Goal: Transaction & Acquisition: Obtain resource

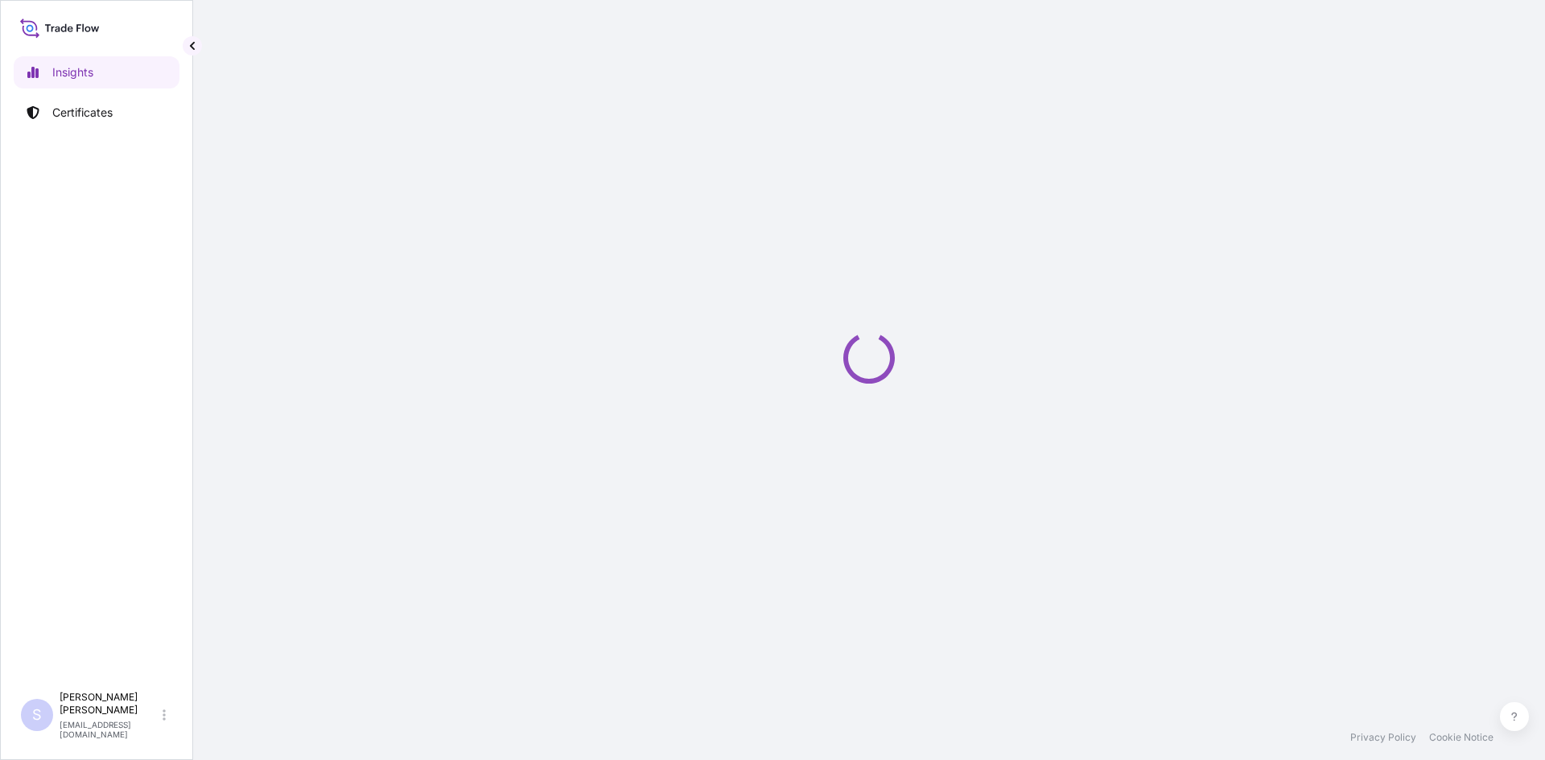
select select "2025"
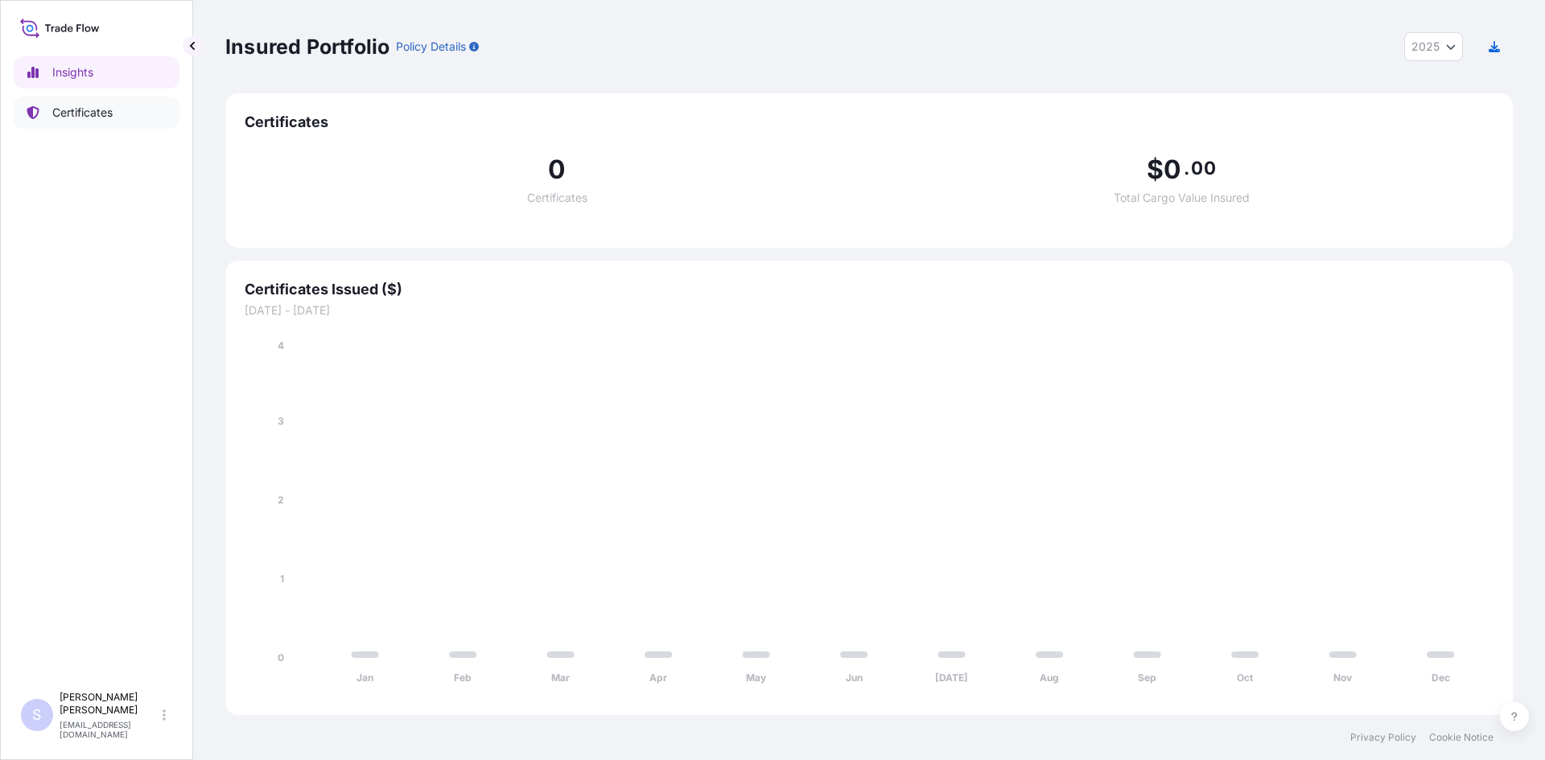
click at [119, 110] on link "Certificates" at bounding box center [97, 113] width 166 height 32
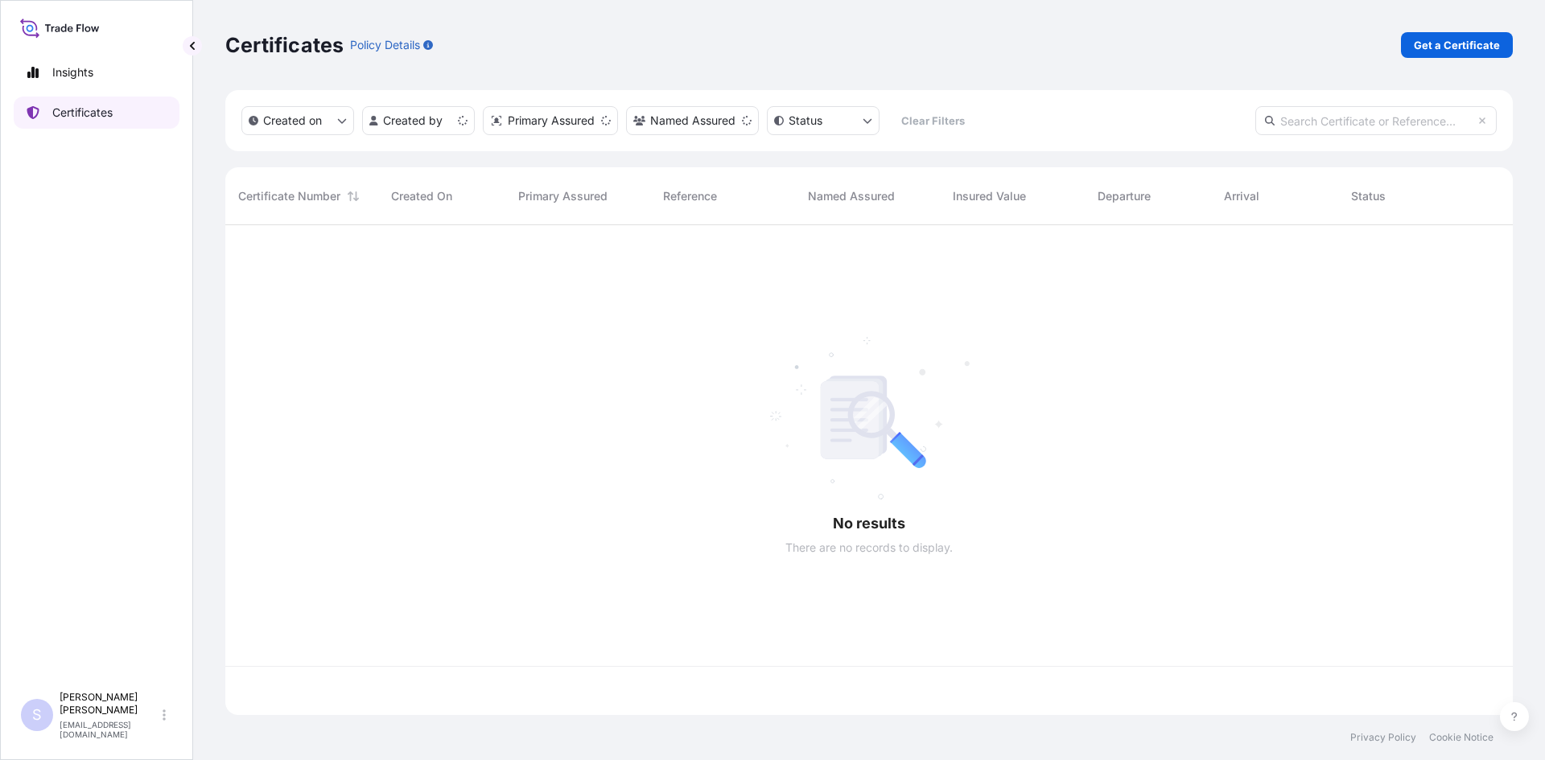
scroll to position [487, 1275]
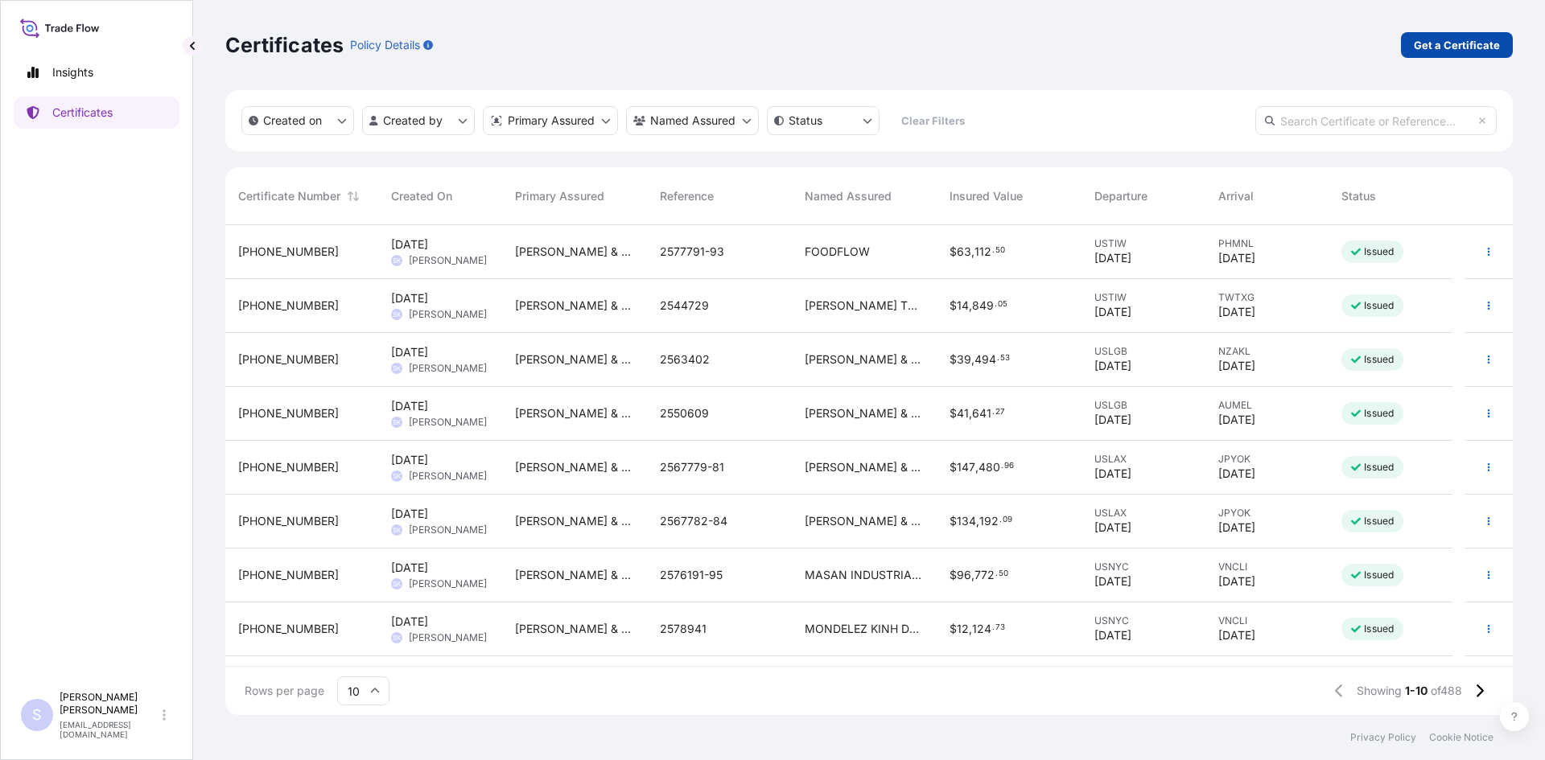
click at [1447, 44] on p "Get a Certificate" at bounding box center [1457, 45] width 86 height 16
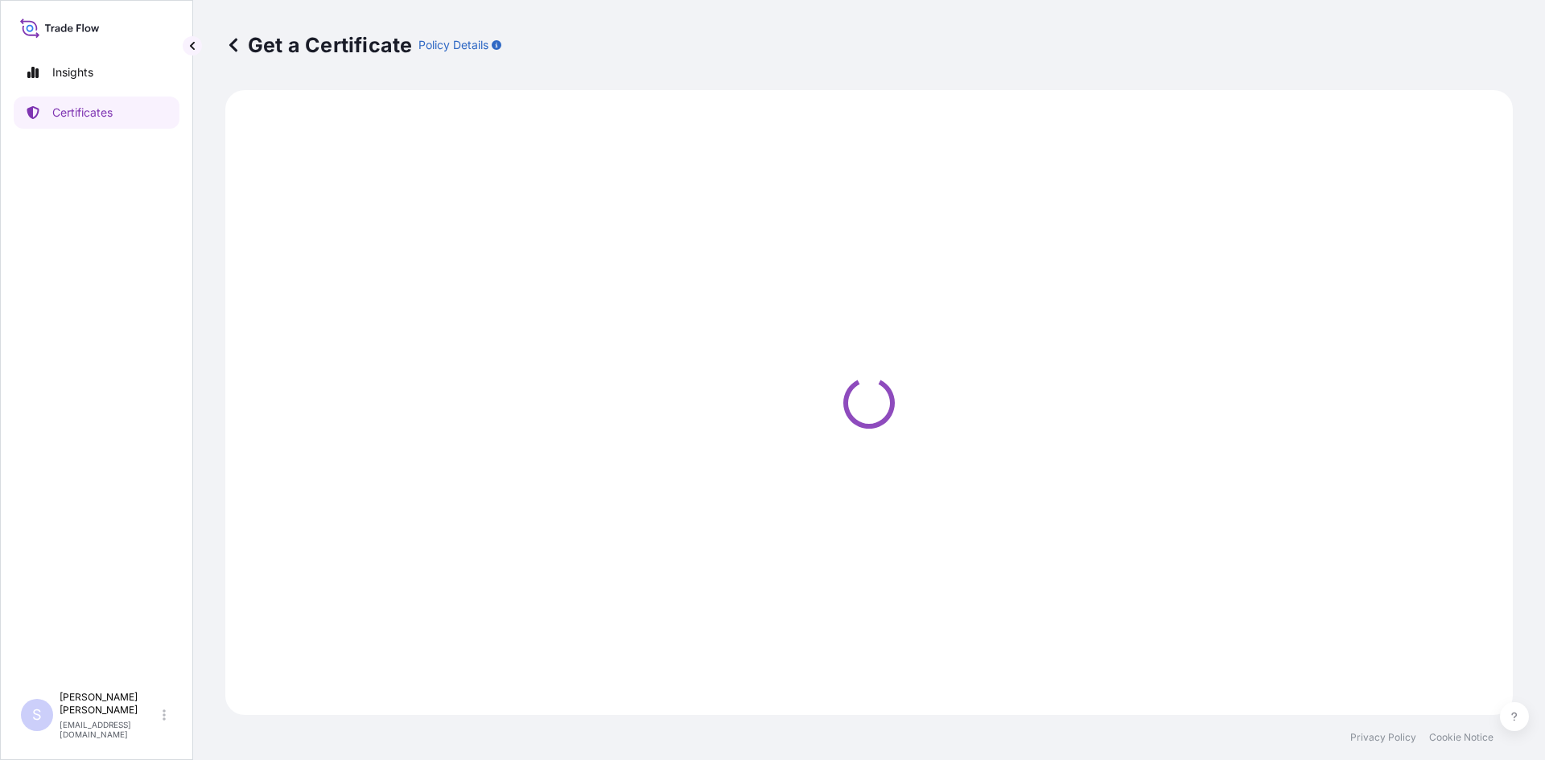
select select "Sea"
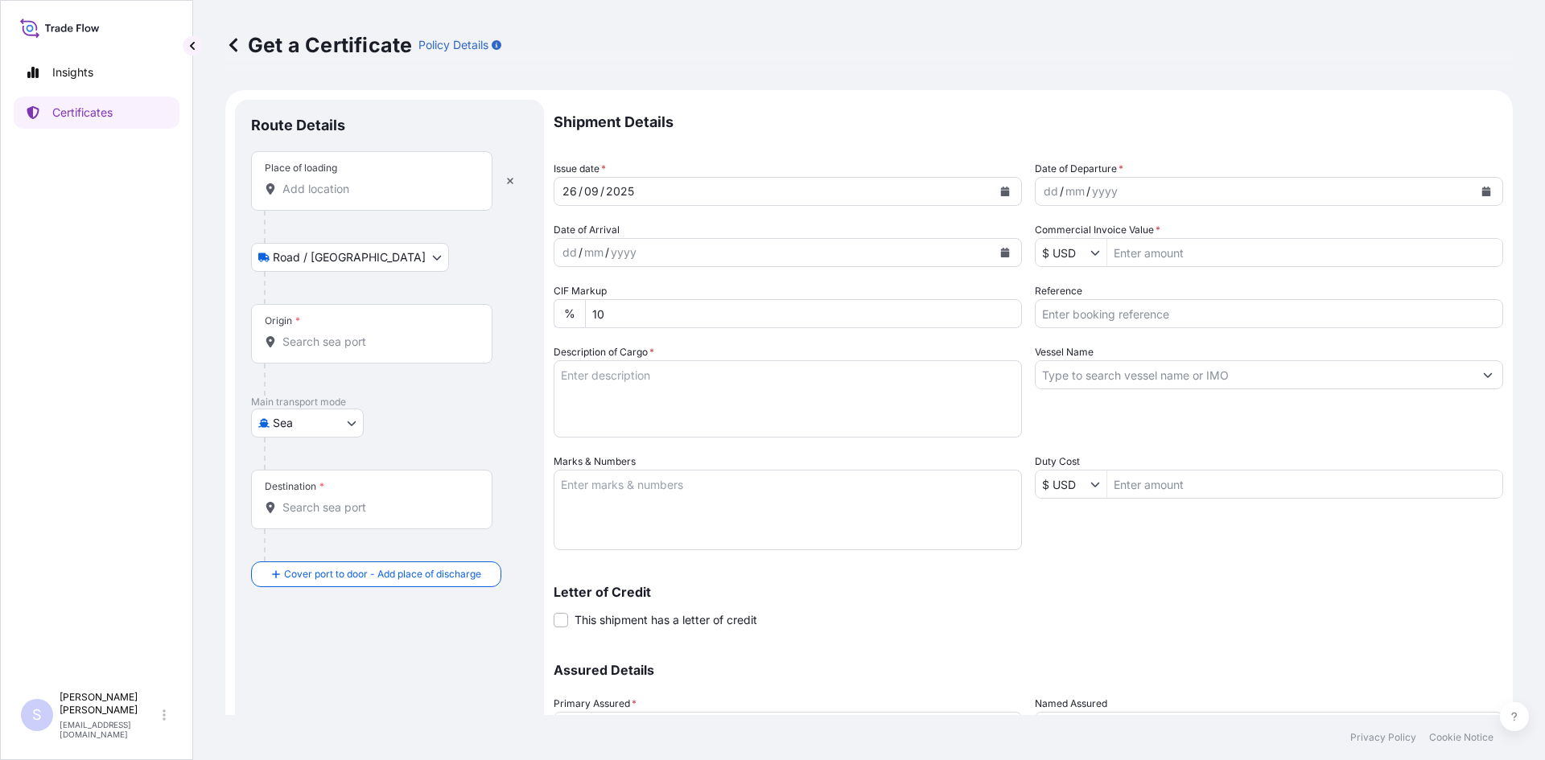
click at [377, 202] on div "Place of loading" at bounding box center [371, 181] width 241 height 60
click at [377, 197] on input "Place of loading" at bounding box center [377, 189] width 190 height 16
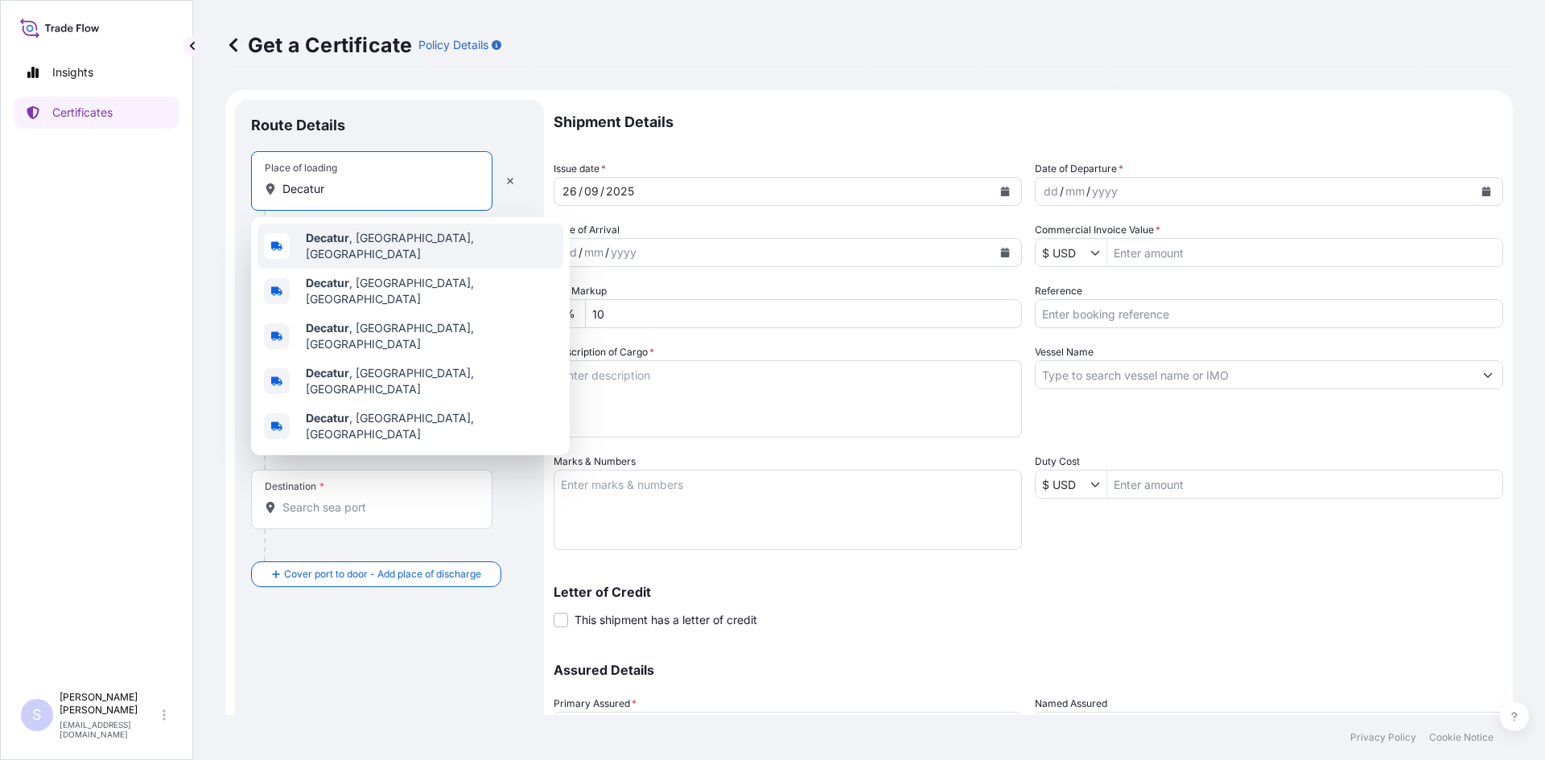
click at [367, 248] on span "Decatur , [GEOGRAPHIC_DATA], [GEOGRAPHIC_DATA]" at bounding box center [431, 246] width 251 height 32
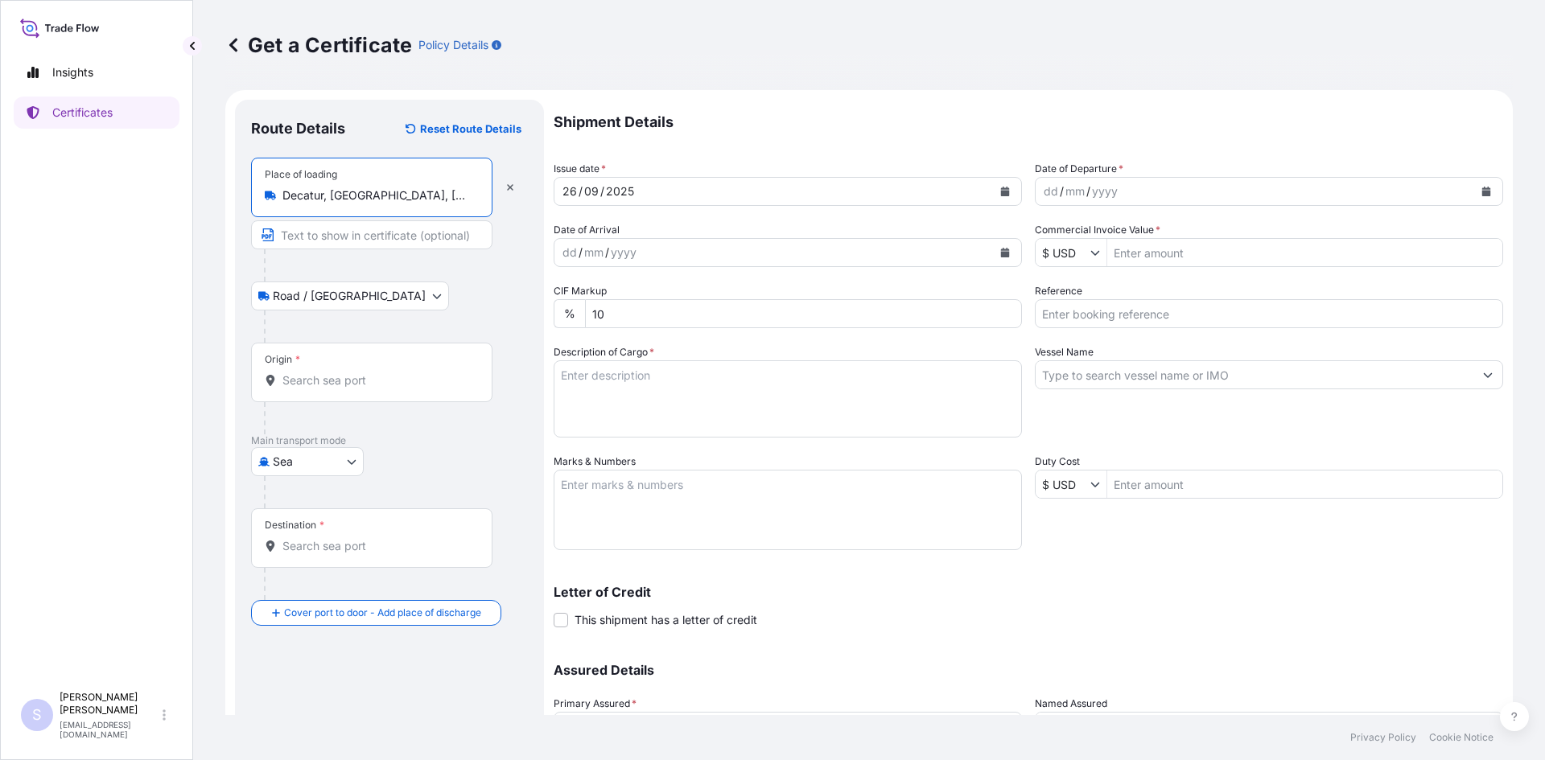
type input "Decatur, [GEOGRAPHIC_DATA], [GEOGRAPHIC_DATA]"
click at [325, 389] on div "Origin *" at bounding box center [371, 373] width 241 height 60
click at [325, 389] on input "Origin *" at bounding box center [377, 380] width 190 height 16
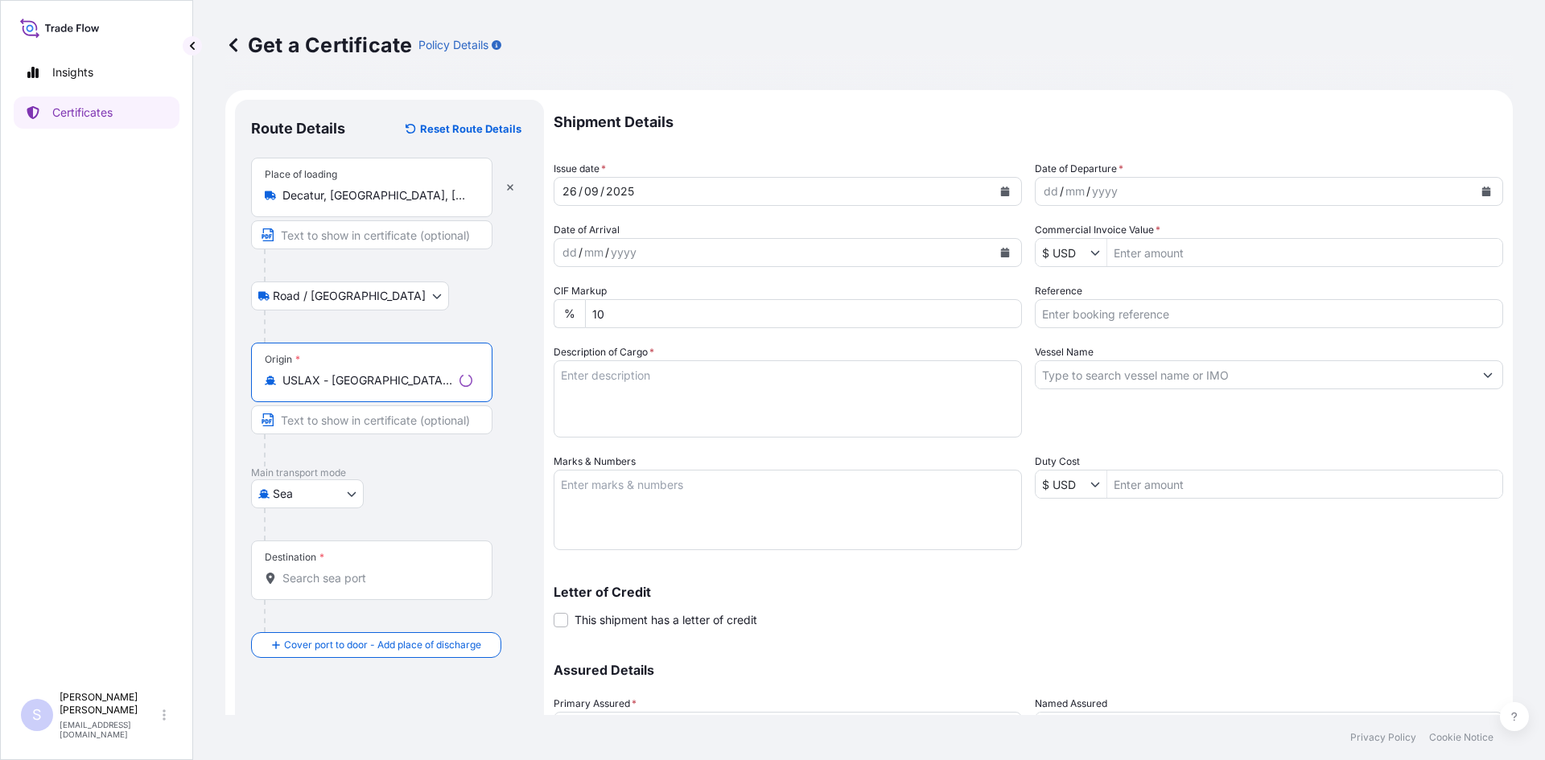
type input "USLAX - [GEOGRAPHIC_DATA], [GEOGRAPHIC_DATA]"
click at [368, 590] on div "Destination *" at bounding box center [371, 571] width 241 height 60
click at [368, 586] on input "Destination *" at bounding box center [377, 578] width 190 height 16
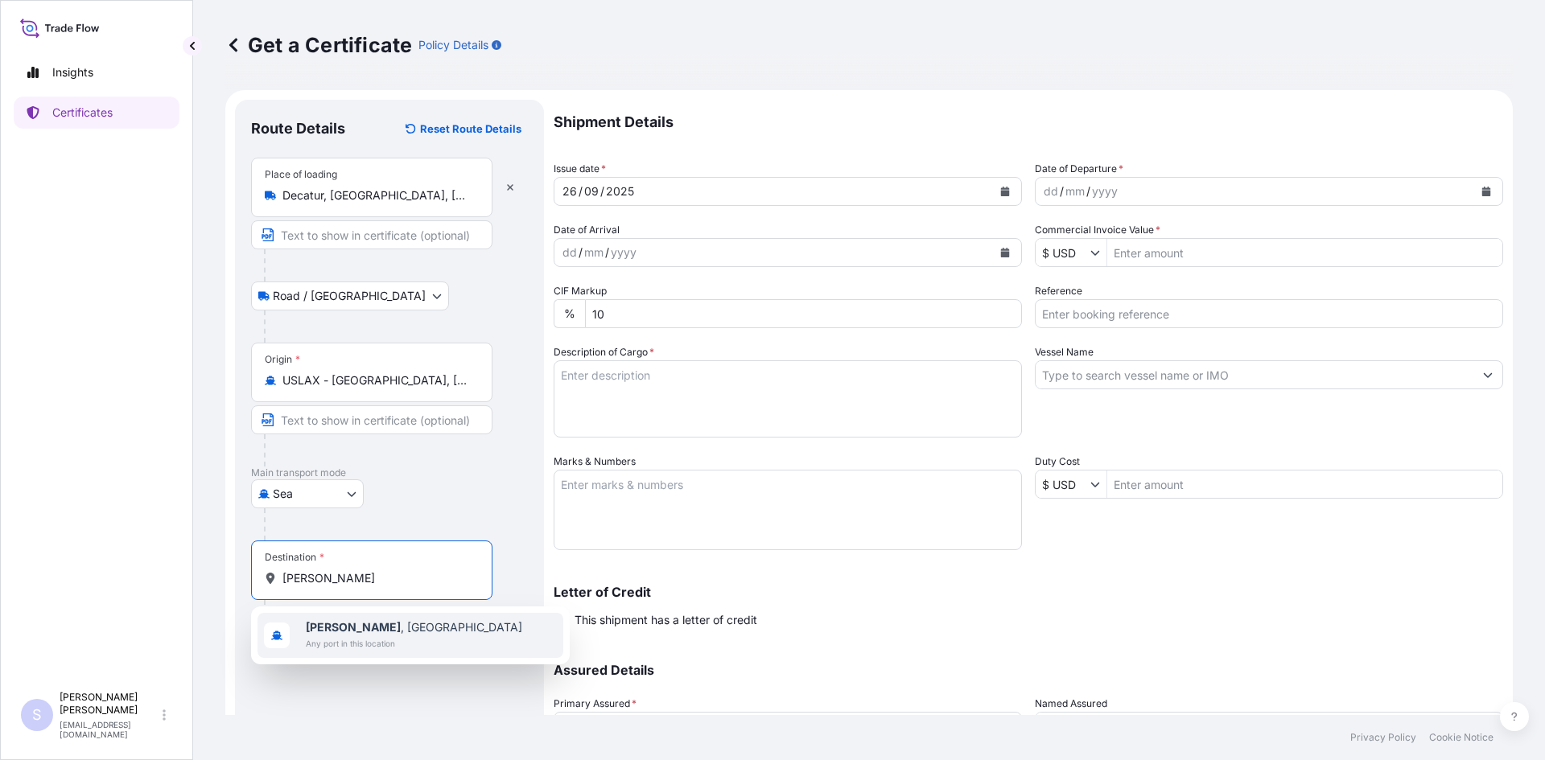
click at [366, 632] on span "Hai [PERSON_NAME] , [GEOGRAPHIC_DATA]" at bounding box center [414, 627] width 216 height 16
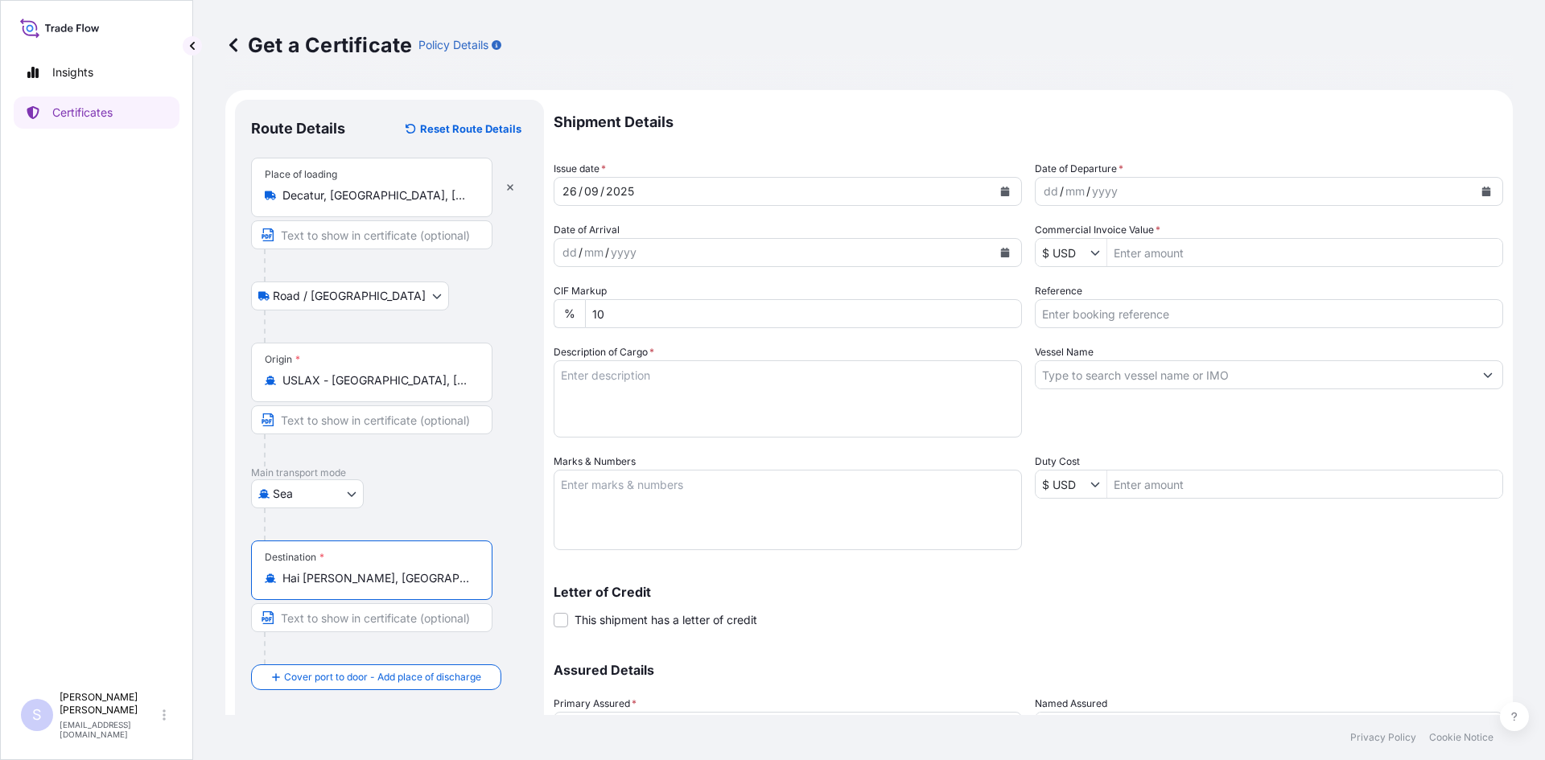
type input "Hai [PERSON_NAME], [GEOGRAPHIC_DATA]"
click at [1473, 191] on button "Calendar" at bounding box center [1486, 192] width 26 height 26
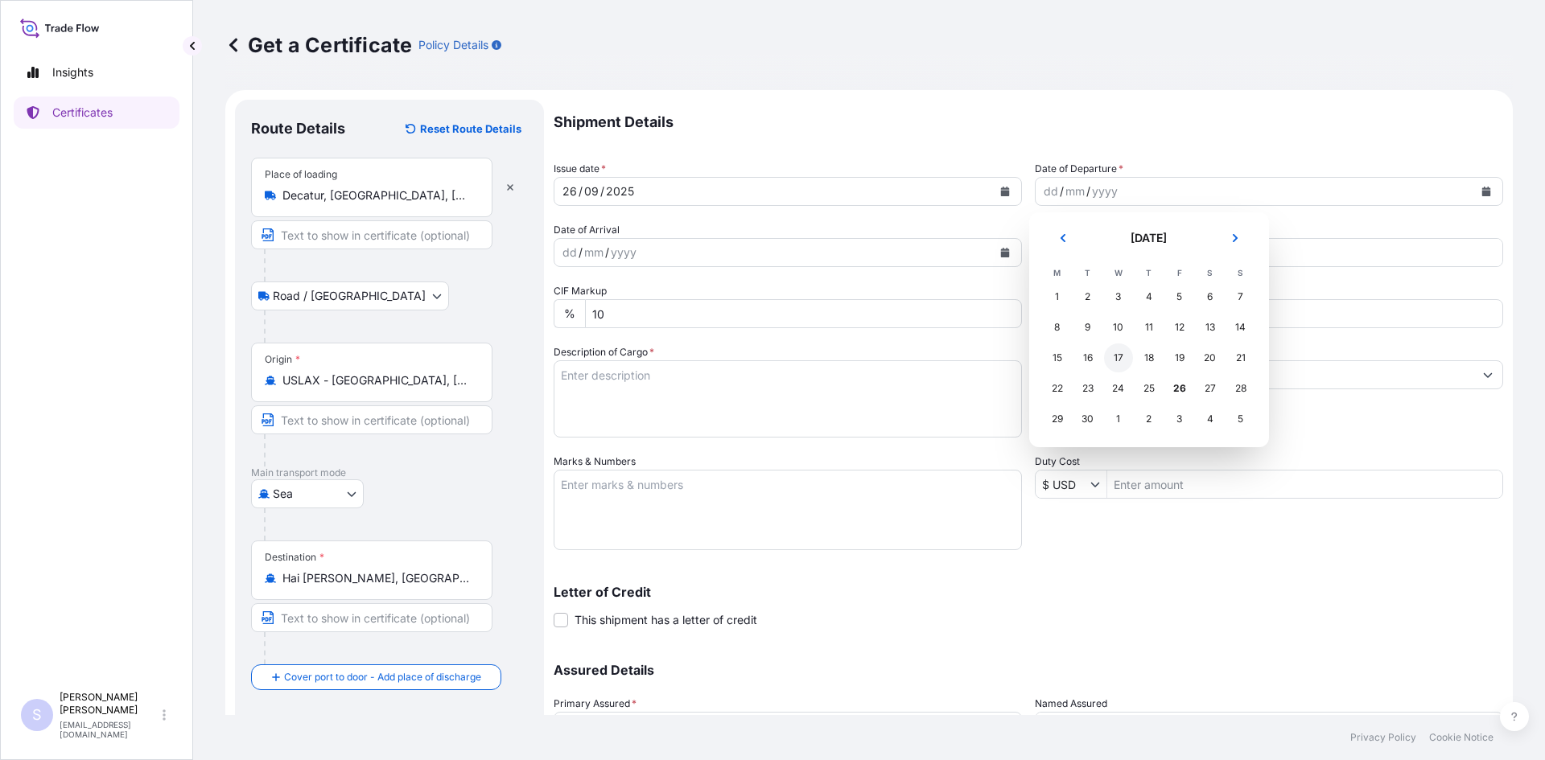
click at [1125, 357] on div "17" at bounding box center [1118, 358] width 29 height 29
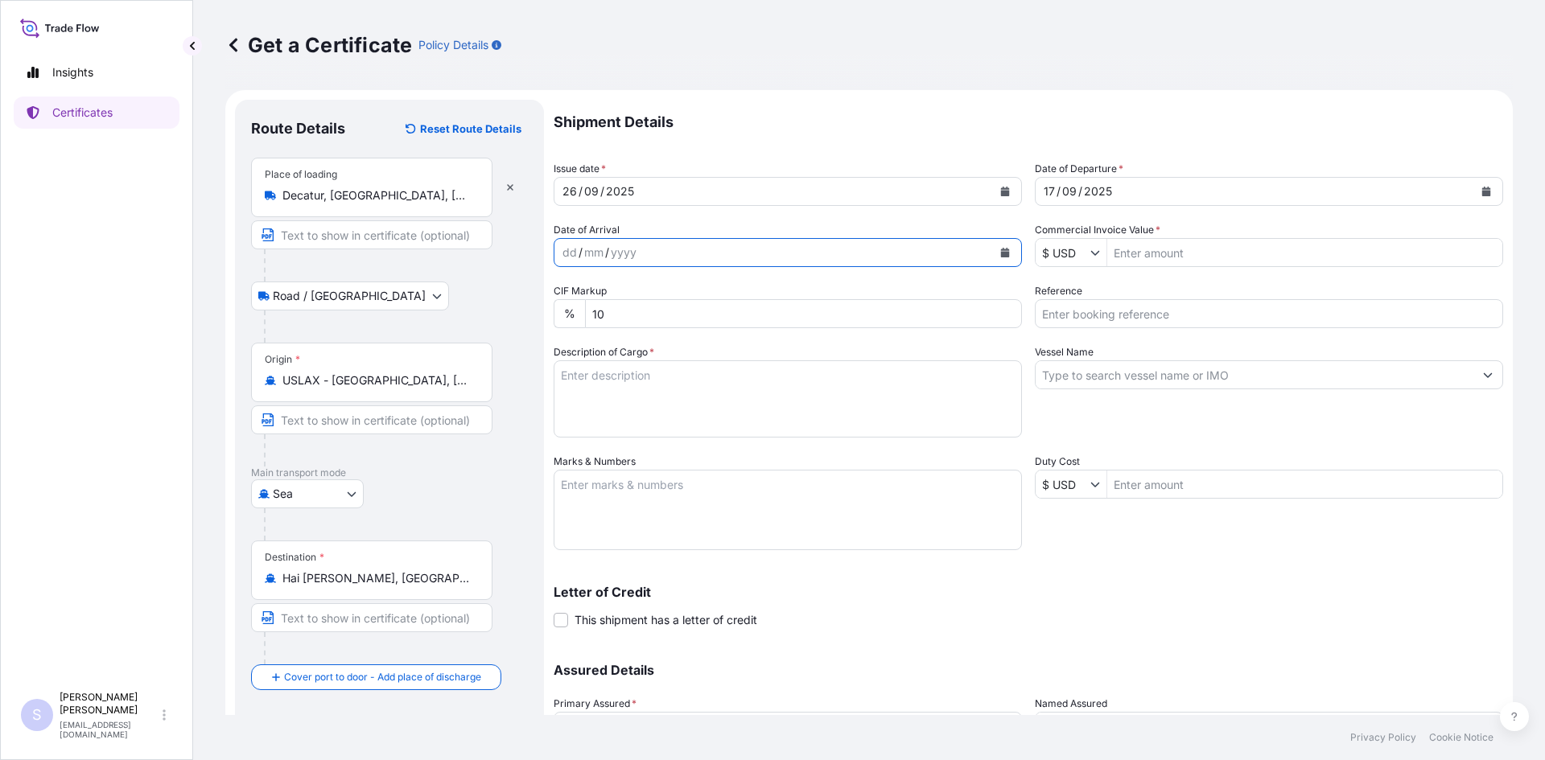
click at [1001, 254] on icon "Calendar" at bounding box center [1005, 253] width 9 height 10
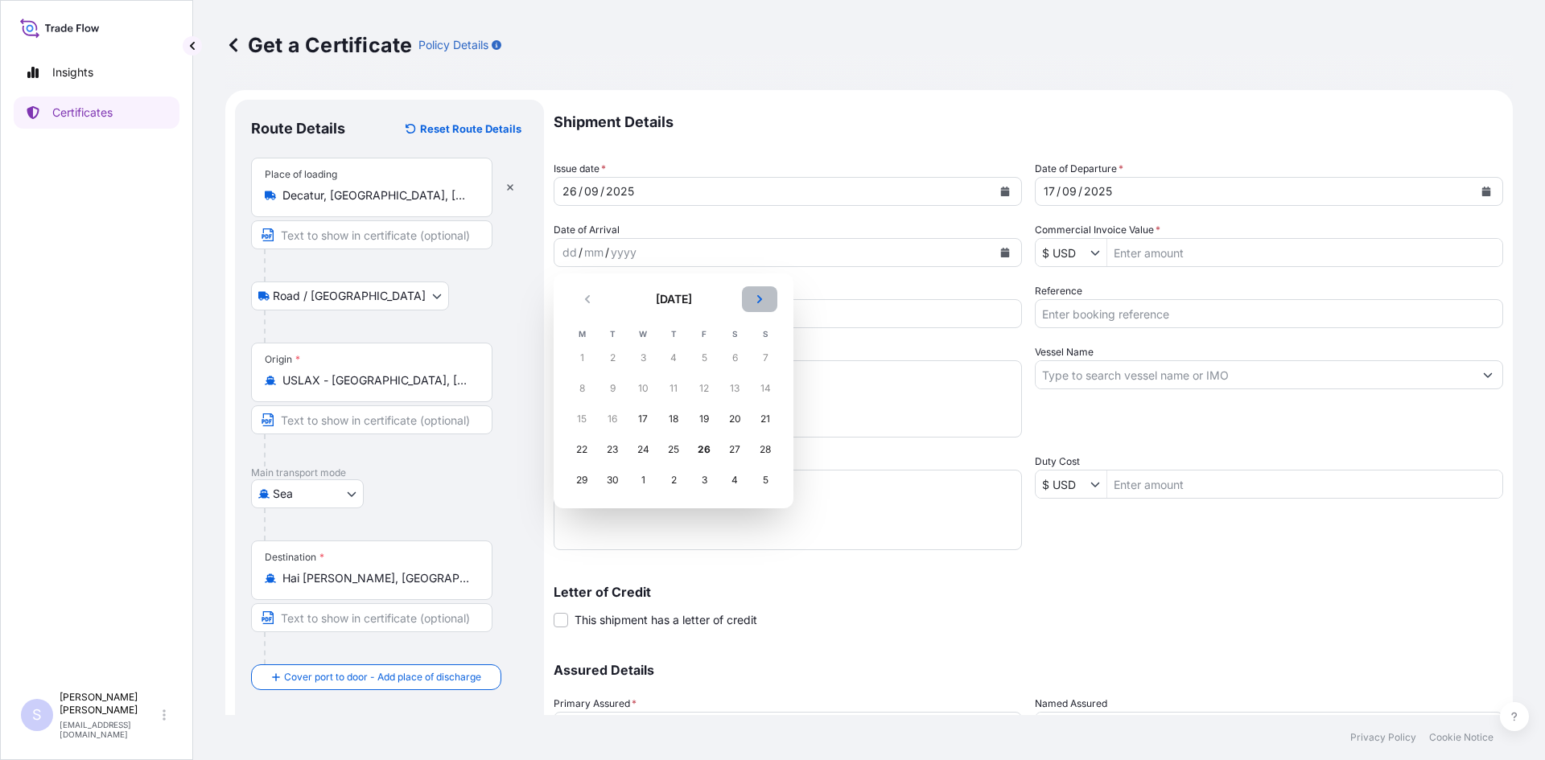
click at [755, 309] on button "Next" at bounding box center [759, 299] width 35 height 26
click at [726, 385] on div "11" at bounding box center [734, 388] width 29 height 29
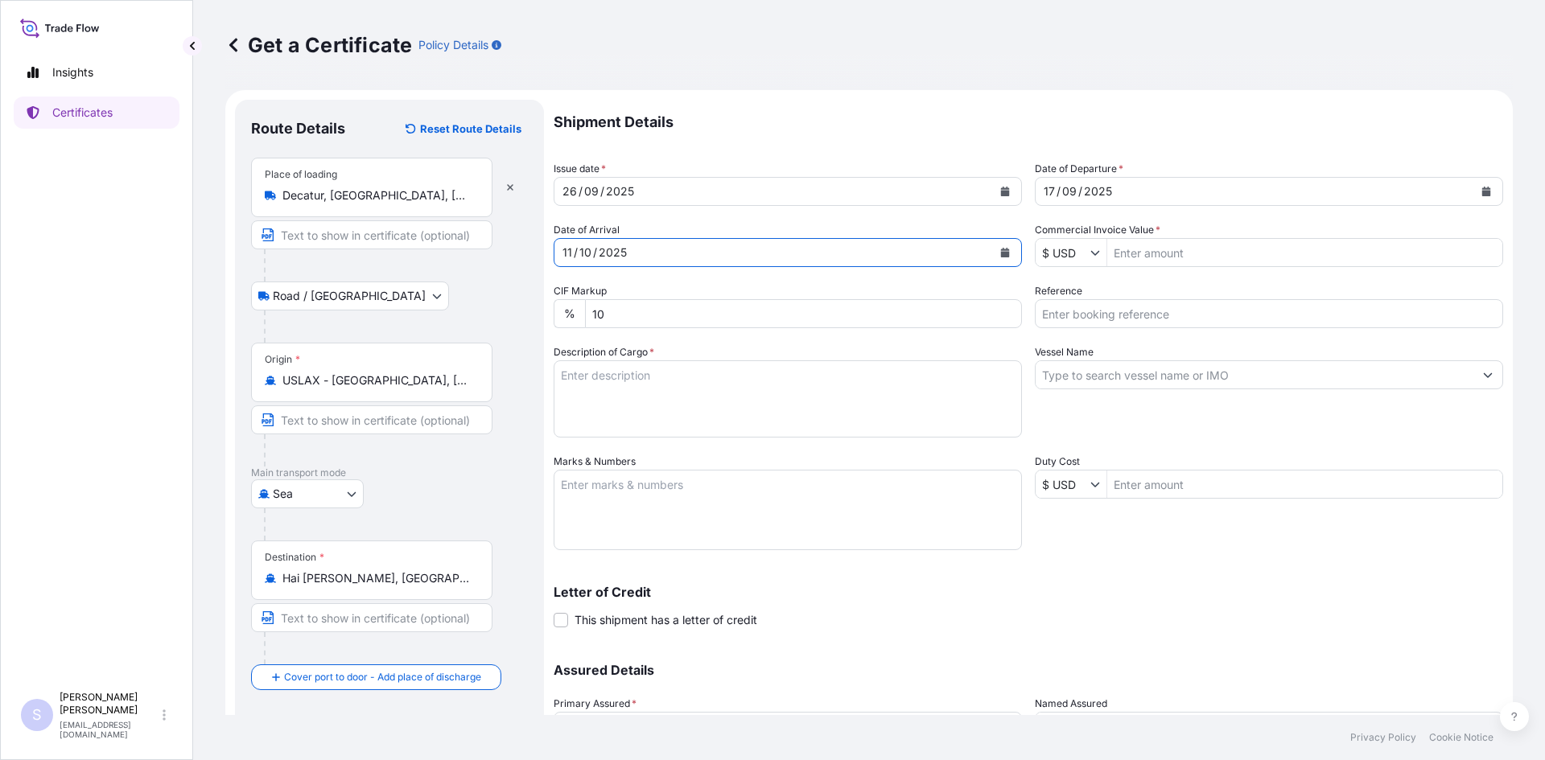
click at [1160, 257] on input "Commercial Invoice Value *" at bounding box center [1304, 252] width 395 height 29
type input "37,293.75"
type input "2582630"
type textarea "765 BAGS STA-LITE III POLYDEXTROSE"
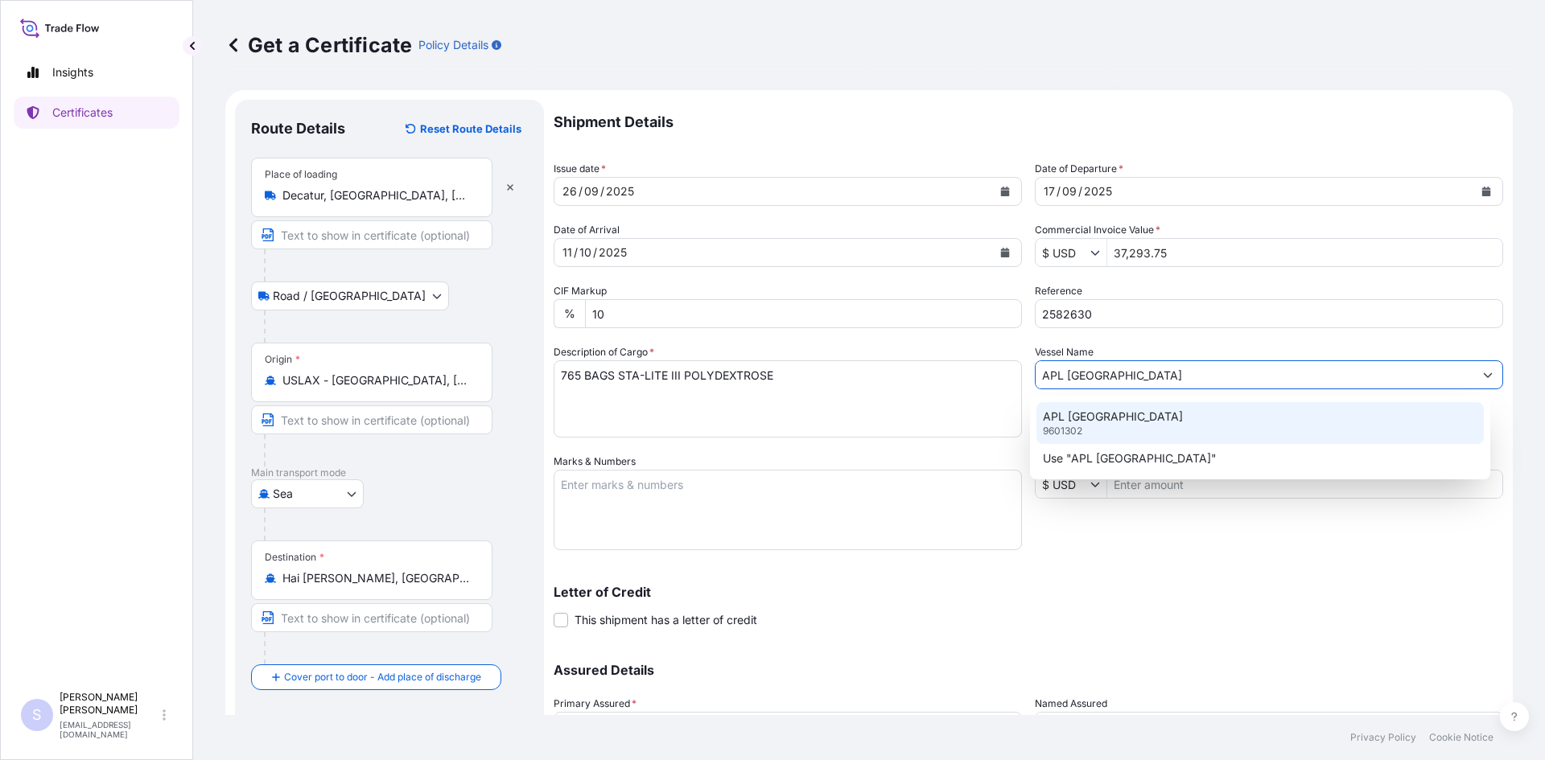
click at [1213, 412] on div "APL PARIS 9601302" at bounding box center [1260, 423] width 448 height 42
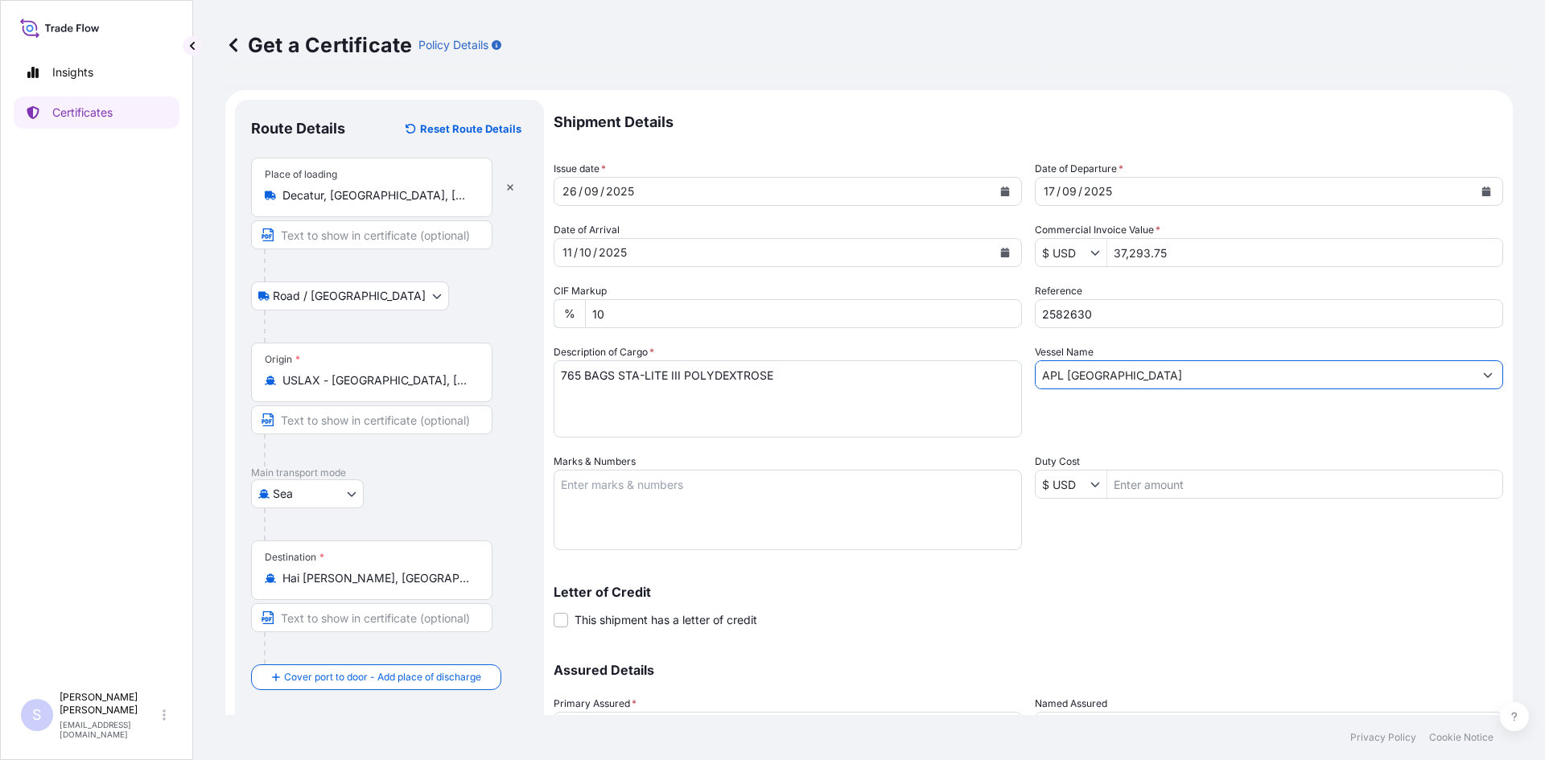
type input "APL [GEOGRAPHIC_DATA]"
click at [786, 514] on textarea "Marks & Numbers" at bounding box center [788, 510] width 468 height 80
type textarea "TRHU6665770 0032962"
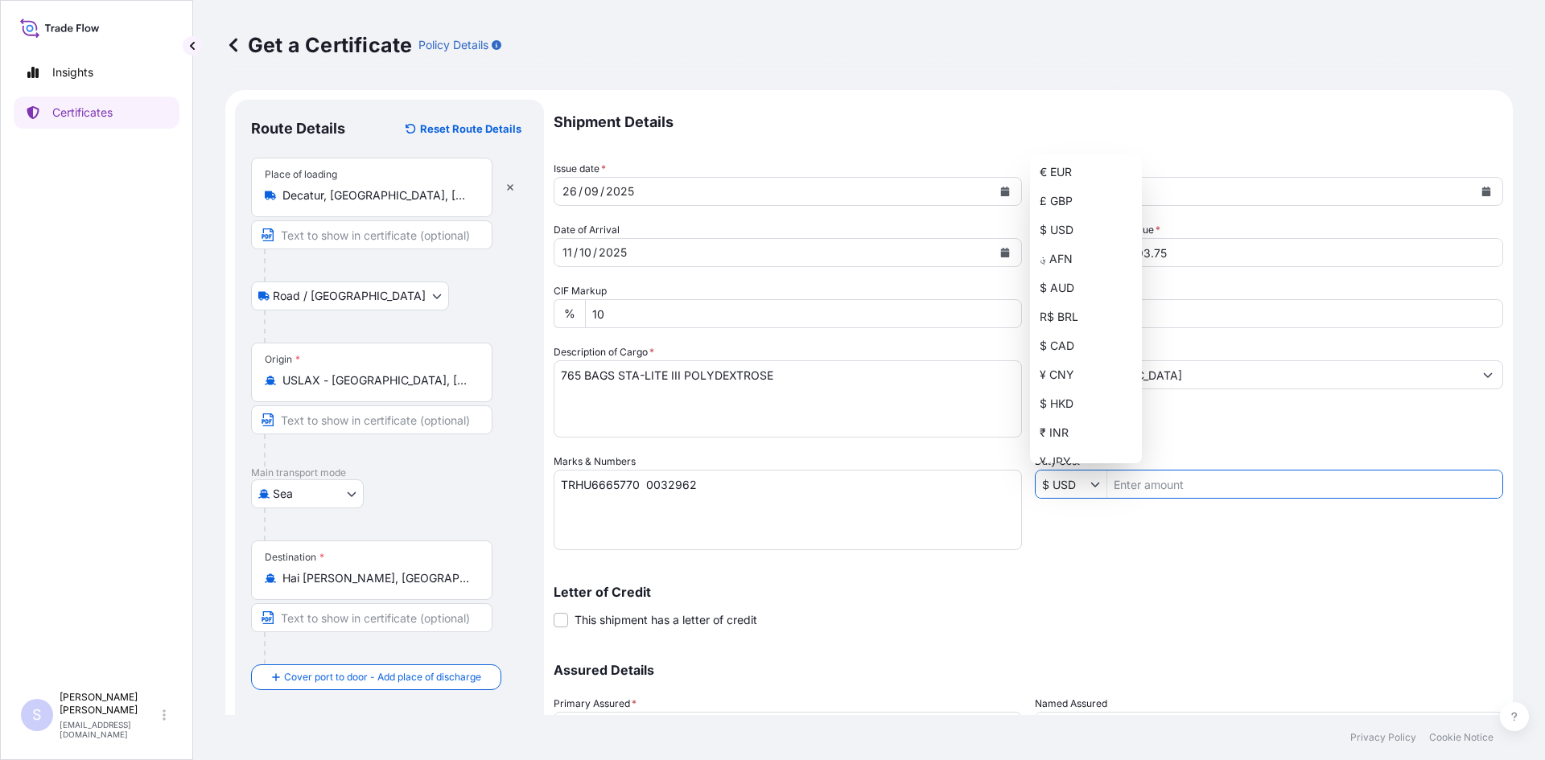
click at [1211, 599] on div "Letter of Credit This shipment has a letter of credit Letter of credit * Letter…" at bounding box center [1028, 607] width 949 height 43
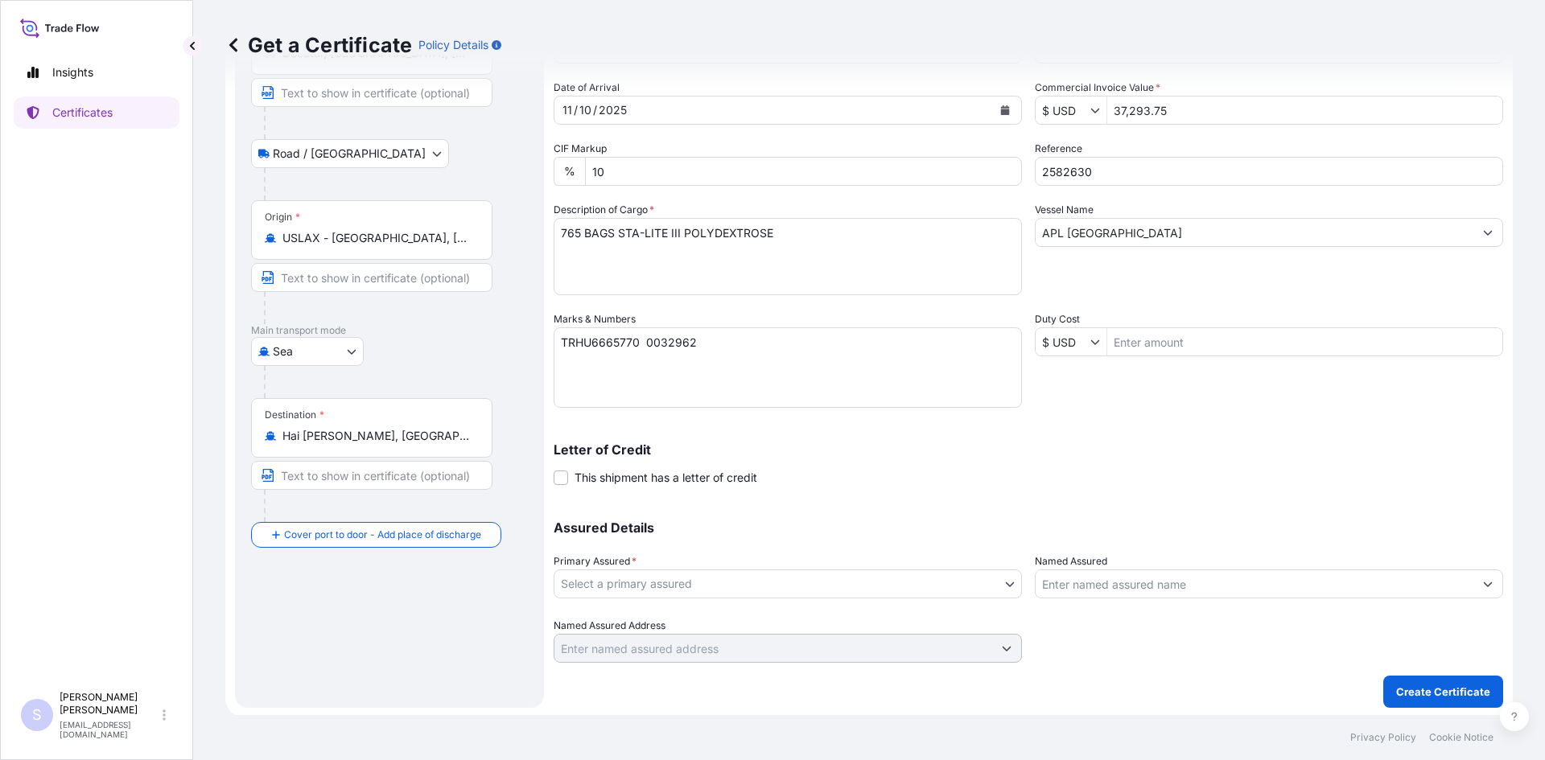
scroll to position [145, 0]
click at [902, 579] on body "97 options available. Insights Certificates S [PERSON_NAME] [EMAIL_ADDRESS][DOM…" at bounding box center [772, 380] width 1545 height 760
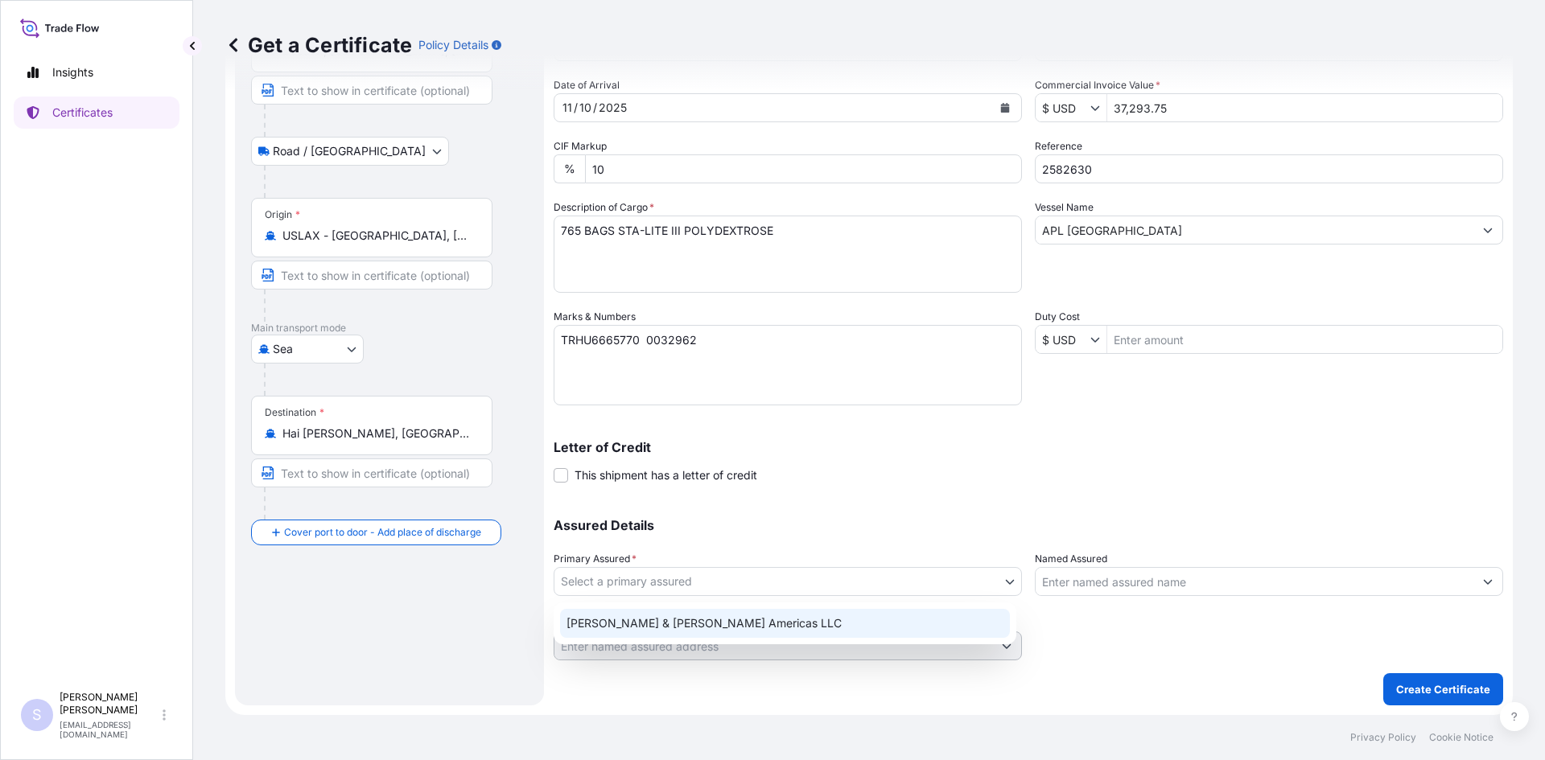
click at [829, 638] on div "[PERSON_NAME] & [PERSON_NAME] Americas LLC" at bounding box center [785, 624] width 463 height 42
click at [898, 619] on div "[PERSON_NAME] & [PERSON_NAME] Americas LLC" at bounding box center [785, 623] width 450 height 29
select select "31658"
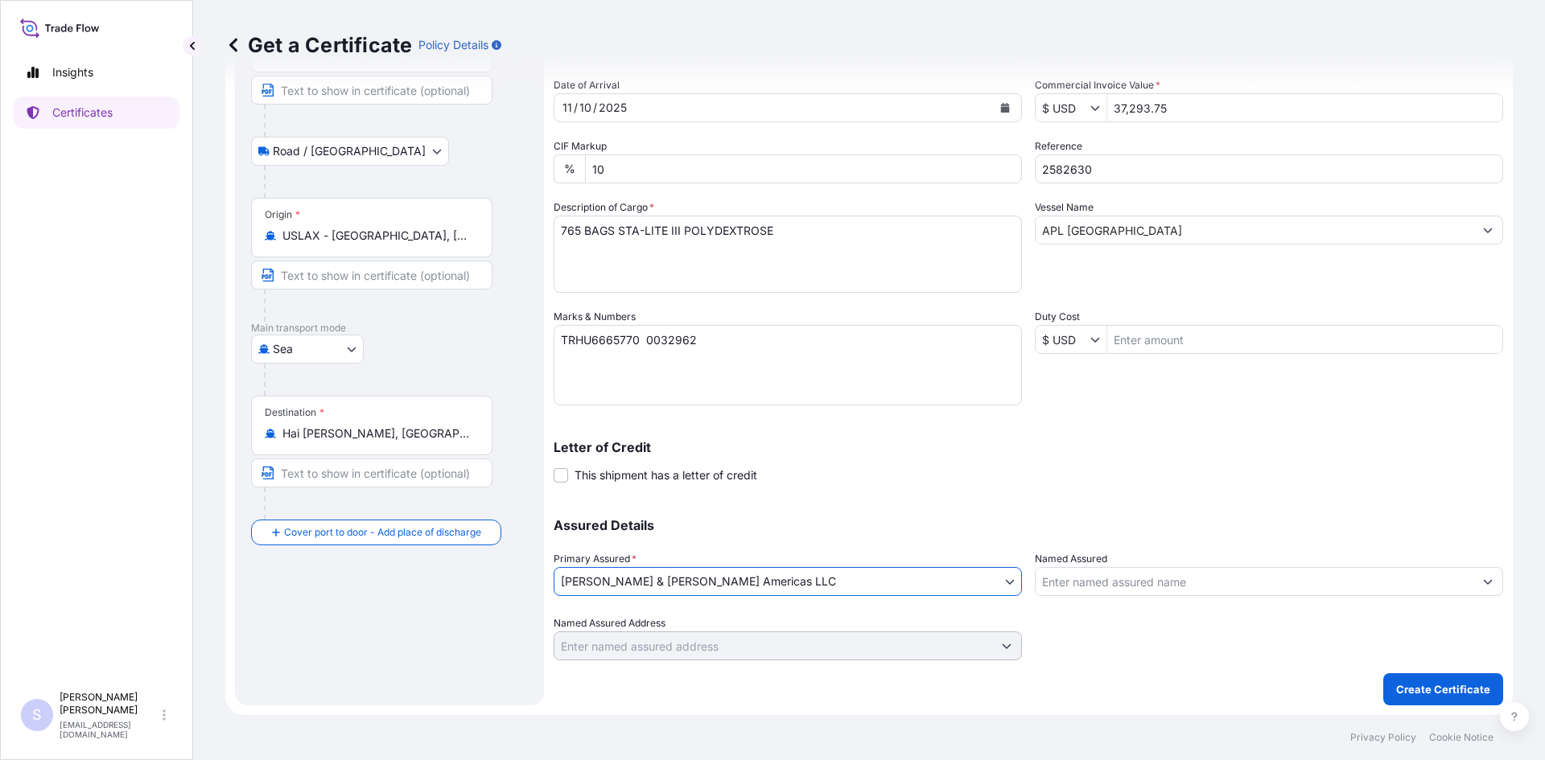
click at [1118, 582] on input "Named Assured" at bounding box center [1254, 581] width 438 height 29
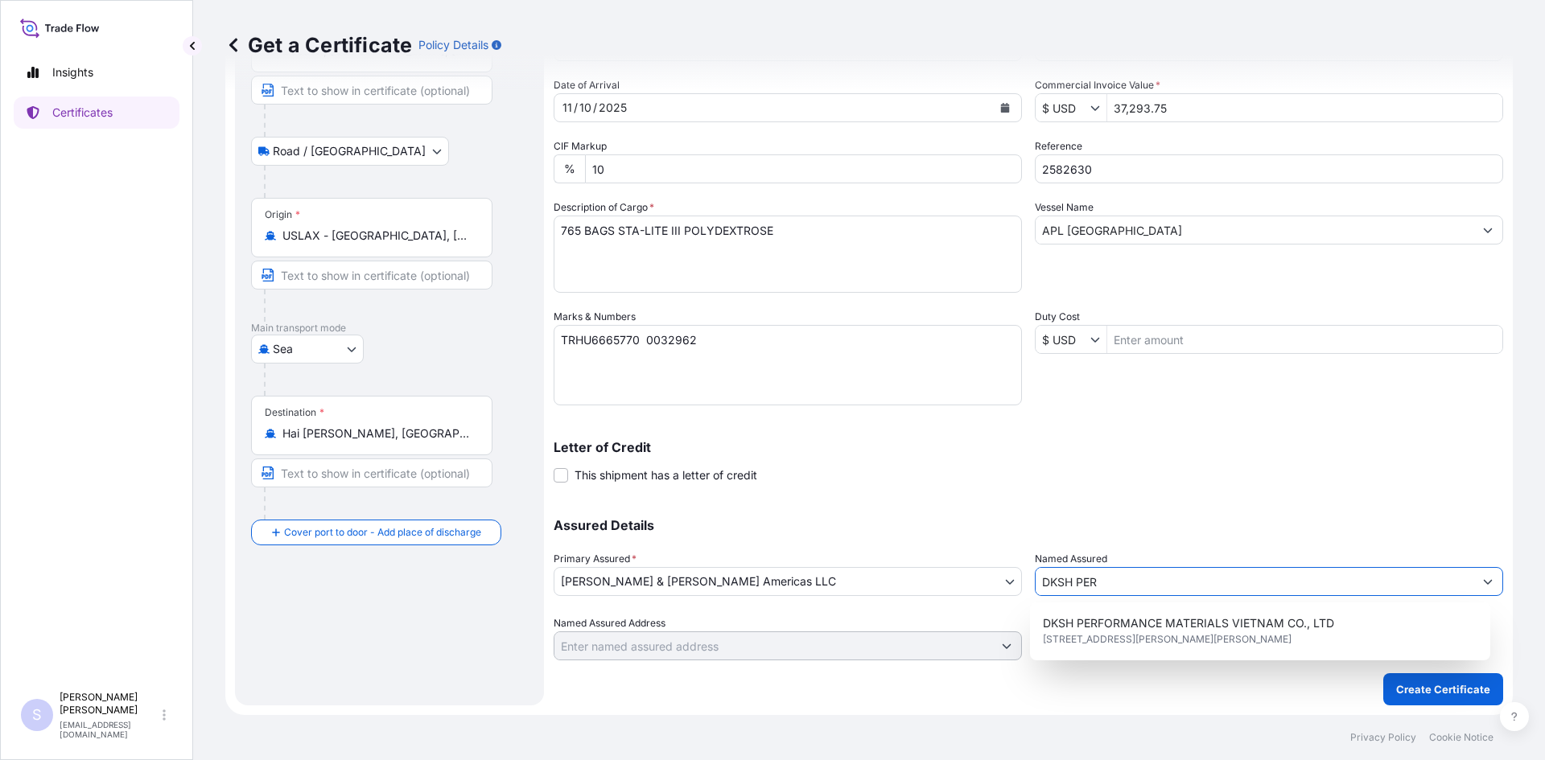
scroll to position [0, 0]
click at [1208, 615] on div "DKSH PERFORMANCE MATERIALS VIETNAM CO., LTD [STREET_ADDRESS][PERSON_NAME][PERSO…" at bounding box center [1260, 631] width 448 height 45
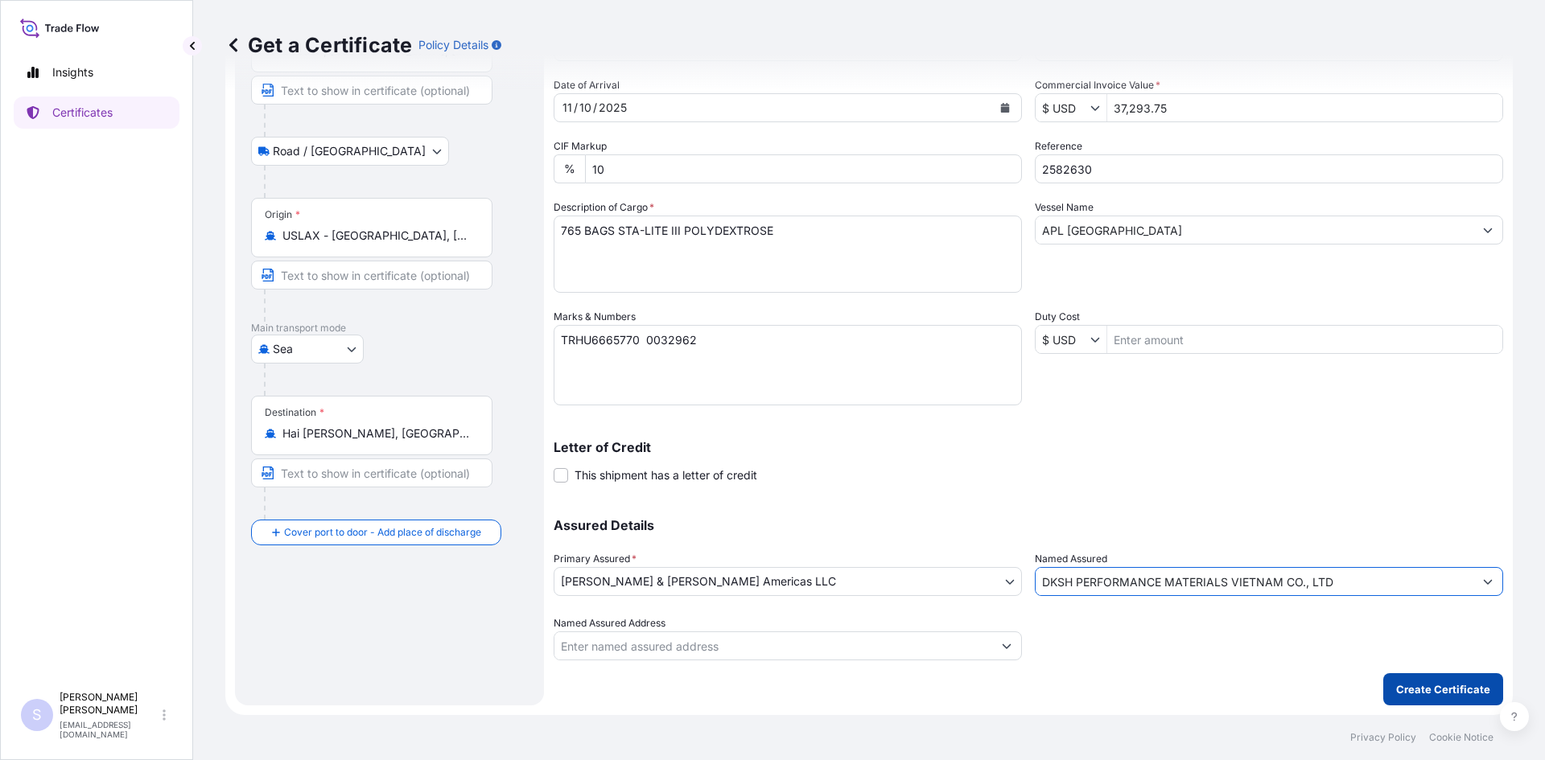
type input "DKSH PERFORMANCE MATERIALS VIETNAM CO., LTD"
click at [1459, 691] on p "Create Certificate" at bounding box center [1443, 689] width 94 height 16
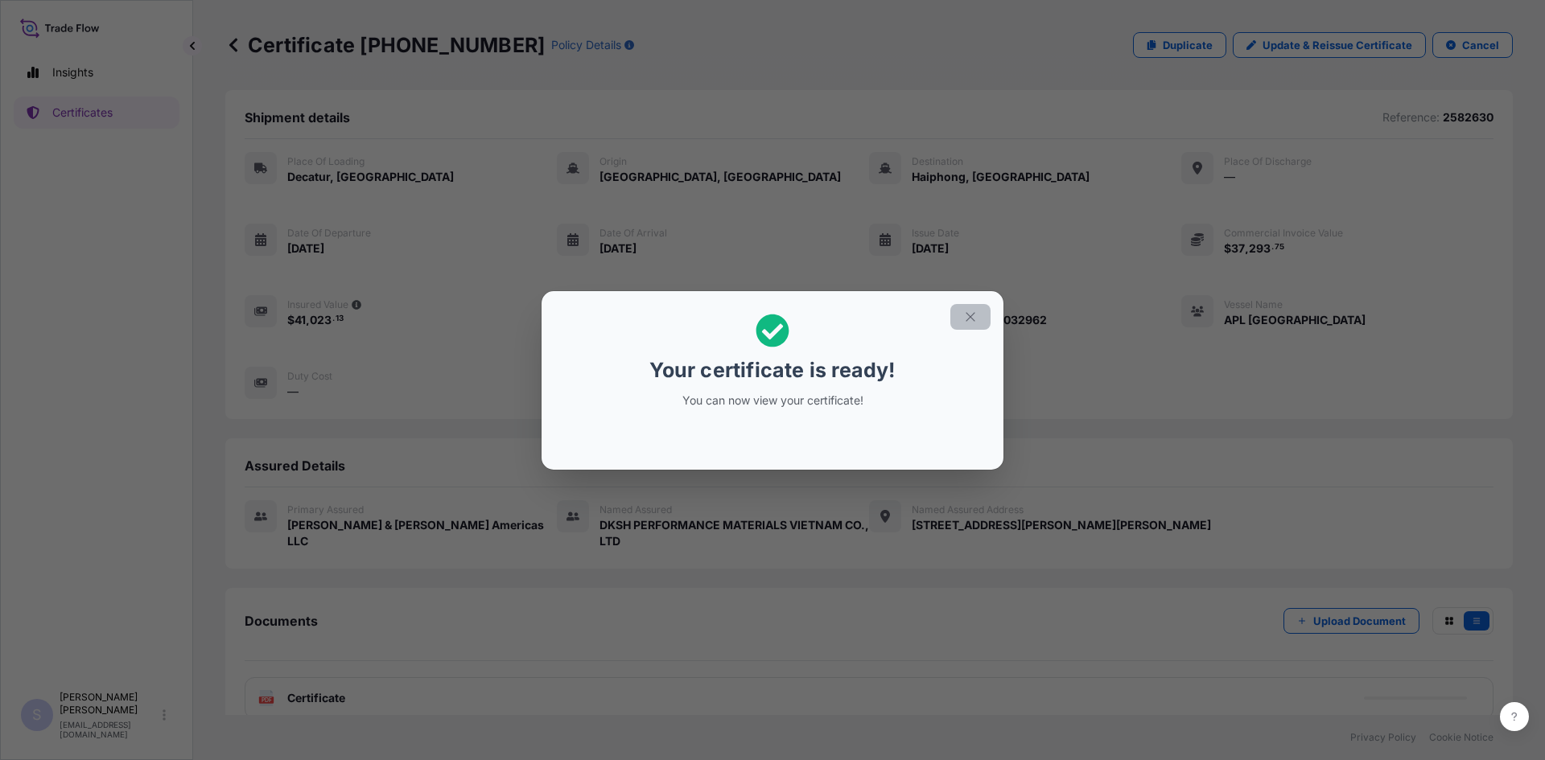
click at [958, 317] on button "button" at bounding box center [970, 317] width 40 height 26
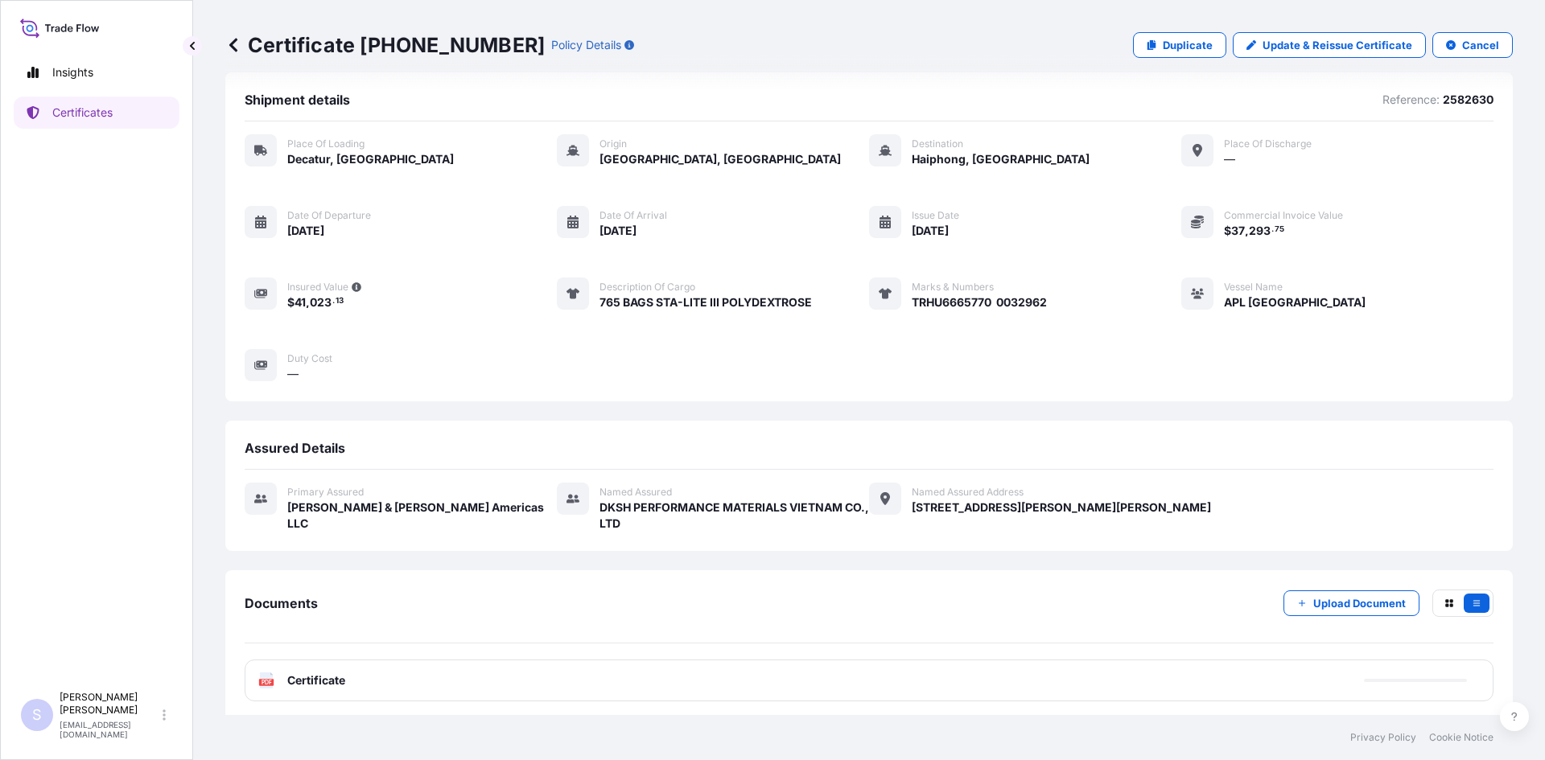
scroll to position [23, 0]
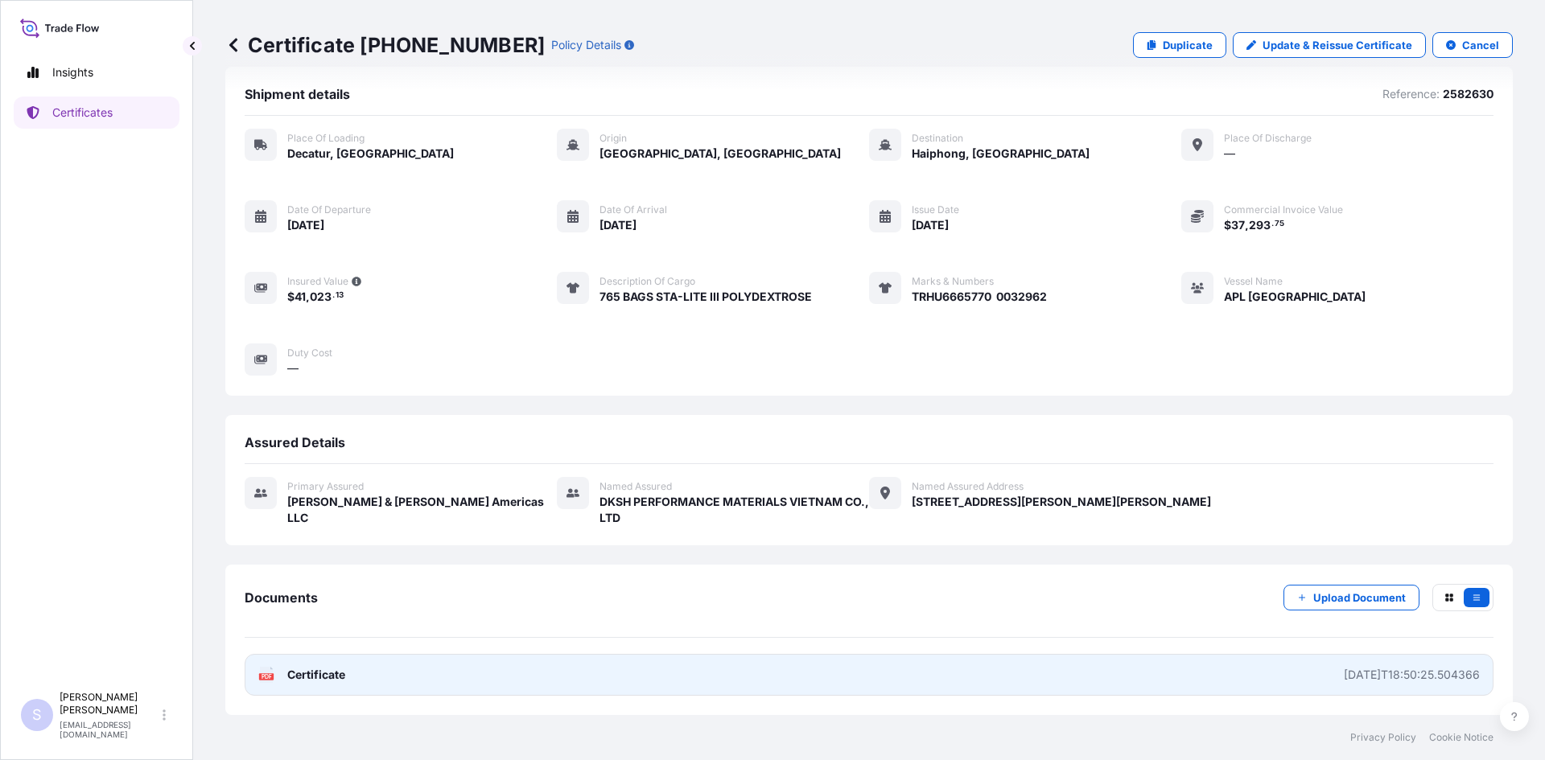
click at [268, 672] on icon at bounding box center [267, 675] width 14 height 16
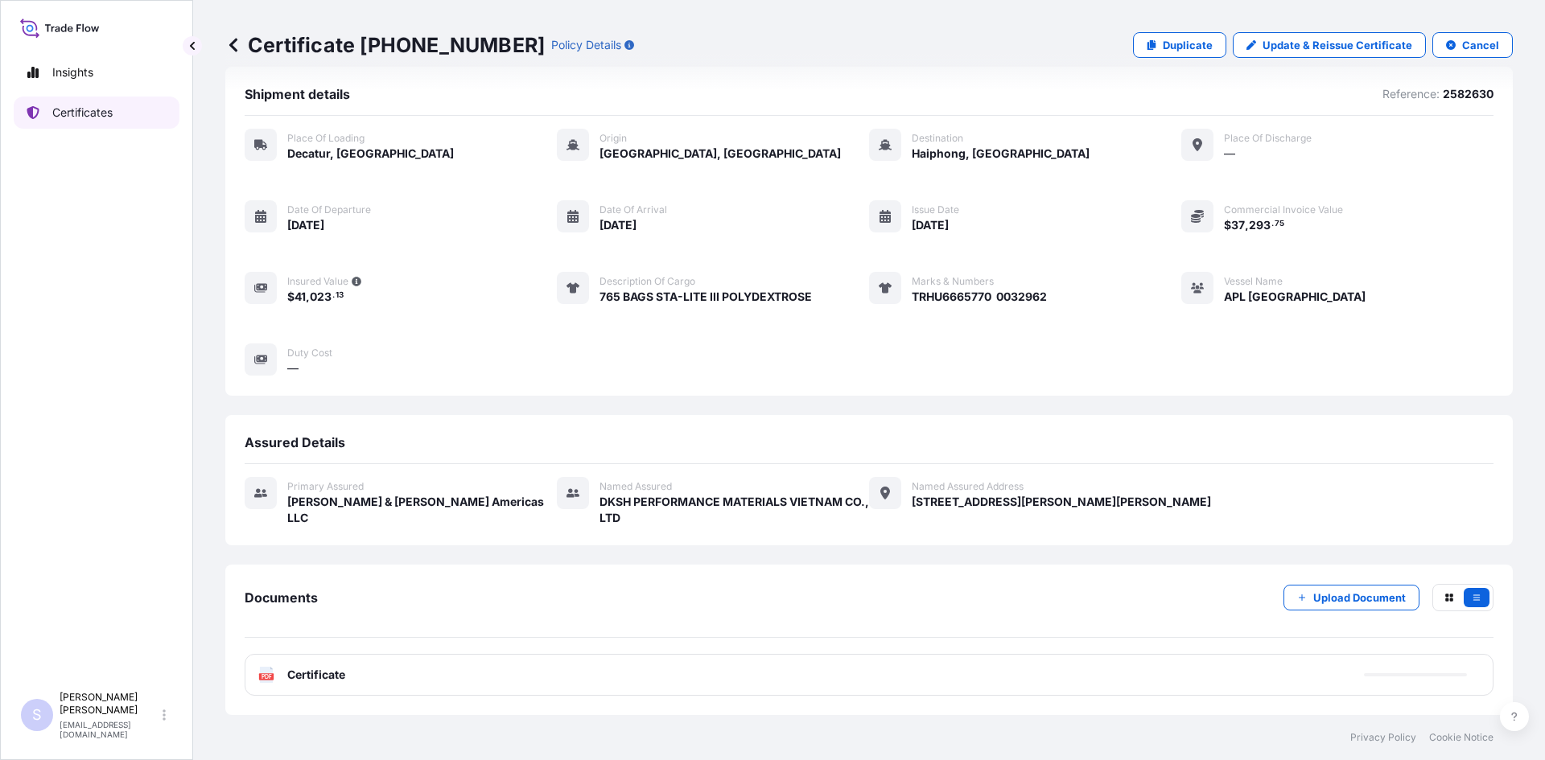
click at [126, 109] on link "Certificates" at bounding box center [97, 113] width 166 height 32
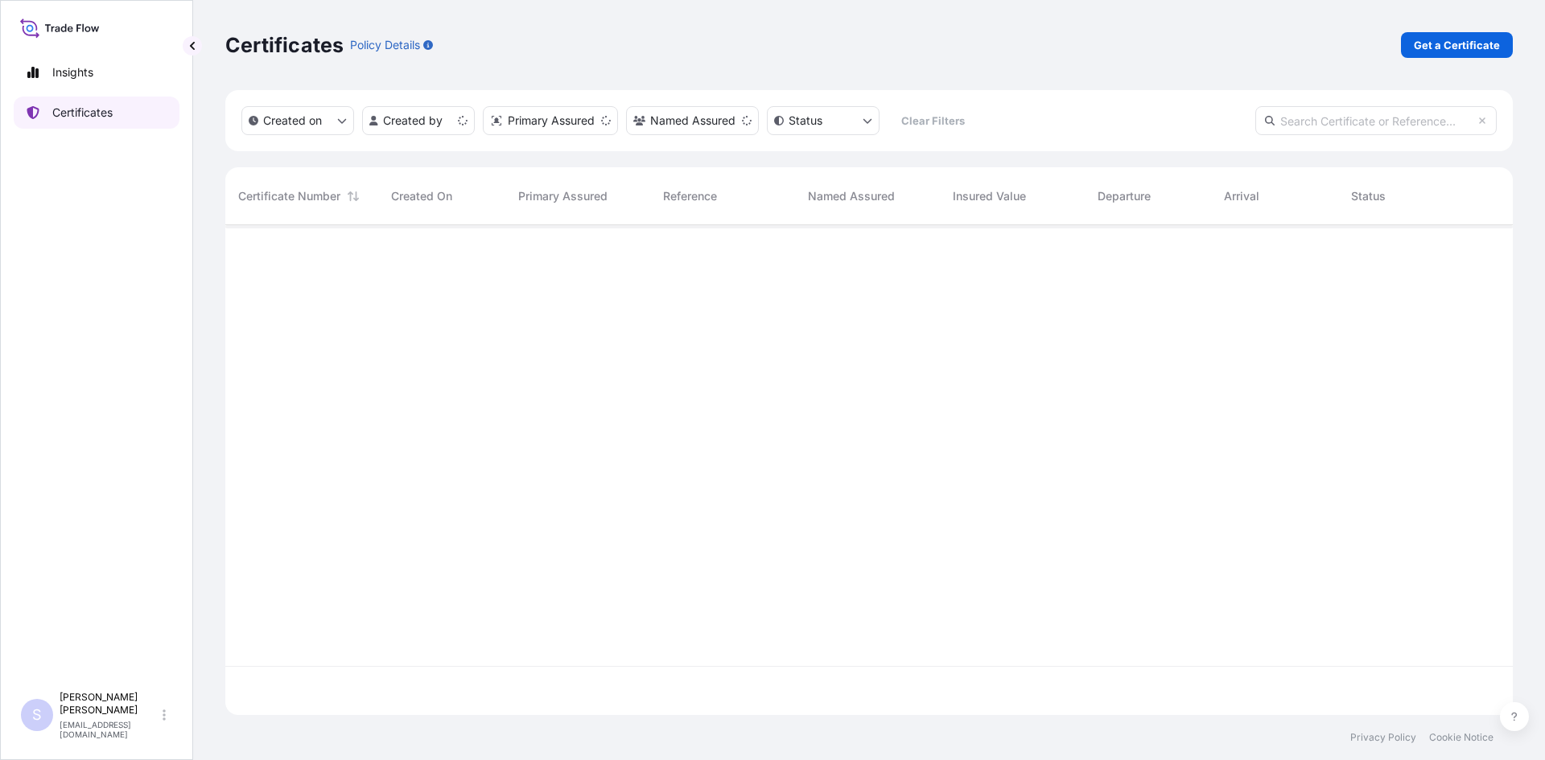
scroll to position [487, 1275]
click at [1461, 50] on p "Get a Certificate" at bounding box center [1457, 45] width 86 height 16
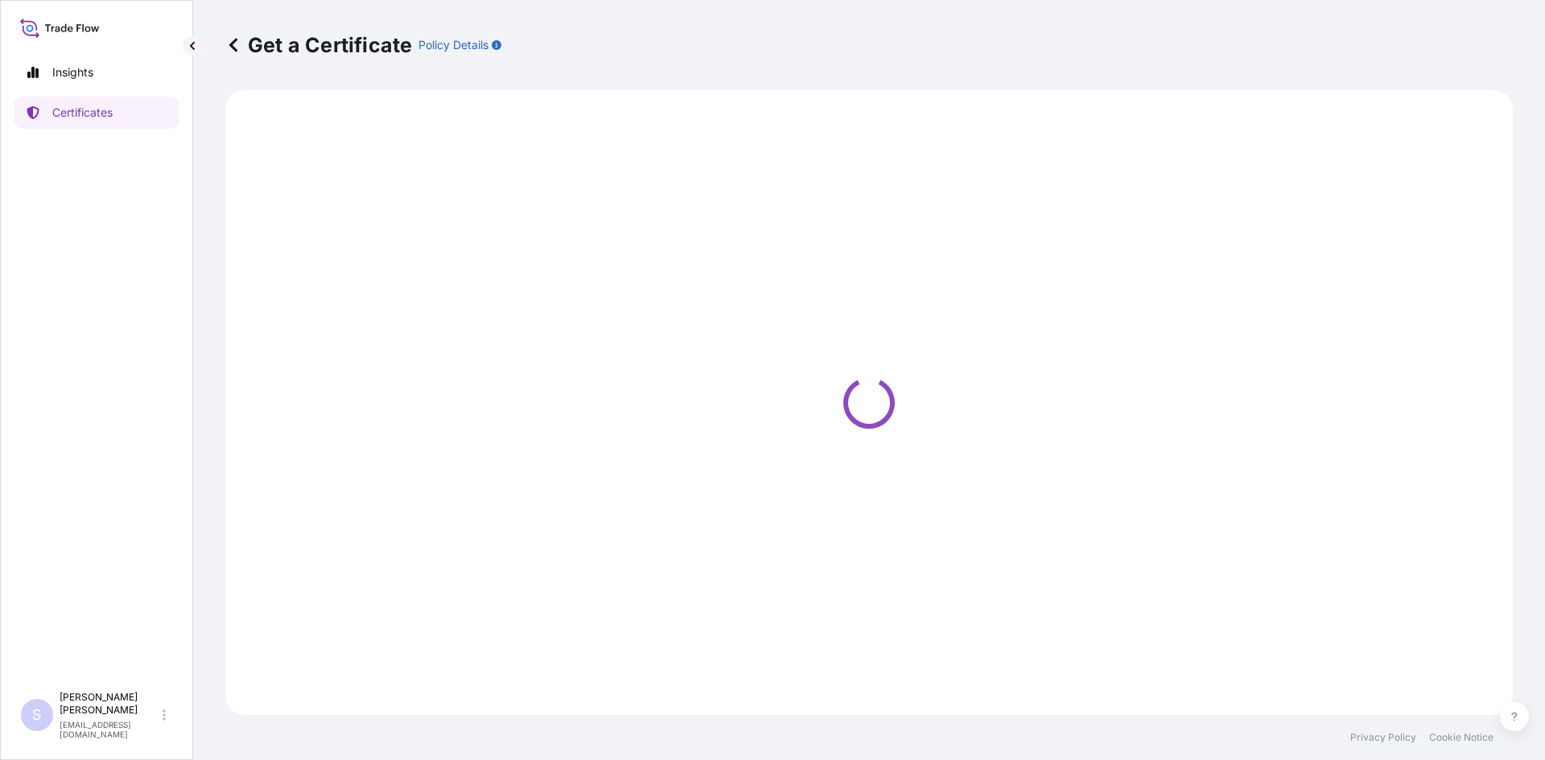
select select "Sea"
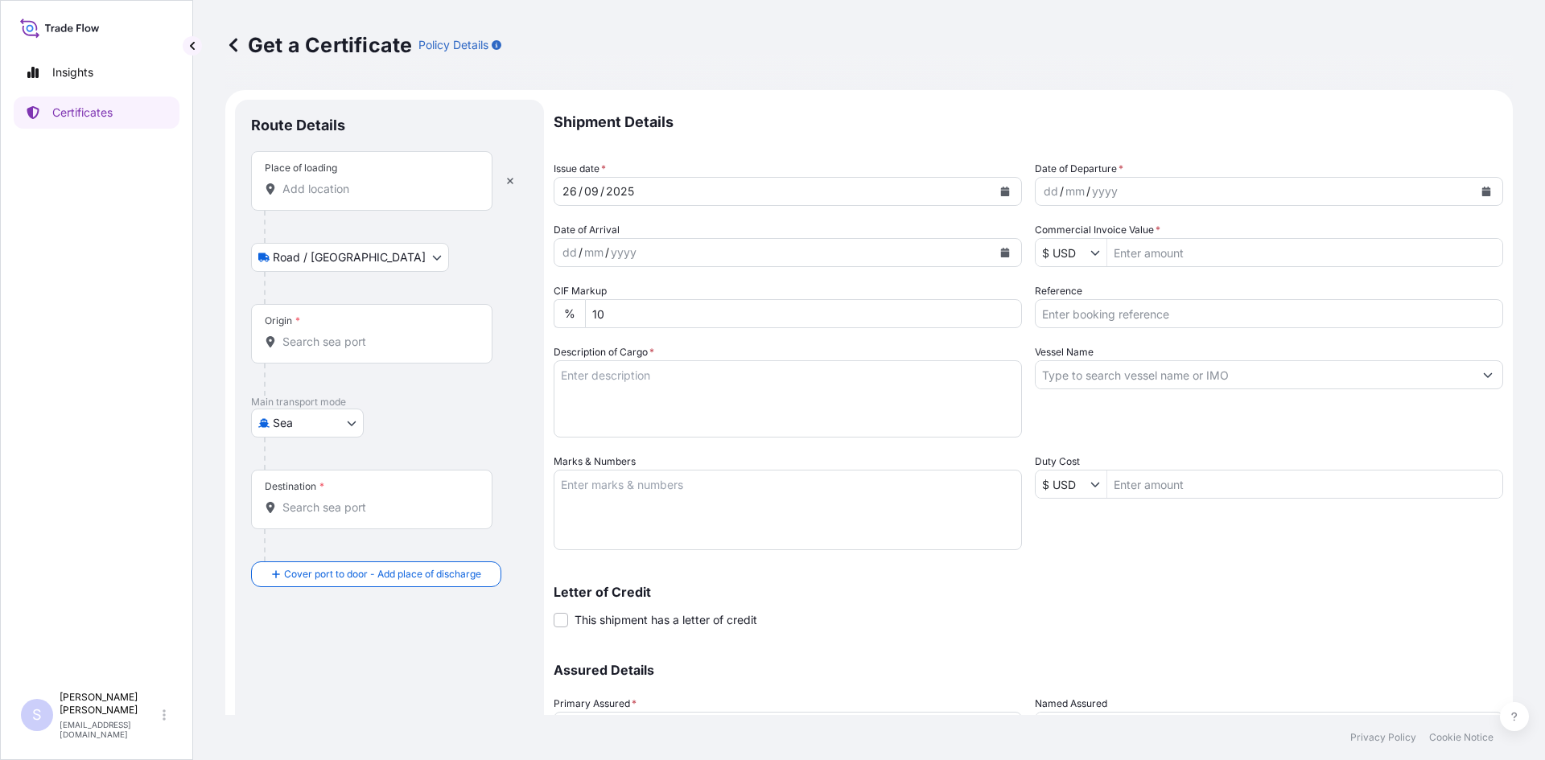
click at [325, 189] on input "Place of loading" at bounding box center [377, 189] width 190 height 16
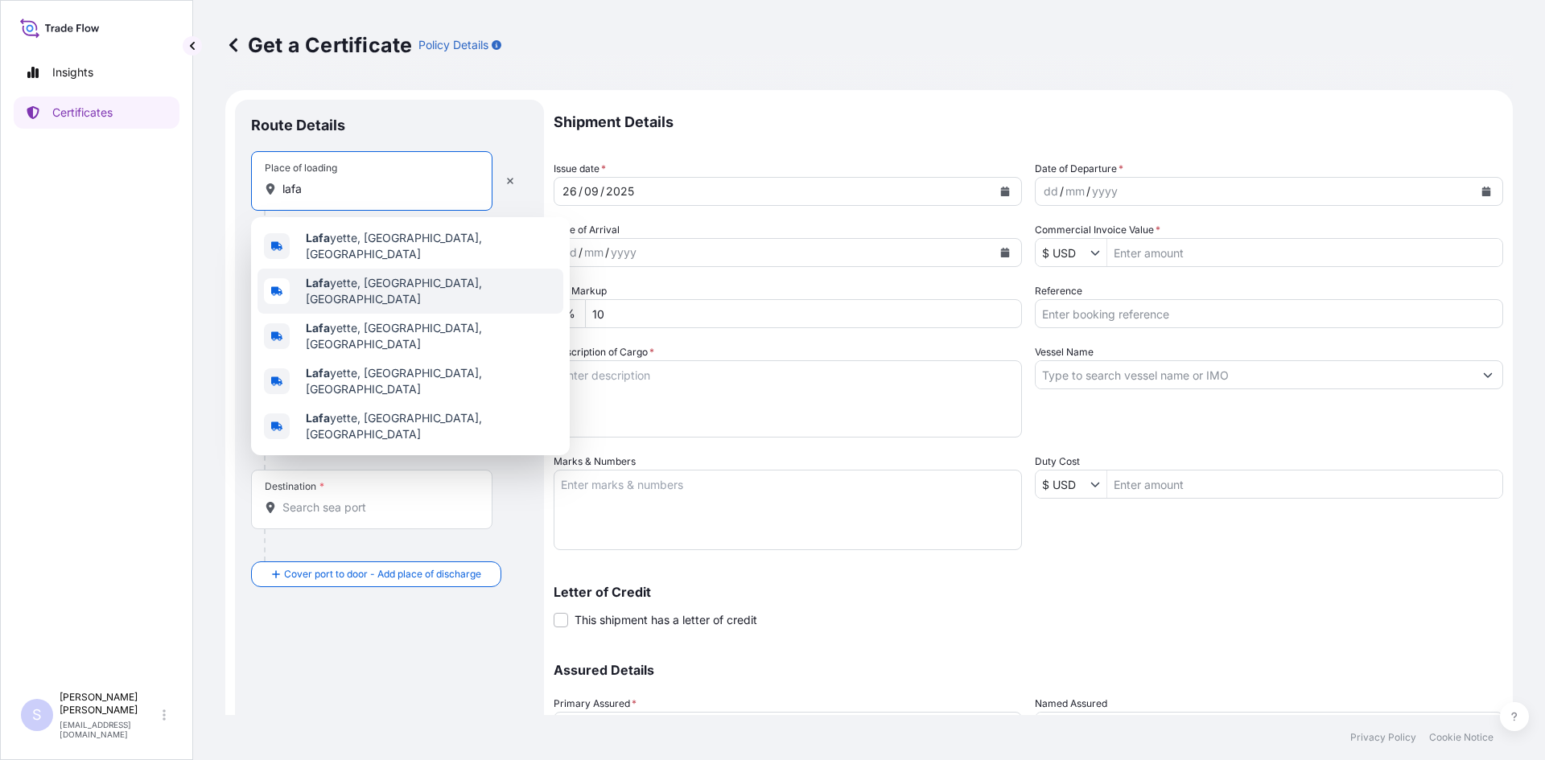
click at [364, 277] on span "[PERSON_NAME], [GEOGRAPHIC_DATA], [GEOGRAPHIC_DATA]" at bounding box center [431, 291] width 251 height 32
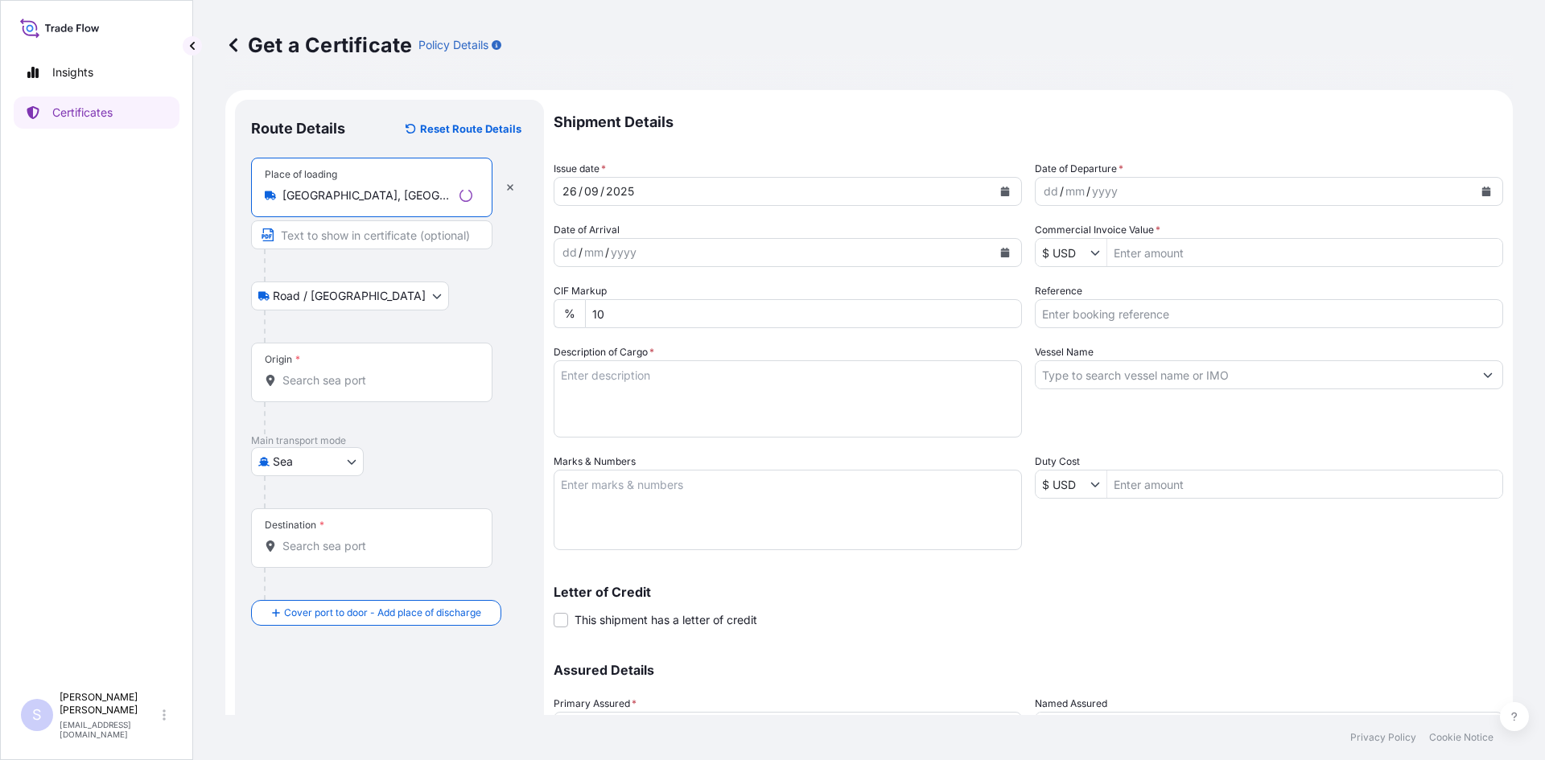
type input "[GEOGRAPHIC_DATA], [GEOGRAPHIC_DATA], [GEOGRAPHIC_DATA]"
click at [344, 381] on input "Origin *" at bounding box center [377, 380] width 190 height 16
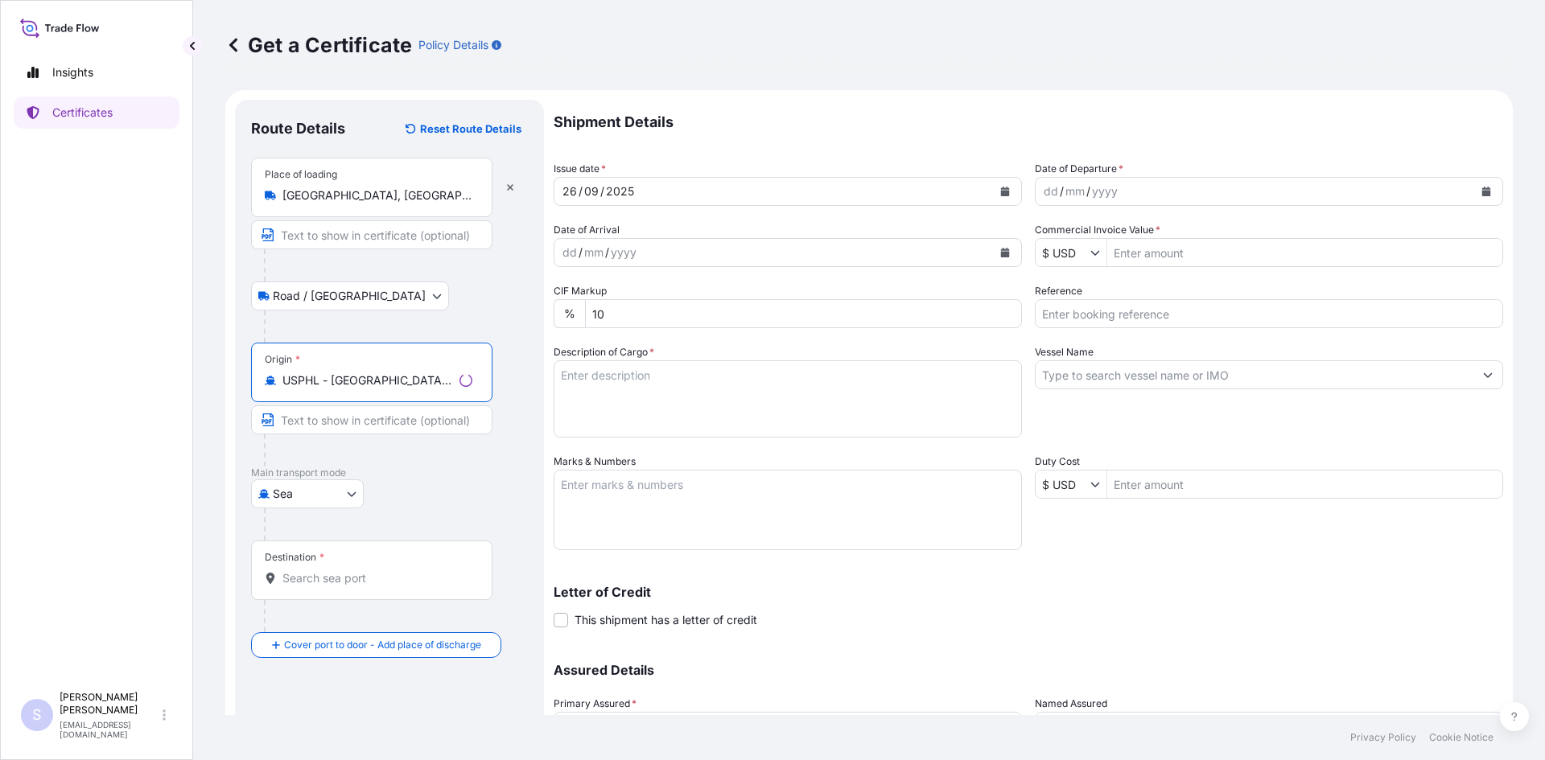
type input "USPHL - [GEOGRAPHIC_DATA], [GEOGRAPHIC_DATA]"
click at [334, 582] on input "Destination *" at bounding box center [377, 578] width 190 height 16
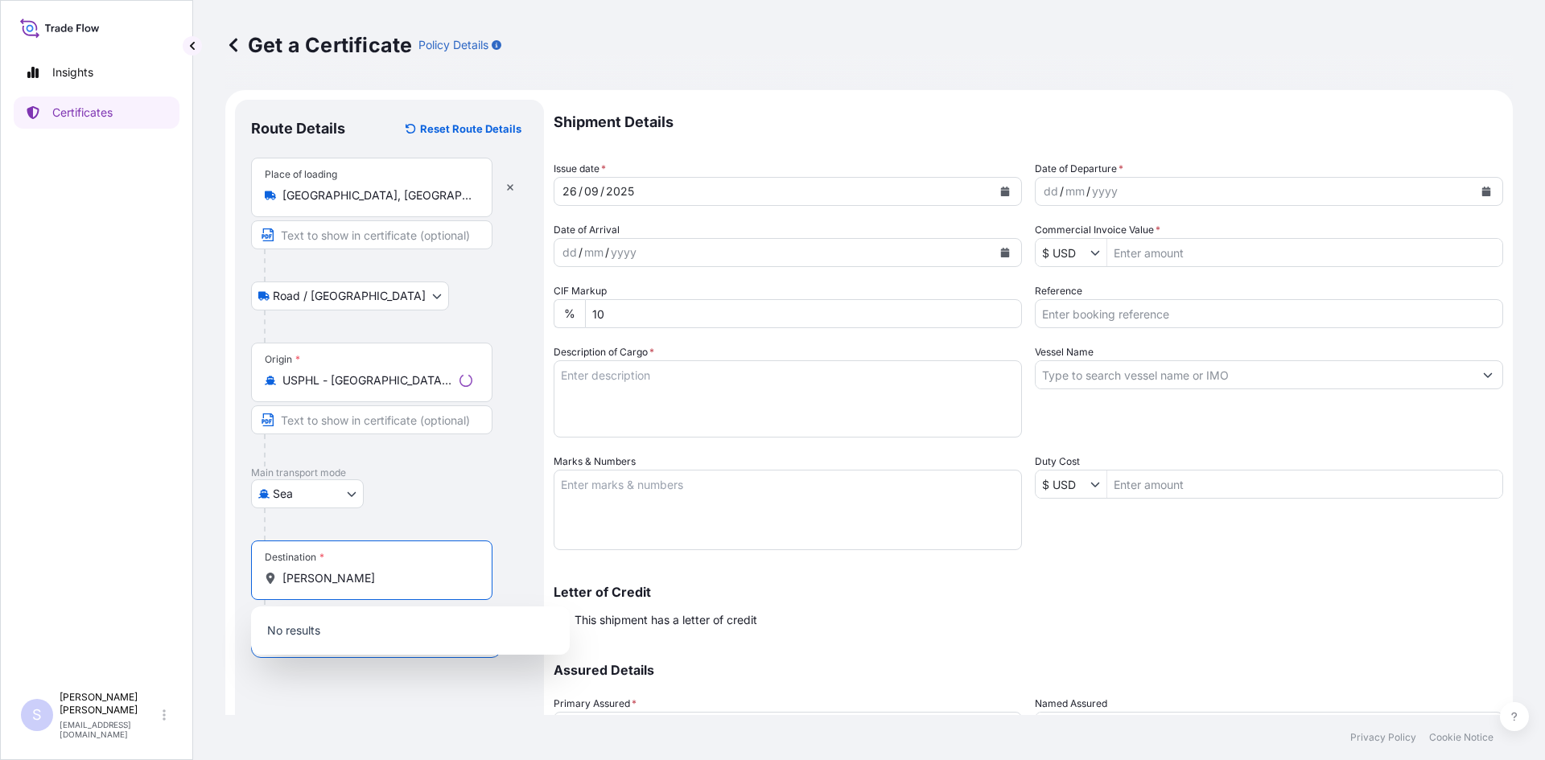
type input "melb"
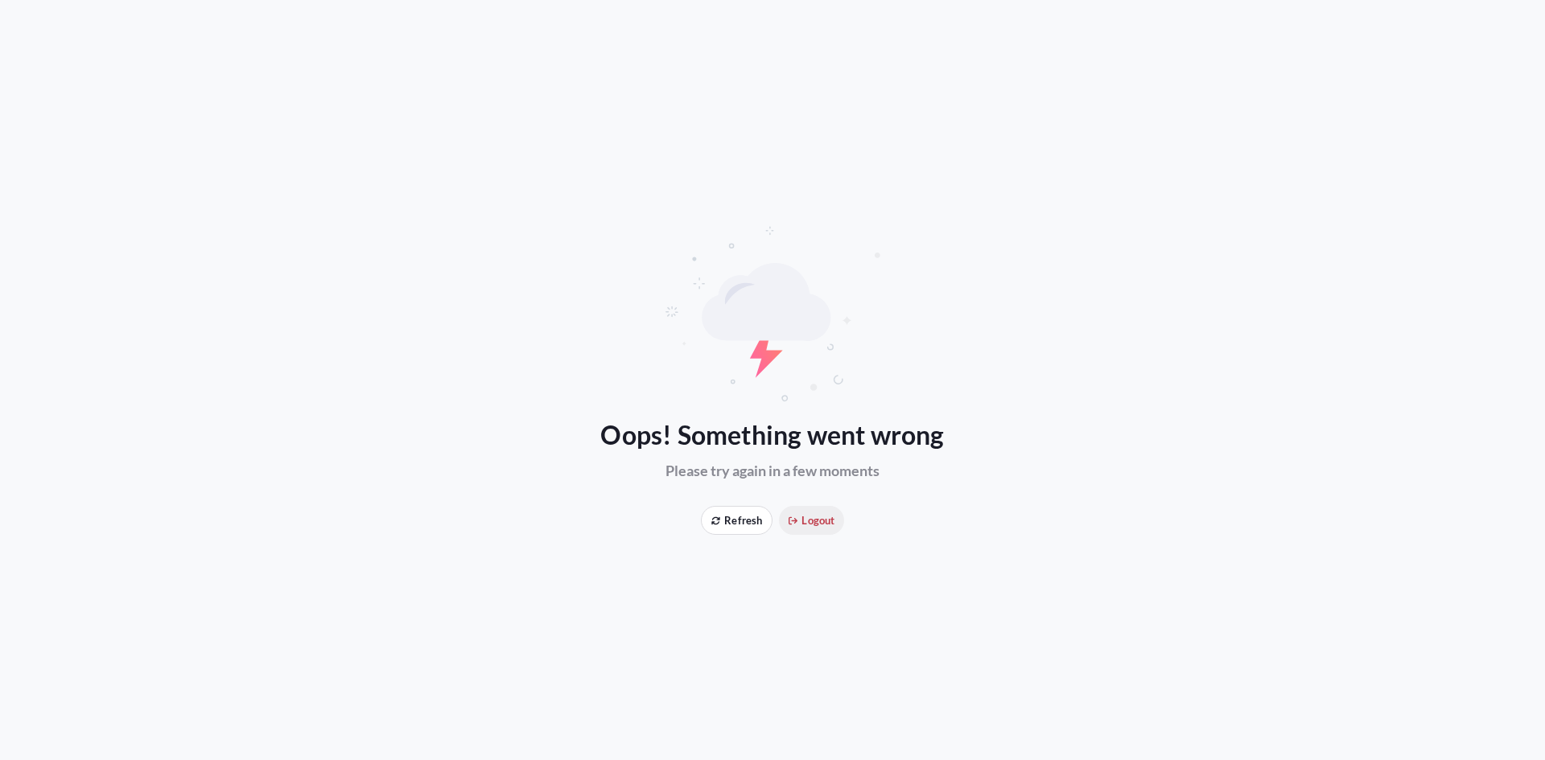
click at [796, 519] on icon at bounding box center [793, 521] width 10 height 10
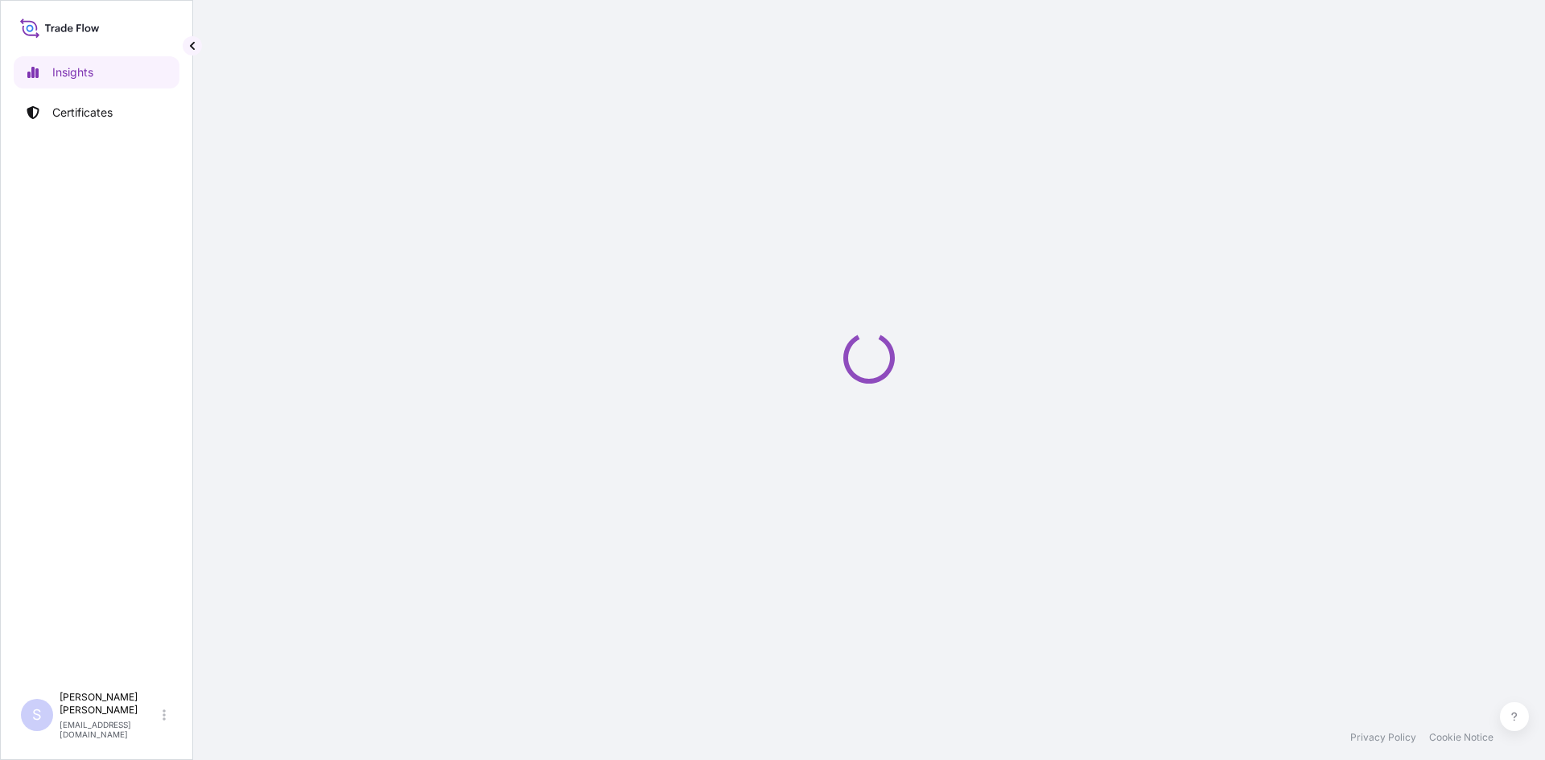
select select "2025"
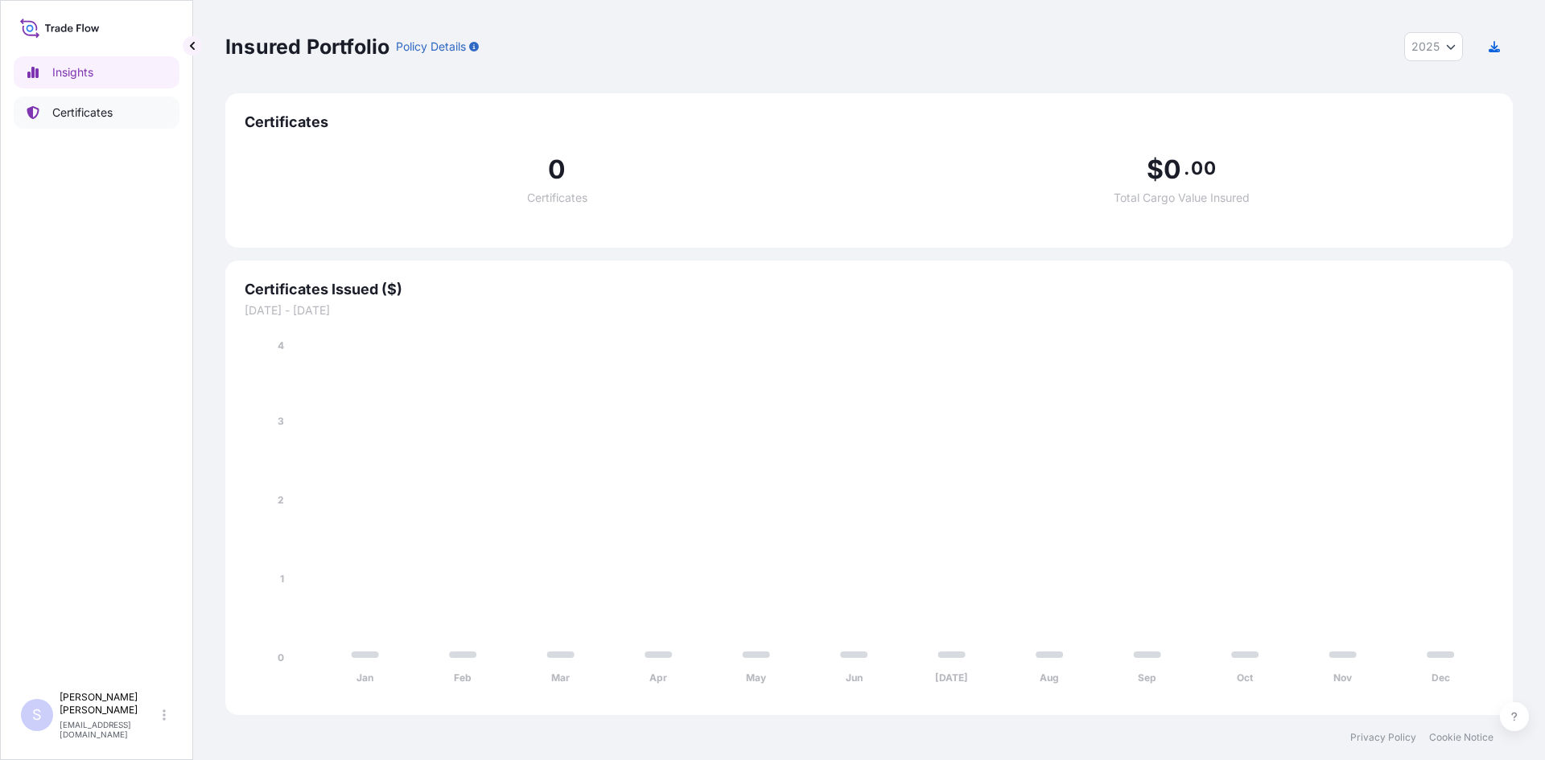
click at [123, 114] on link "Certificates" at bounding box center [97, 113] width 166 height 32
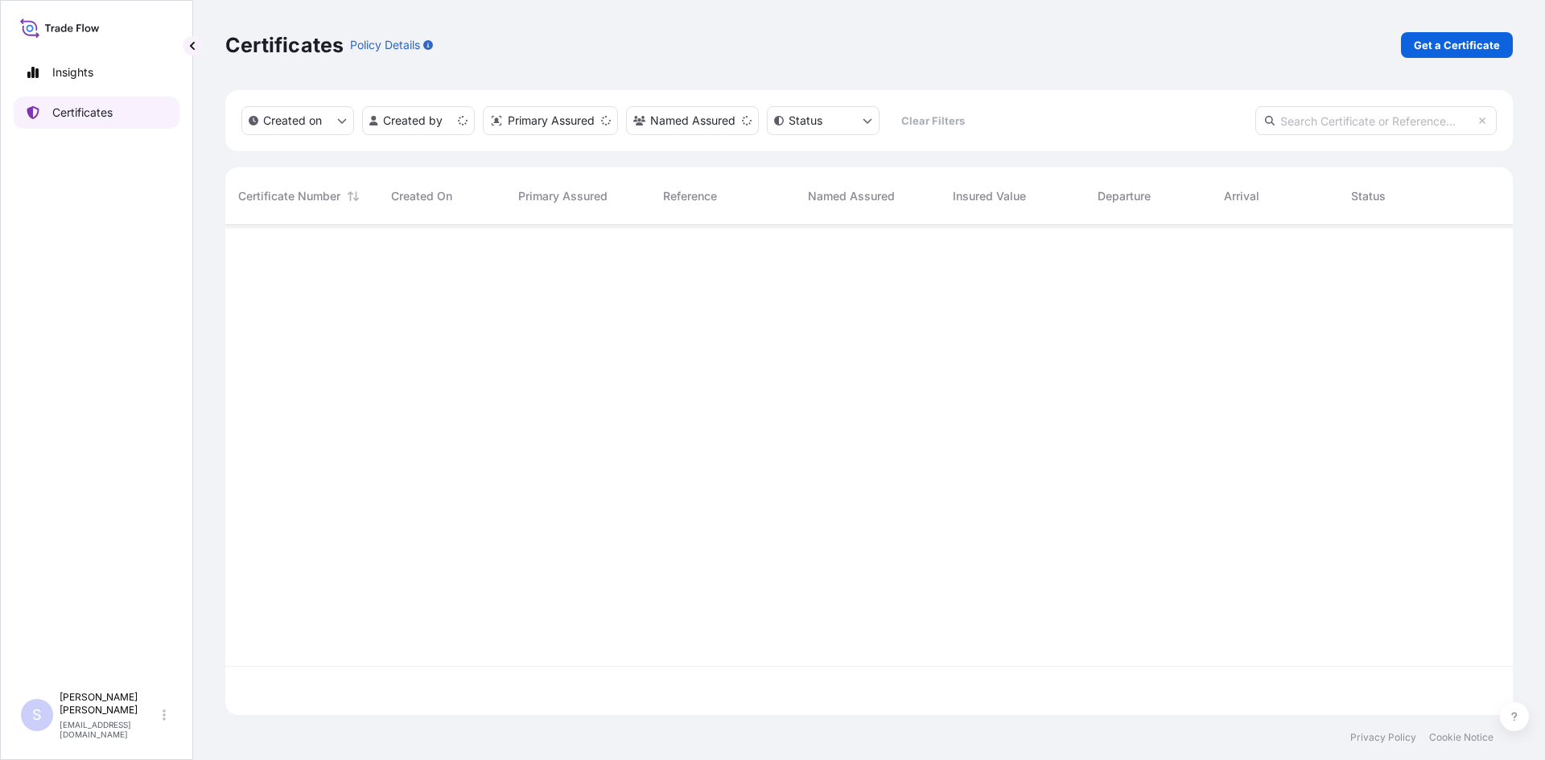
scroll to position [487, 1275]
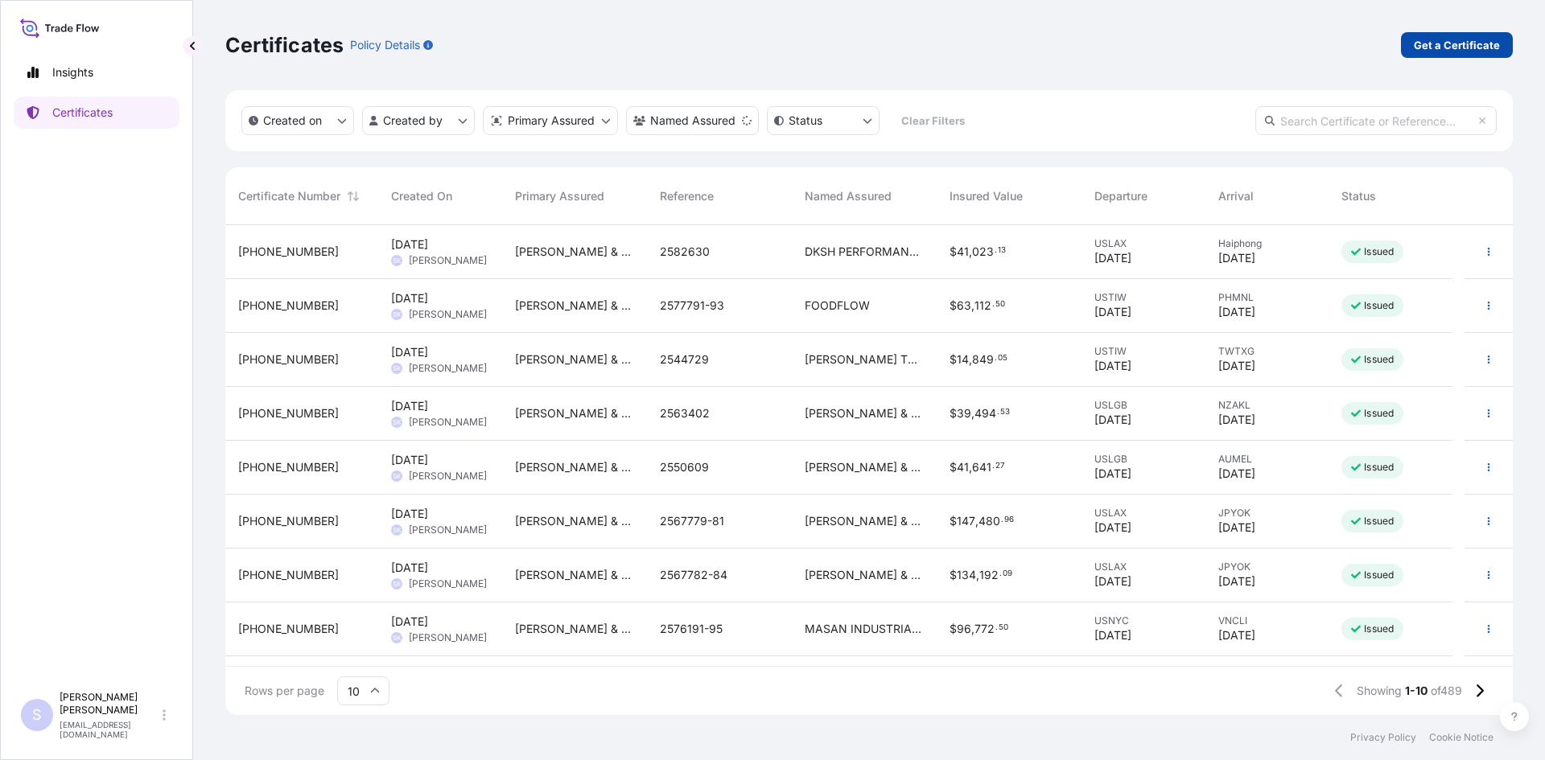
click at [1455, 40] on p "Get a Certificate" at bounding box center [1457, 45] width 86 height 16
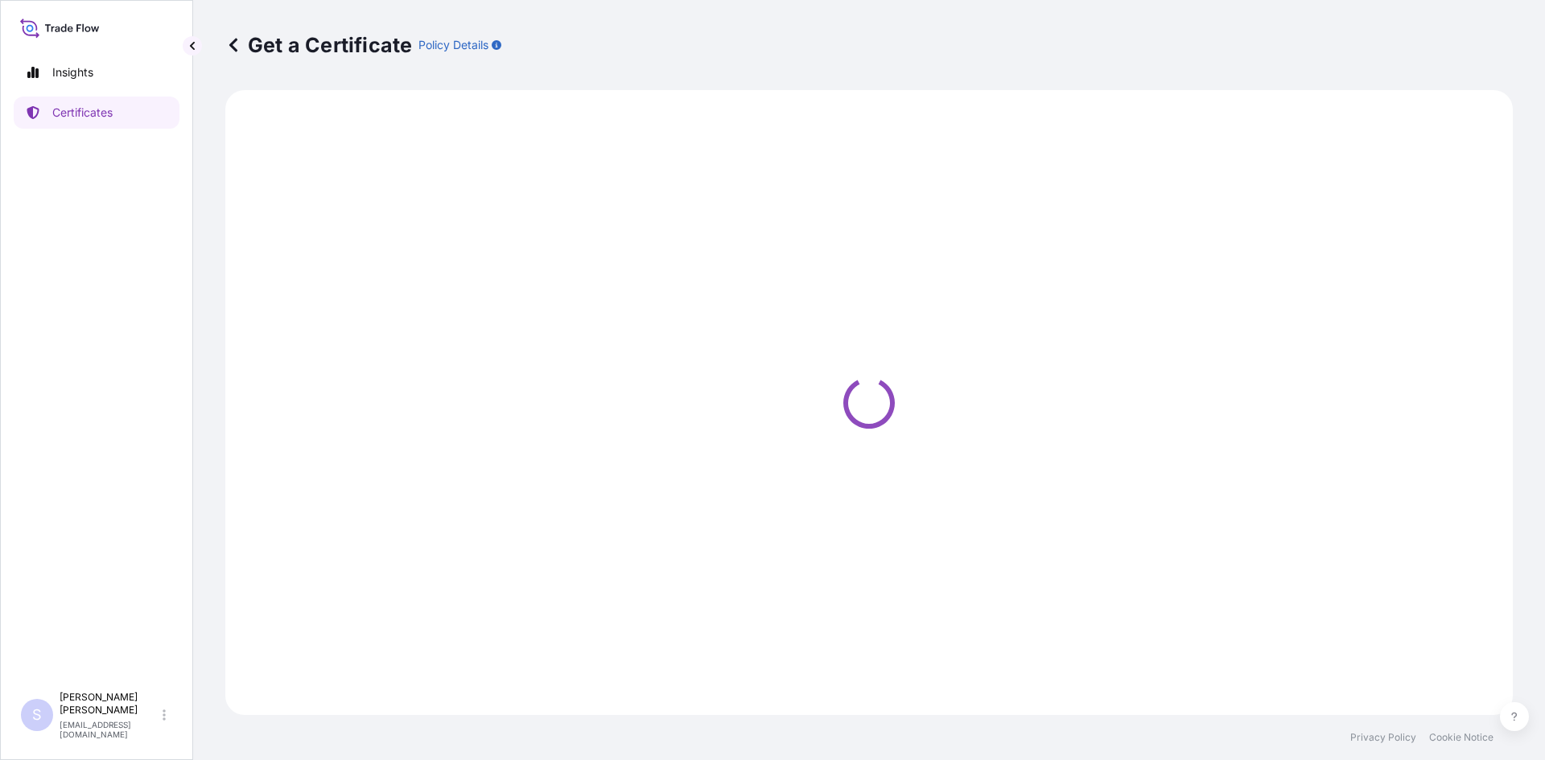
select select "Road / [GEOGRAPHIC_DATA]"
select select "Sea"
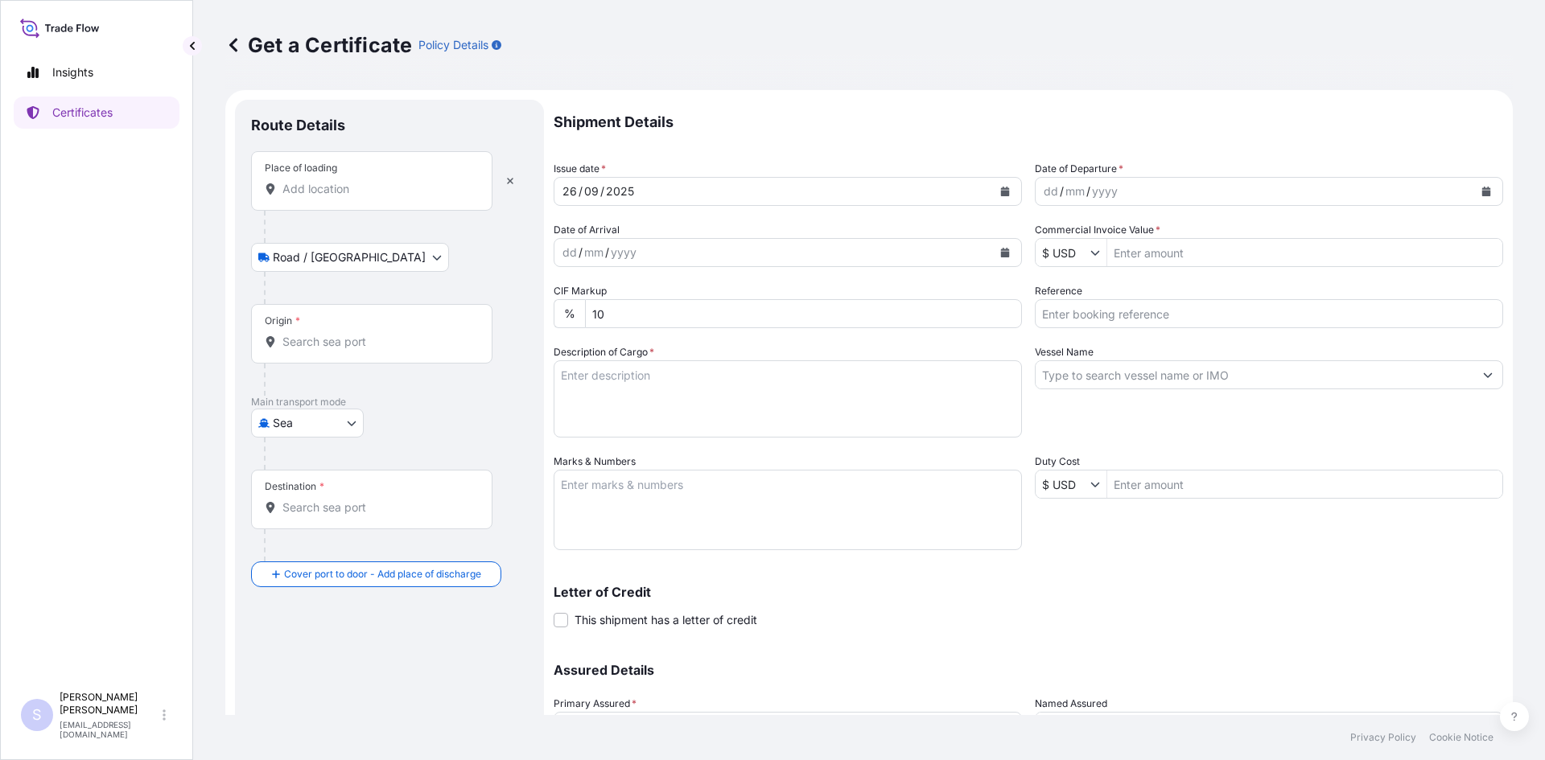
click at [373, 188] on input "Place of loading" at bounding box center [377, 189] width 190 height 16
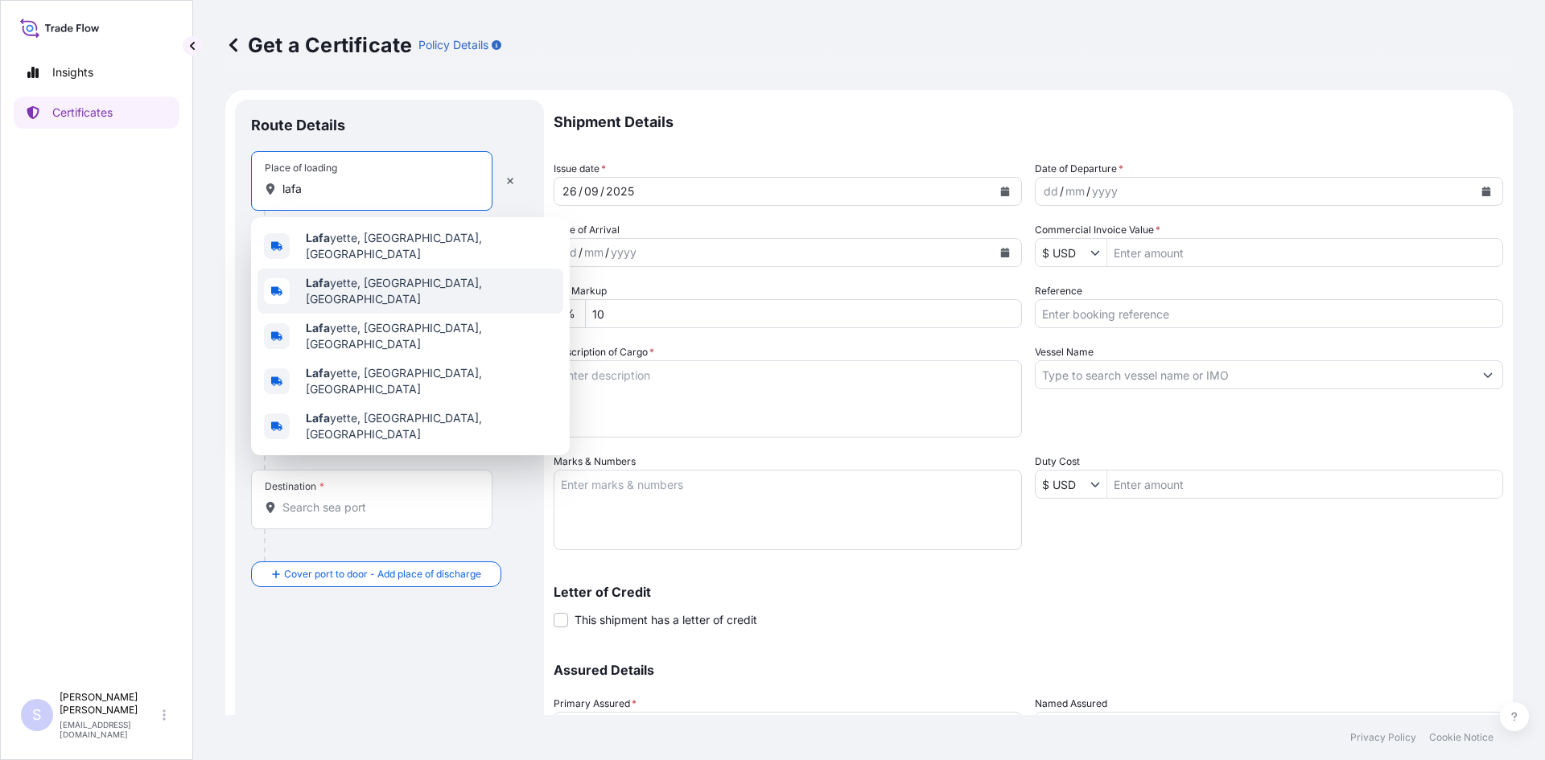
click at [360, 276] on span "[PERSON_NAME], [GEOGRAPHIC_DATA], [GEOGRAPHIC_DATA]" at bounding box center [431, 291] width 251 height 32
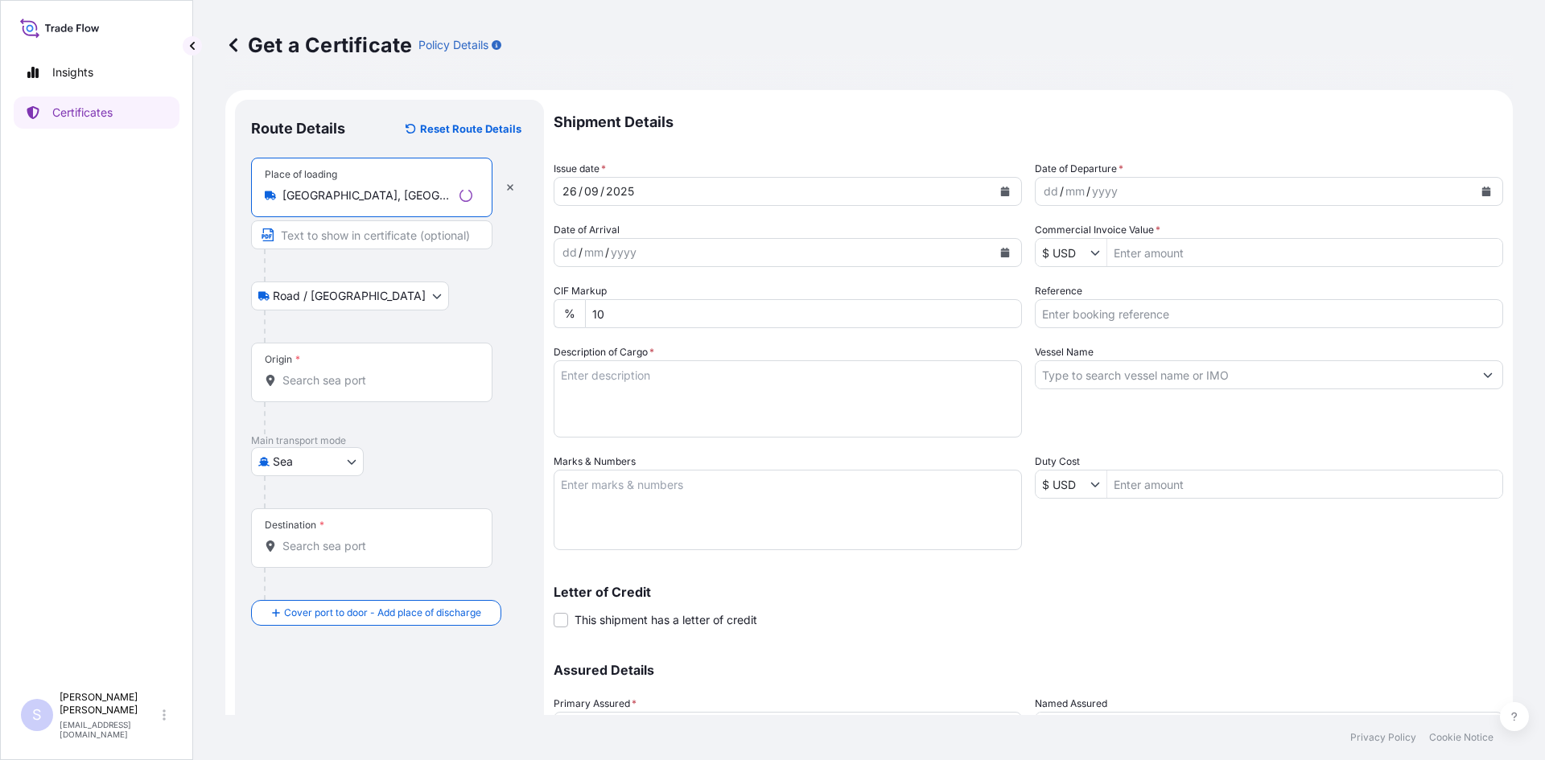
type input "[GEOGRAPHIC_DATA], [GEOGRAPHIC_DATA], [GEOGRAPHIC_DATA]"
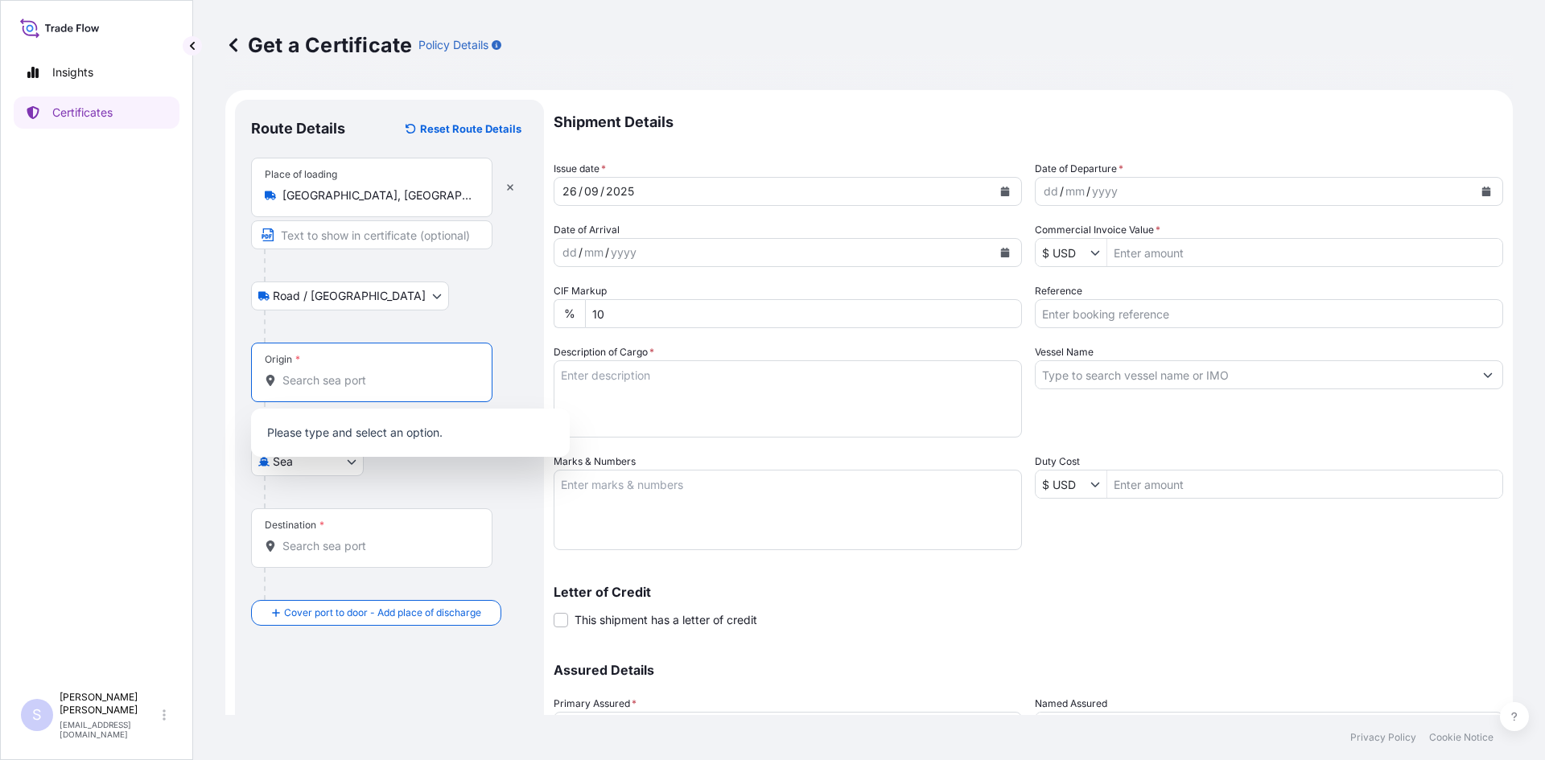
click at [331, 382] on input "Origin *" at bounding box center [377, 380] width 190 height 16
type input "o"
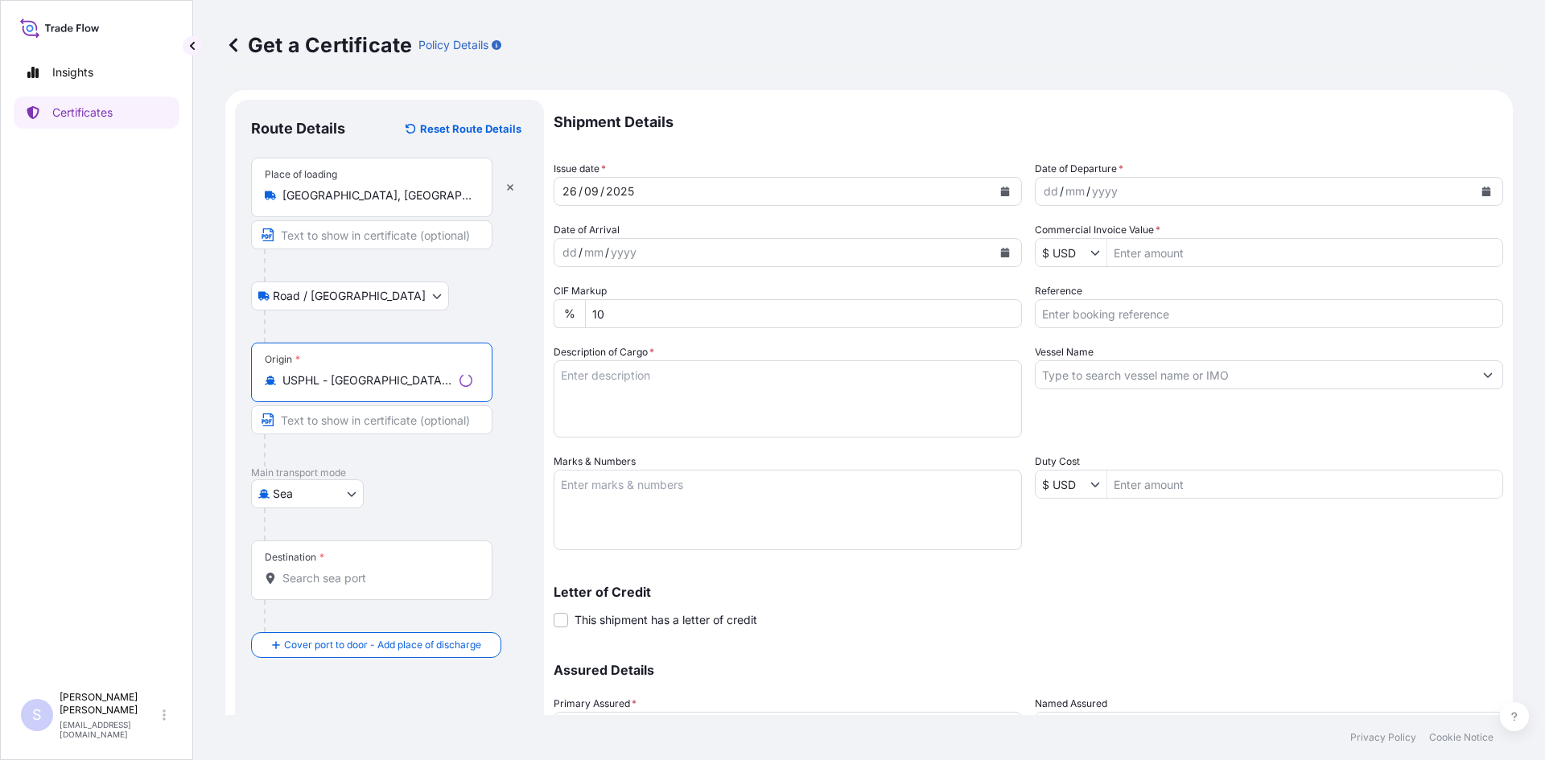
type input "USPHL - [GEOGRAPHIC_DATA], [GEOGRAPHIC_DATA]"
click at [313, 578] on input "Destination *" at bounding box center [377, 578] width 190 height 16
click at [358, 577] on input "melbou" at bounding box center [377, 578] width 190 height 16
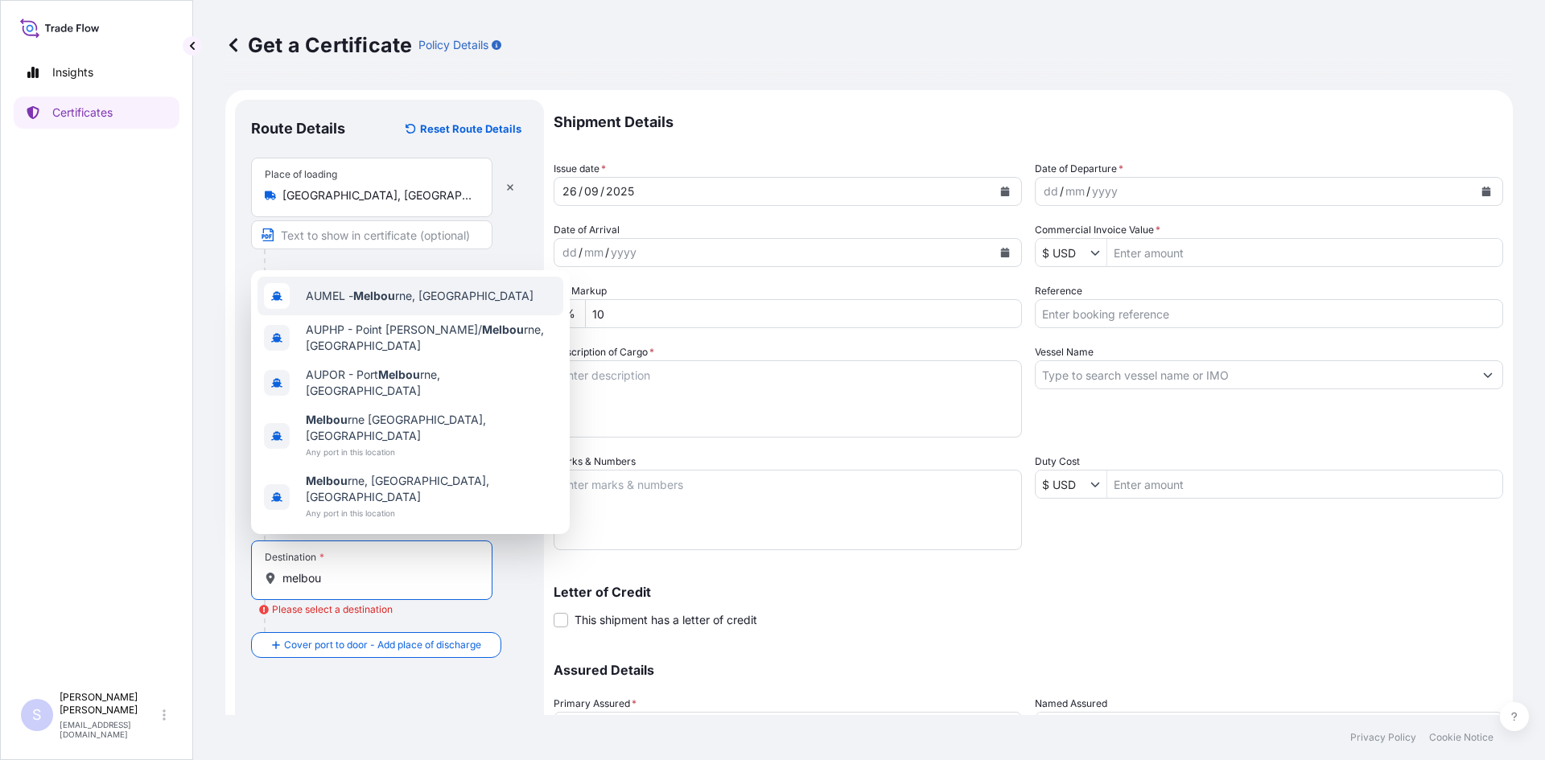
click at [428, 304] on span "AUMEL - Melbou rne, Australia" at bounding box center [420, 296] width 228 height 16
type input "AUMEL - Melbourne, Australia"
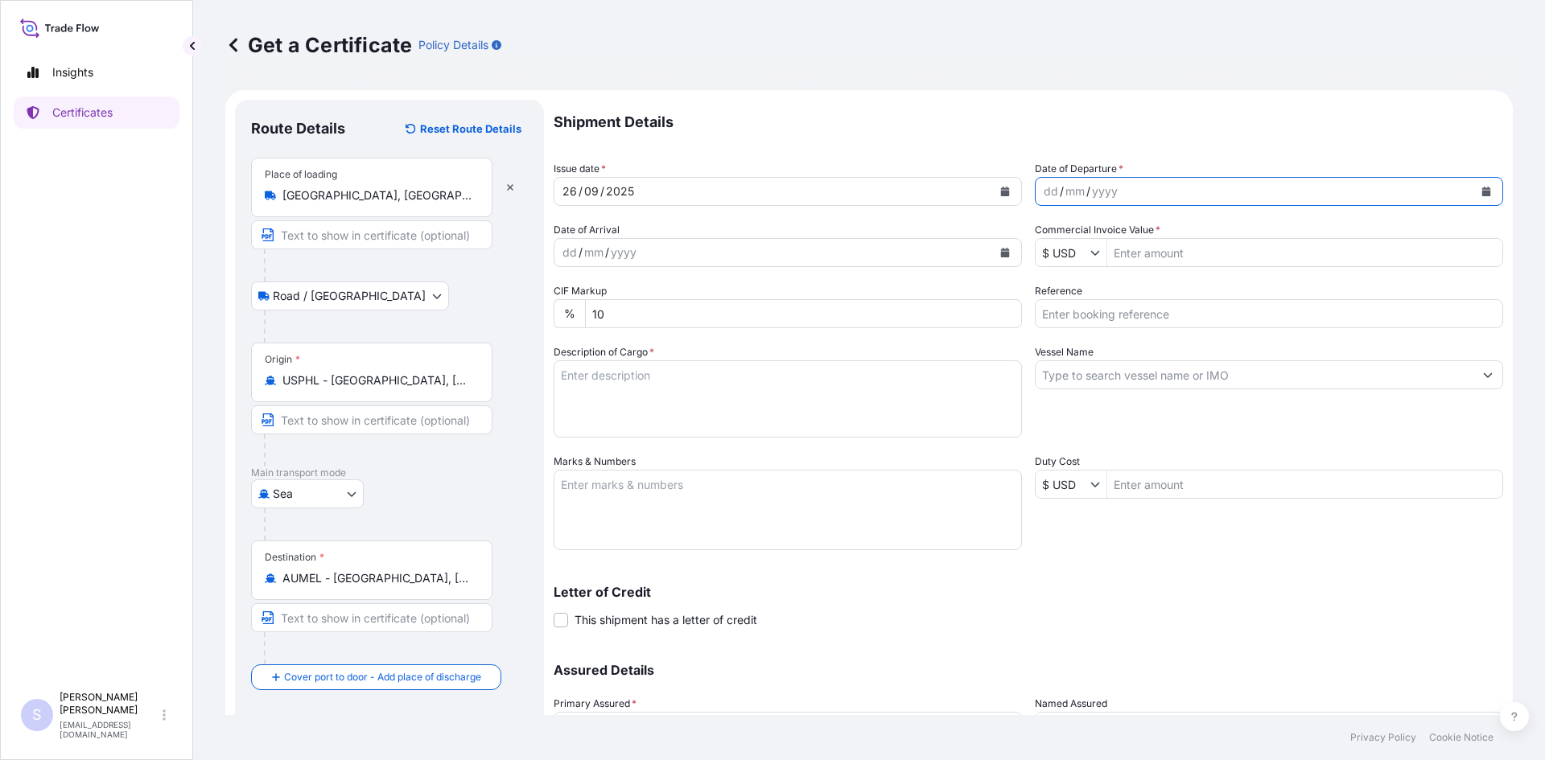
click at [1482, 198] on button "Calendar" at bounding box center [1486, 192] width 26 height 26
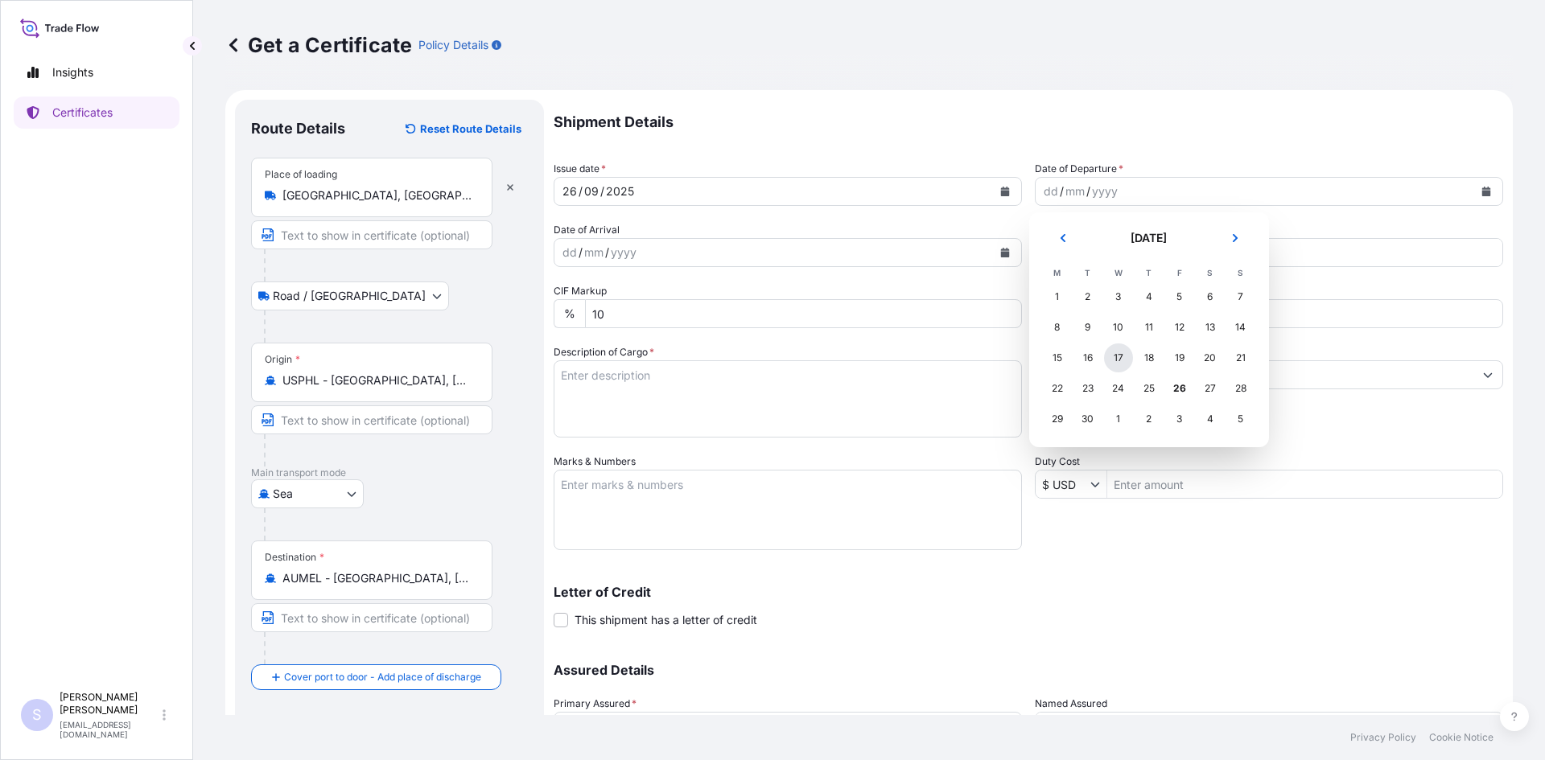
click at [1114, 358] on div "17" at bounding box center [1118, 358] width 29 height 29
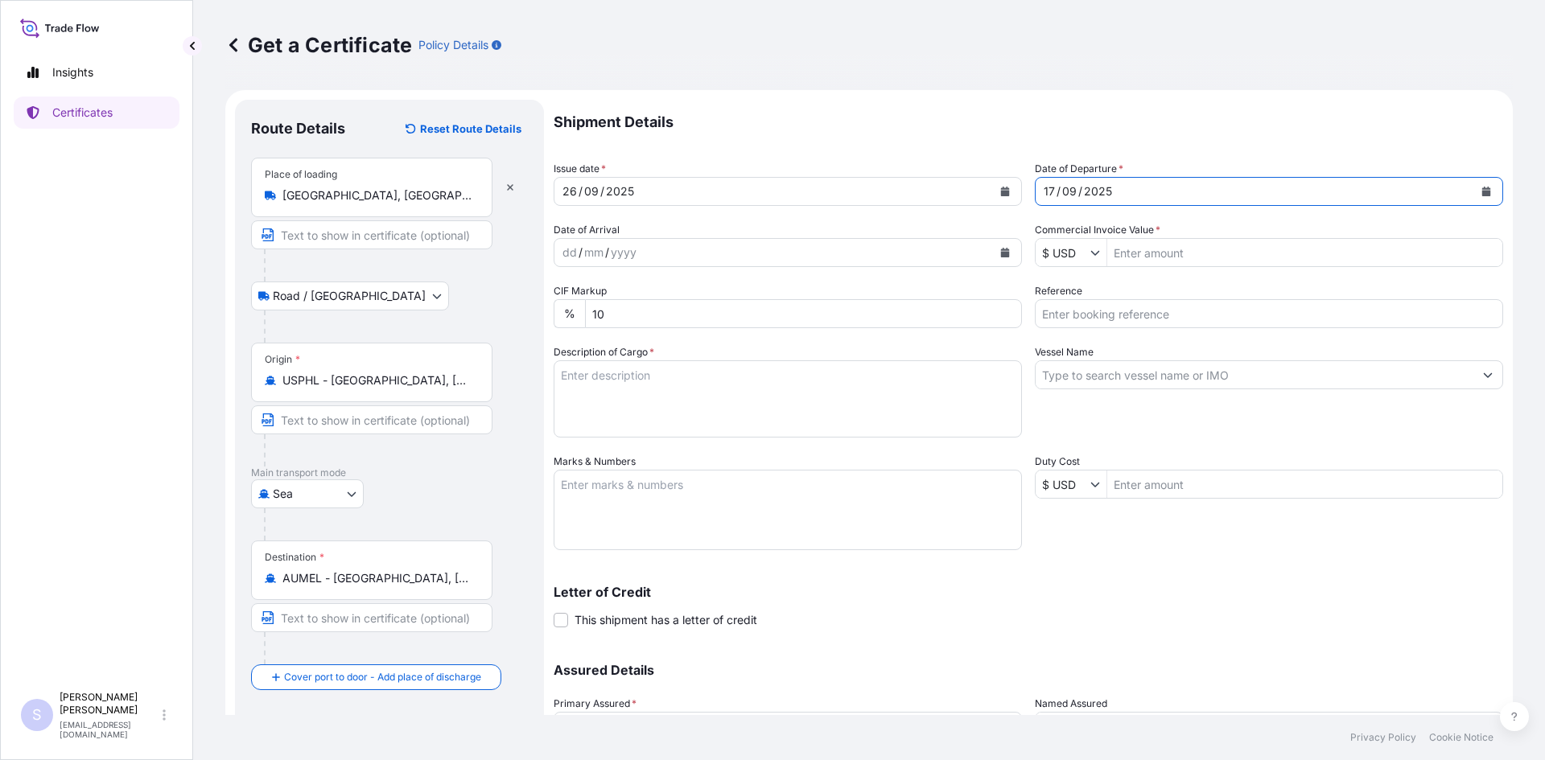
click at [1005, 255] on button "Calendar" at bounding box center [1005, 253] width 26 height 26
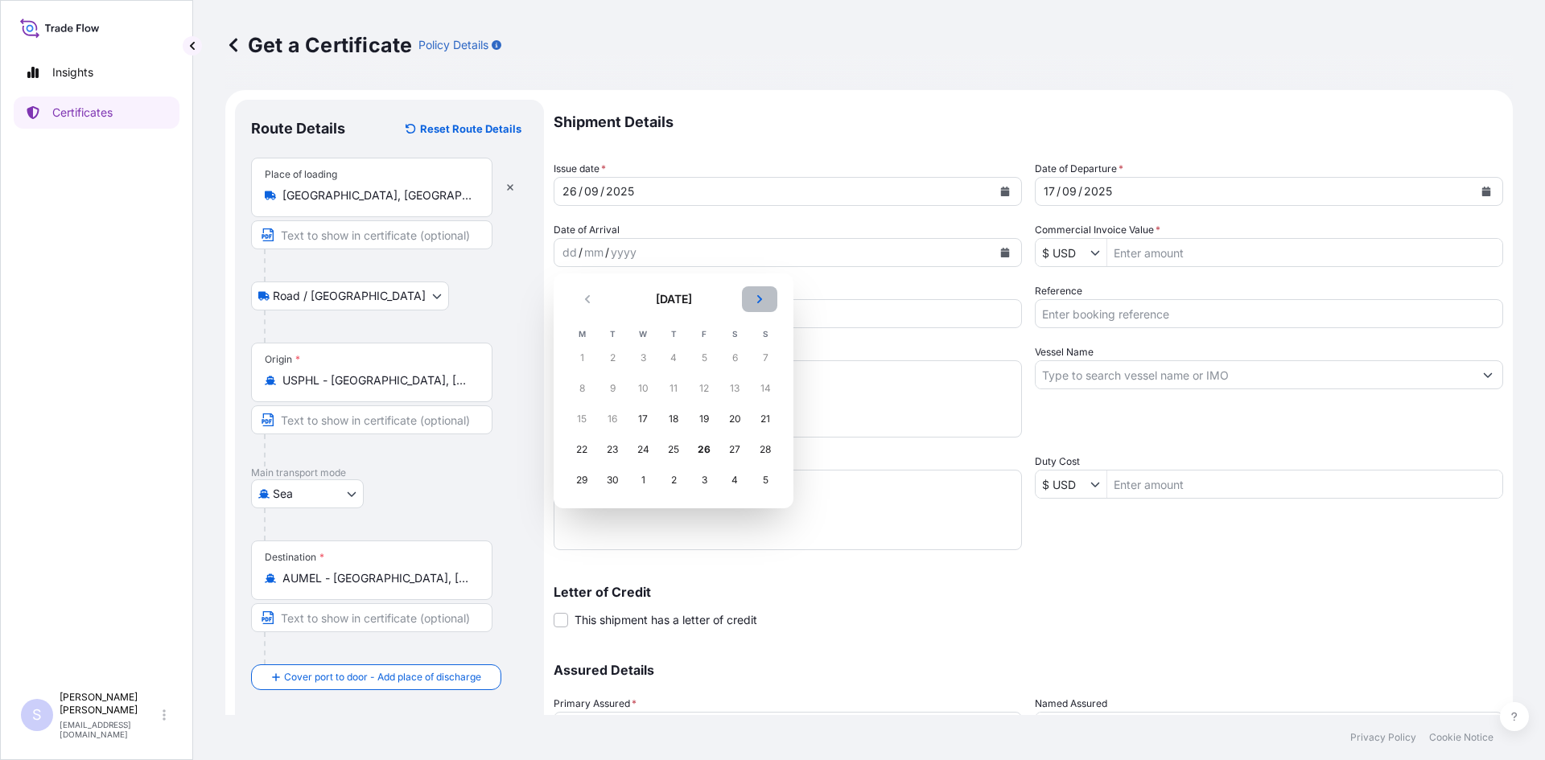
click at [776, 298] on button "Next" at bounding box center [759, 299] width 35 height 26
click at [703, 448] on div "24" at bounding box center [703, 449] width 29 height 29
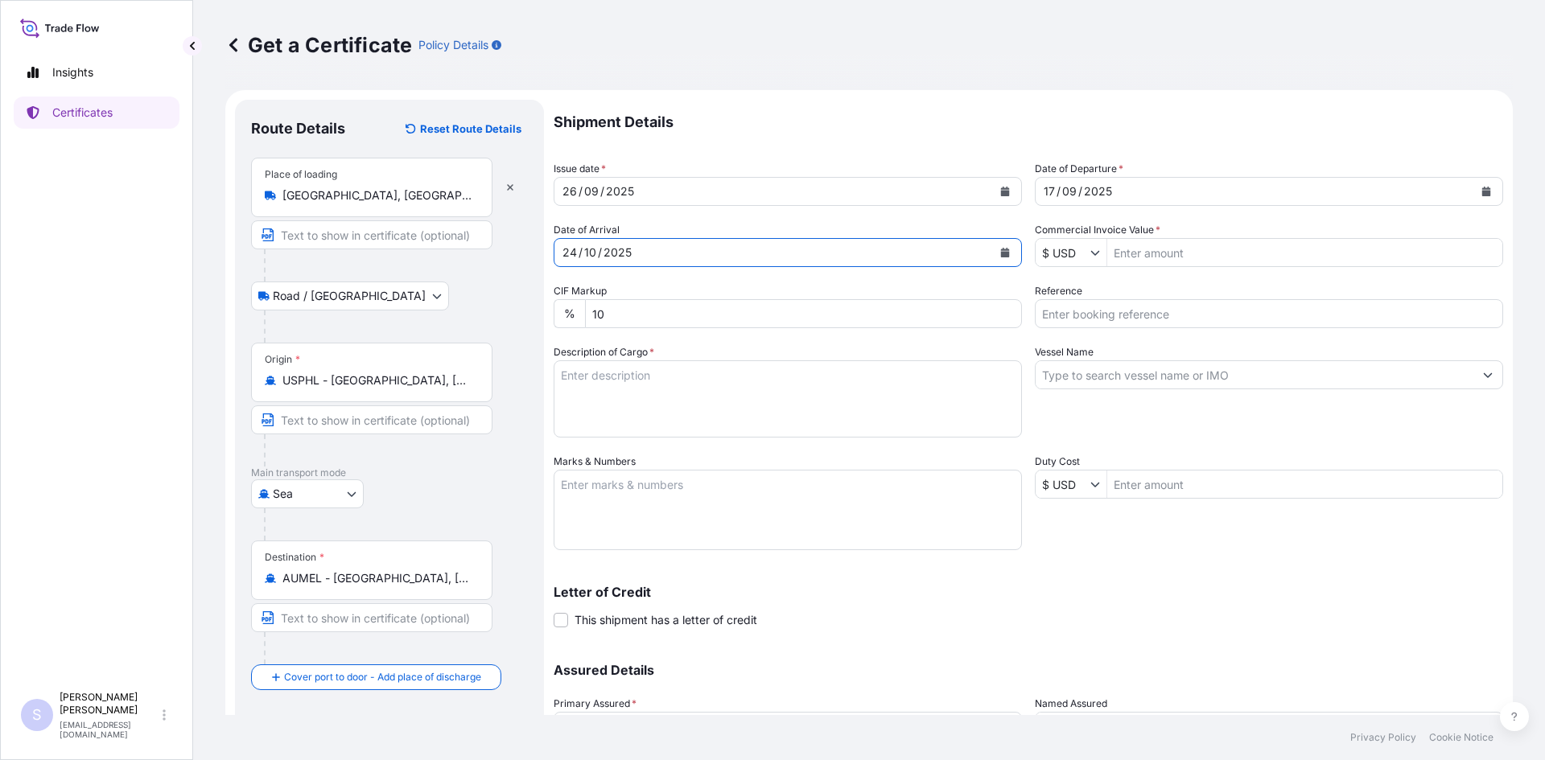
click at [1165, 265] on input "Commercial Invoice Value *" at bounding box center [1304, 252] width 395 height 29
type input "16,931.3"
type input "2585683"
type textarea "8"
type textarea "315 BAGS KOL GUARD 7467 NG STARCH 500 BAGS STAR-DRI 5 NG STARCH"
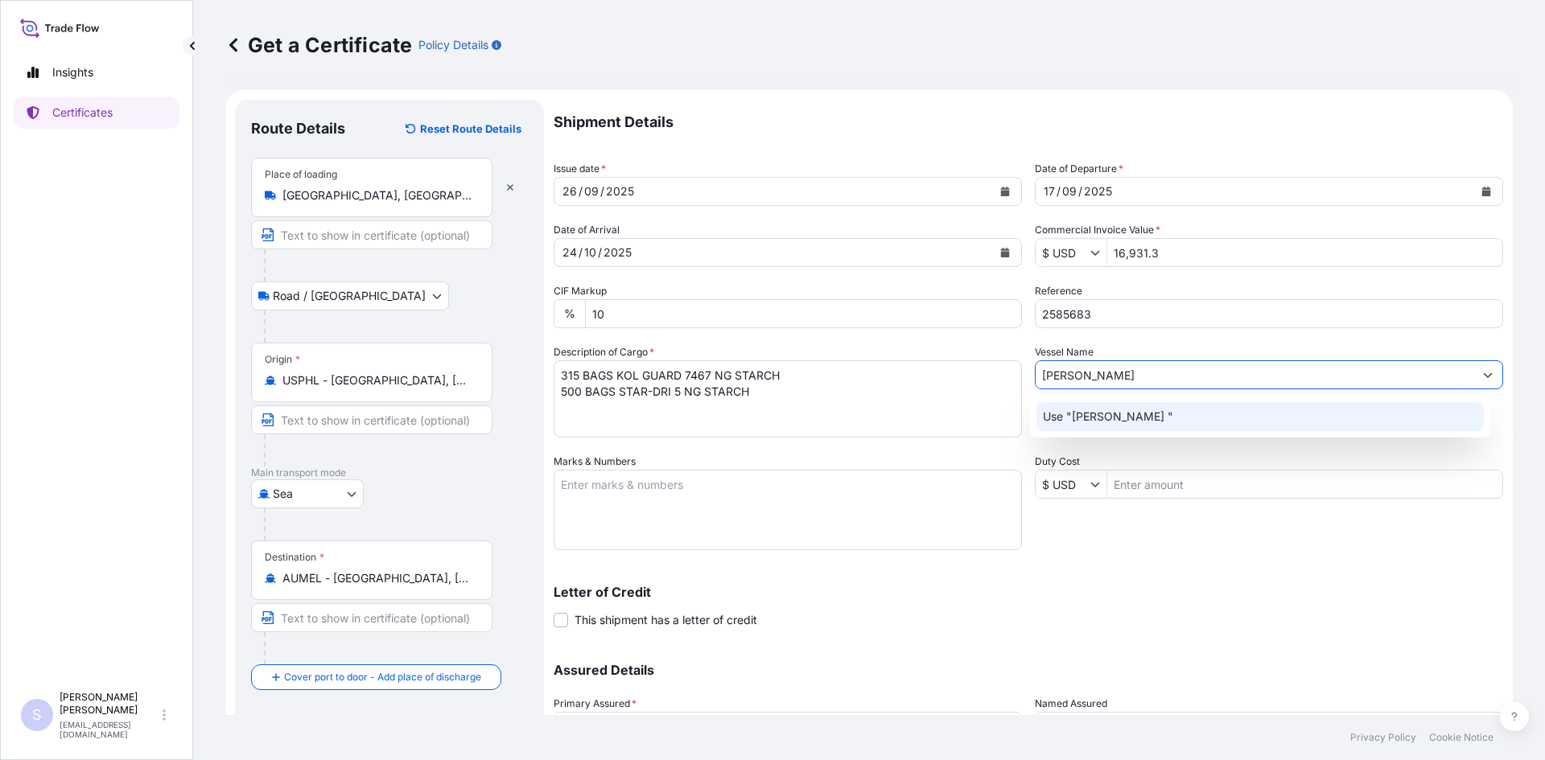
click at [1158, 420] on p "Use "OLIVIA MAERSK "" at bounding box center [1108, 417] width 130 height 16
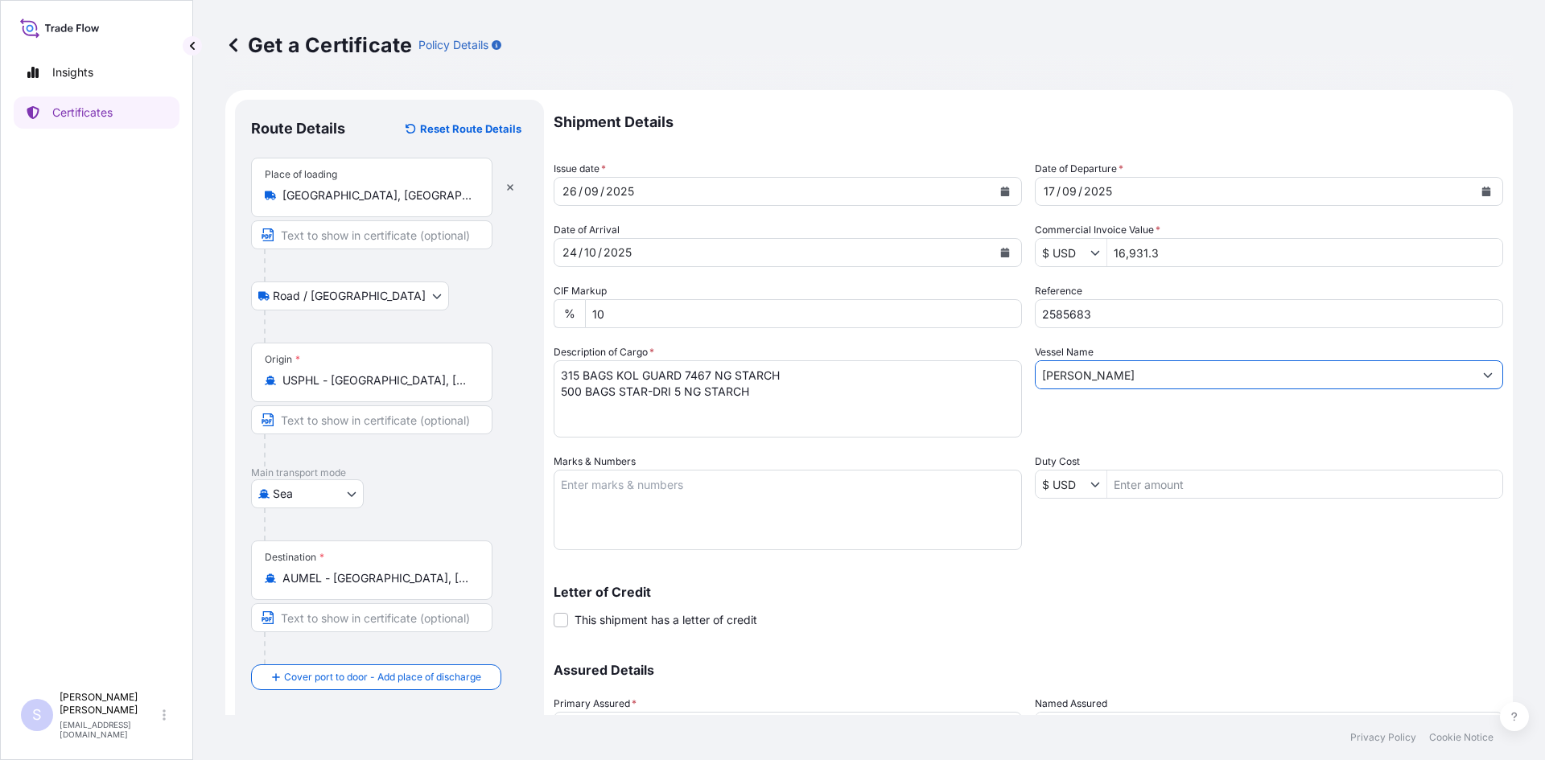
type input "OLIVIA MAERSK"
click at [883, 504] on textarea "Marks & Numbers" at bounding box center [788, 510] width 468 height 80
type textarea "CAAU6607006 0120324"
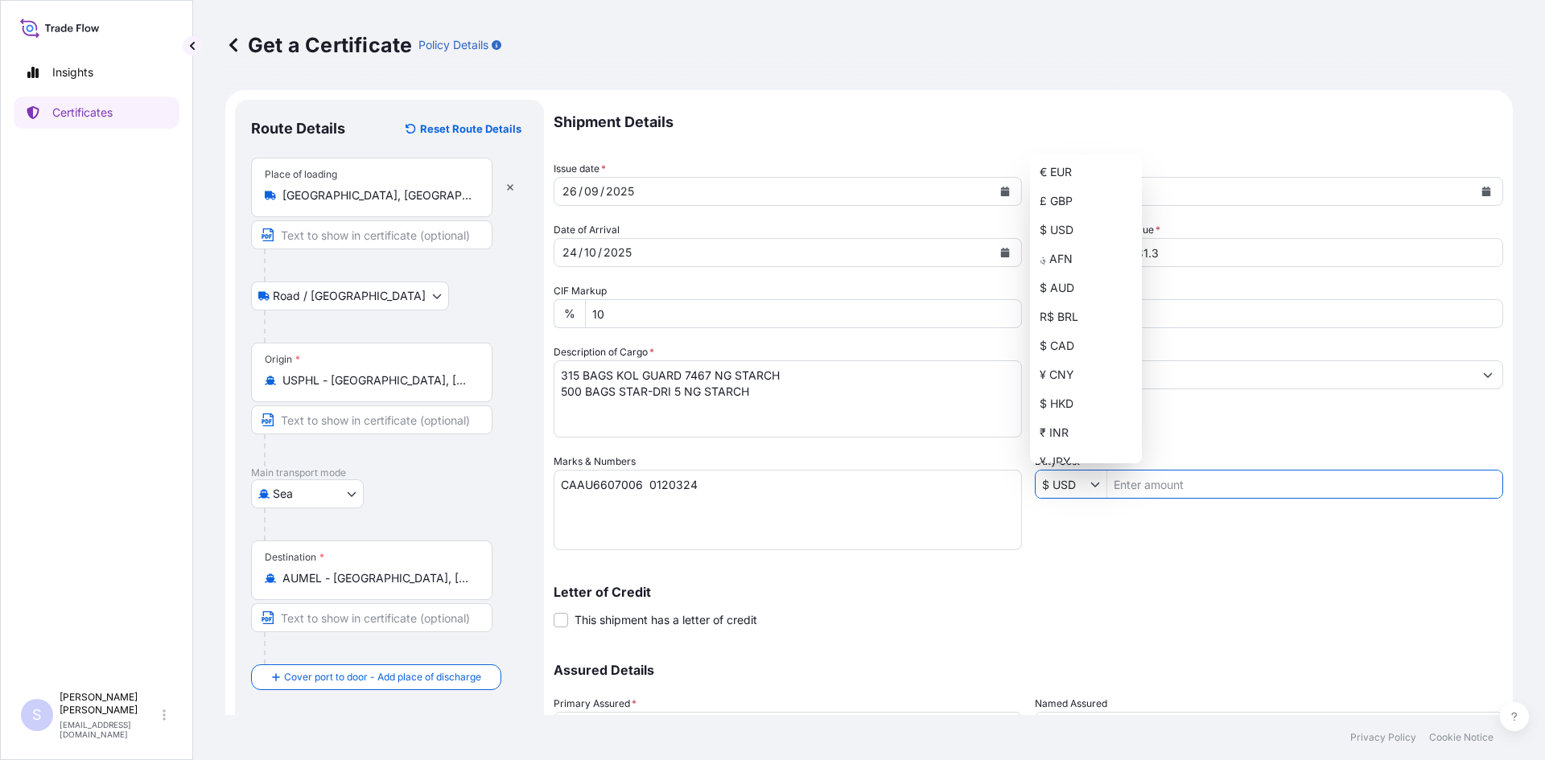
click at [1111, 628] on div "Letter of Credit This shipment has a letter of credit Letter of credit * Letter…" at bounding box center [1028, 607] width 949 height 43
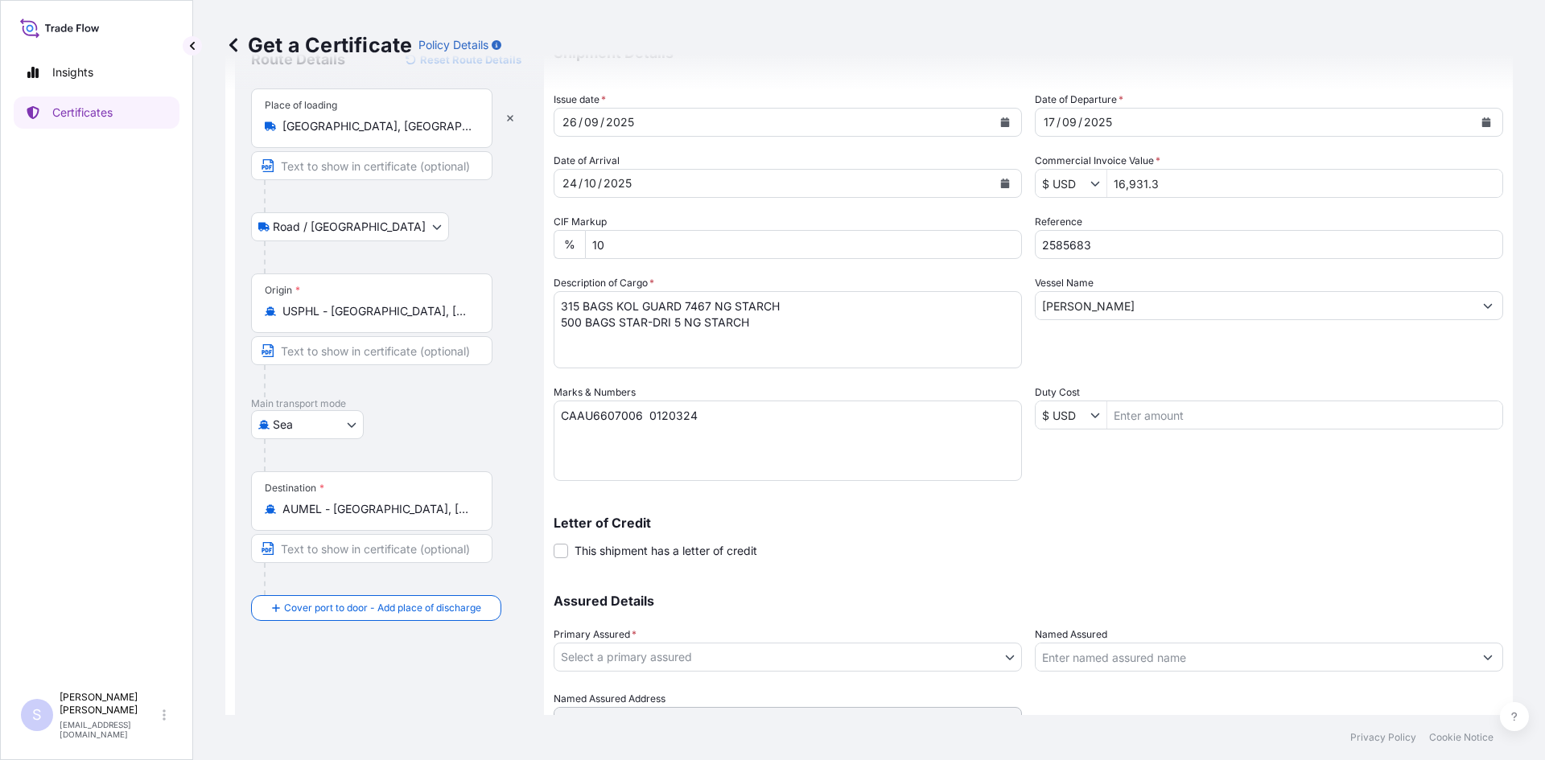
scroll to position [145, 0]
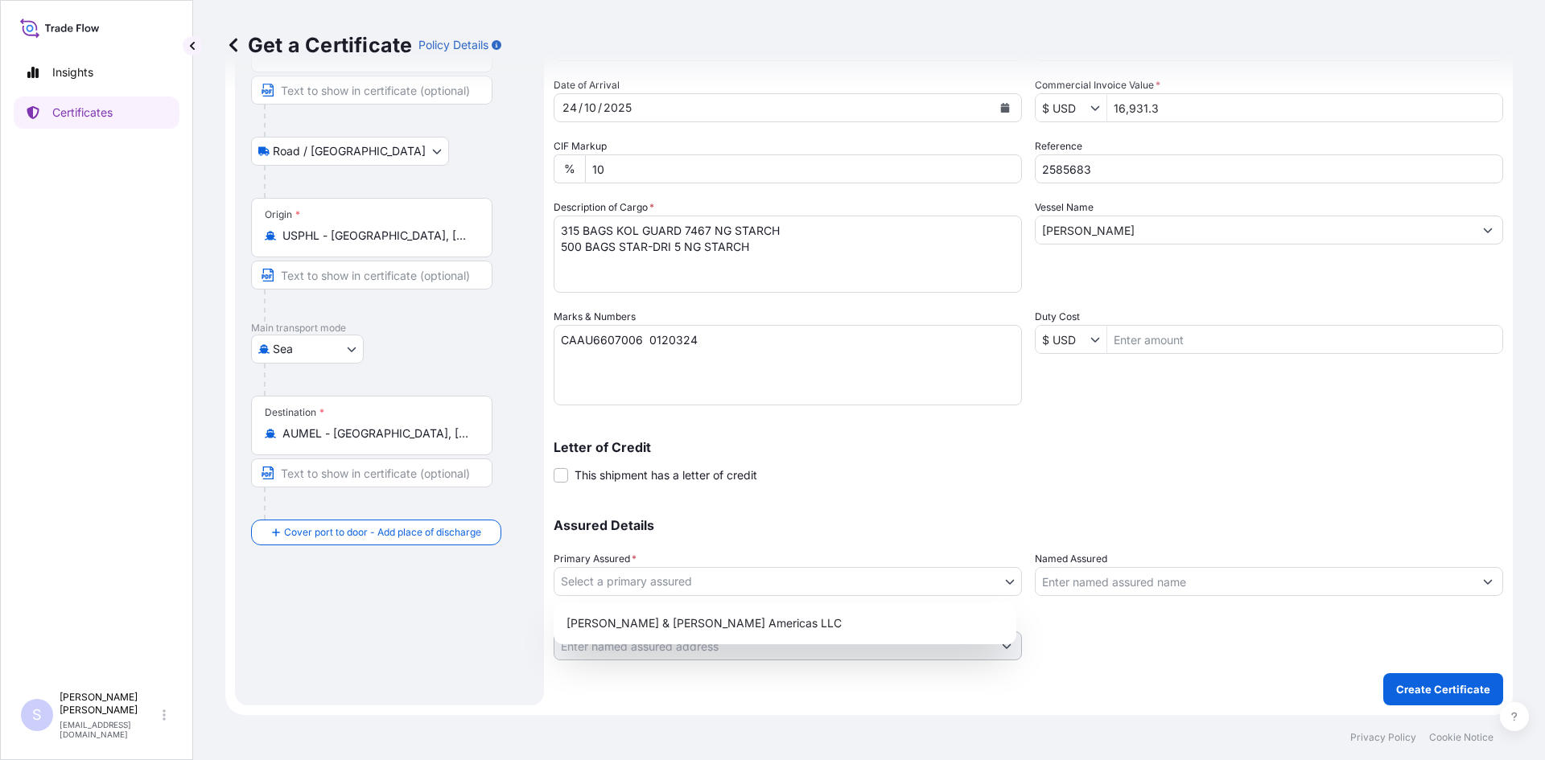
click at [772, 590] on body "97 options available. Insights Certificates S Steve Klinger csidocs@cargos.com …" at bounding box center [772, 380] width 1545 height 760
click at [706, 635] on div "[PERSON_NAME] & [PERSON_NAME] Americas LLC" at bounding box center [785, 623] width 450 height 29
select select "31658"
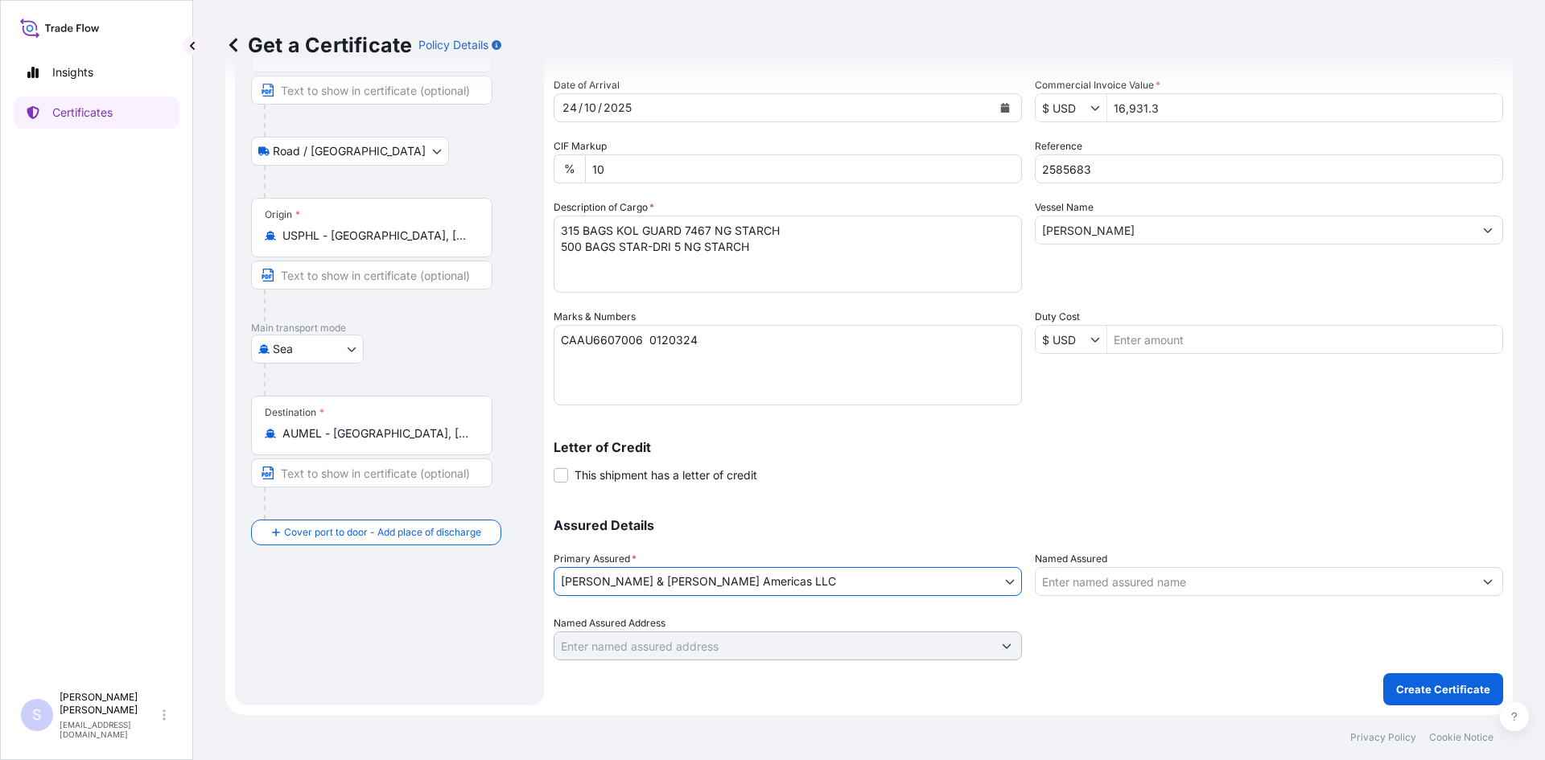
click at [1069, 583] on input "Named Assured" at bounding box center [1254, 581] width 438 height 29
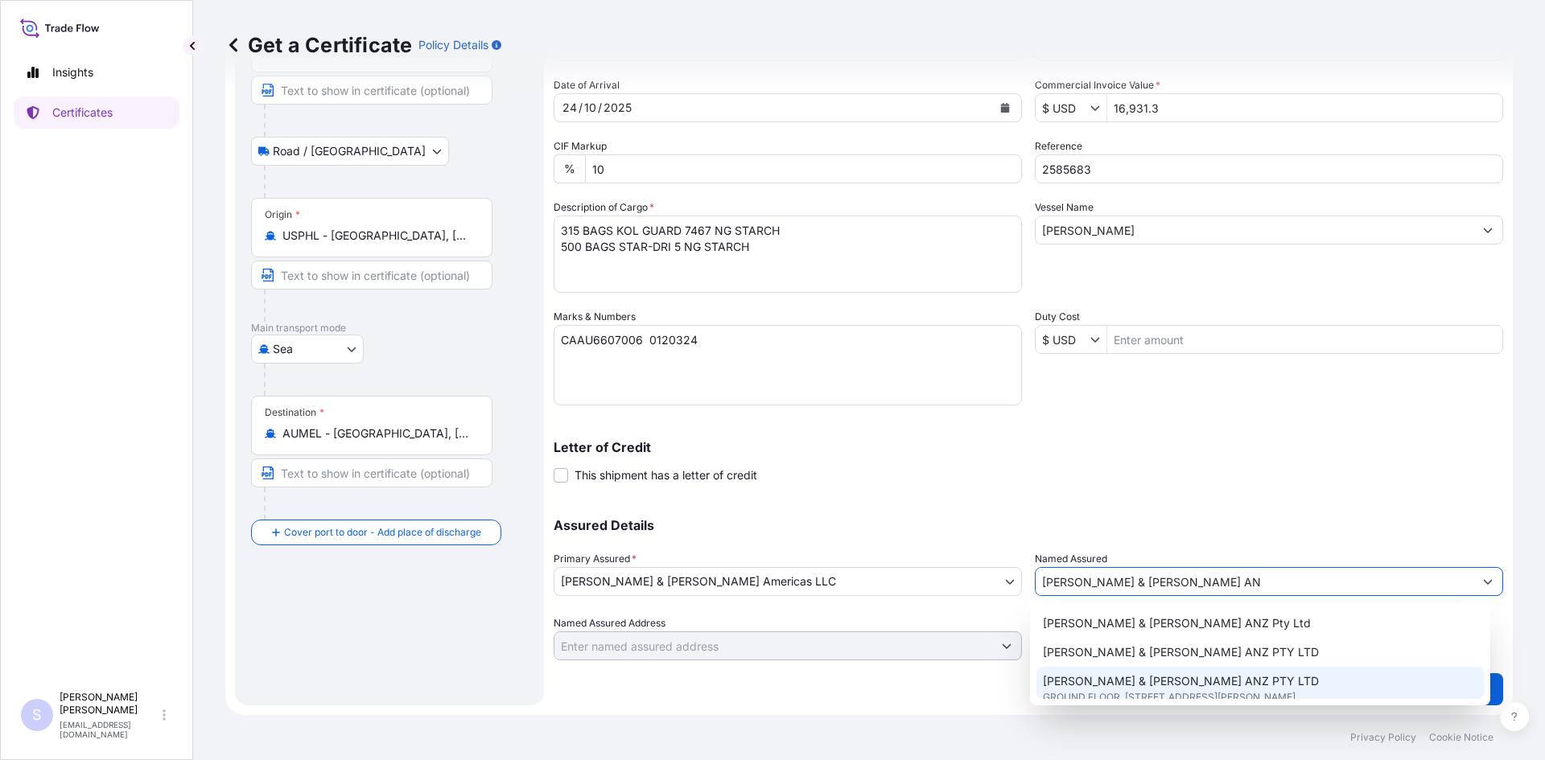
click at [1168, 676] on span "[PERSON_NAME] & [PERSON_NAME] ANZ PTY LTD" at bounding box center [1181, 681] width 276 height 16
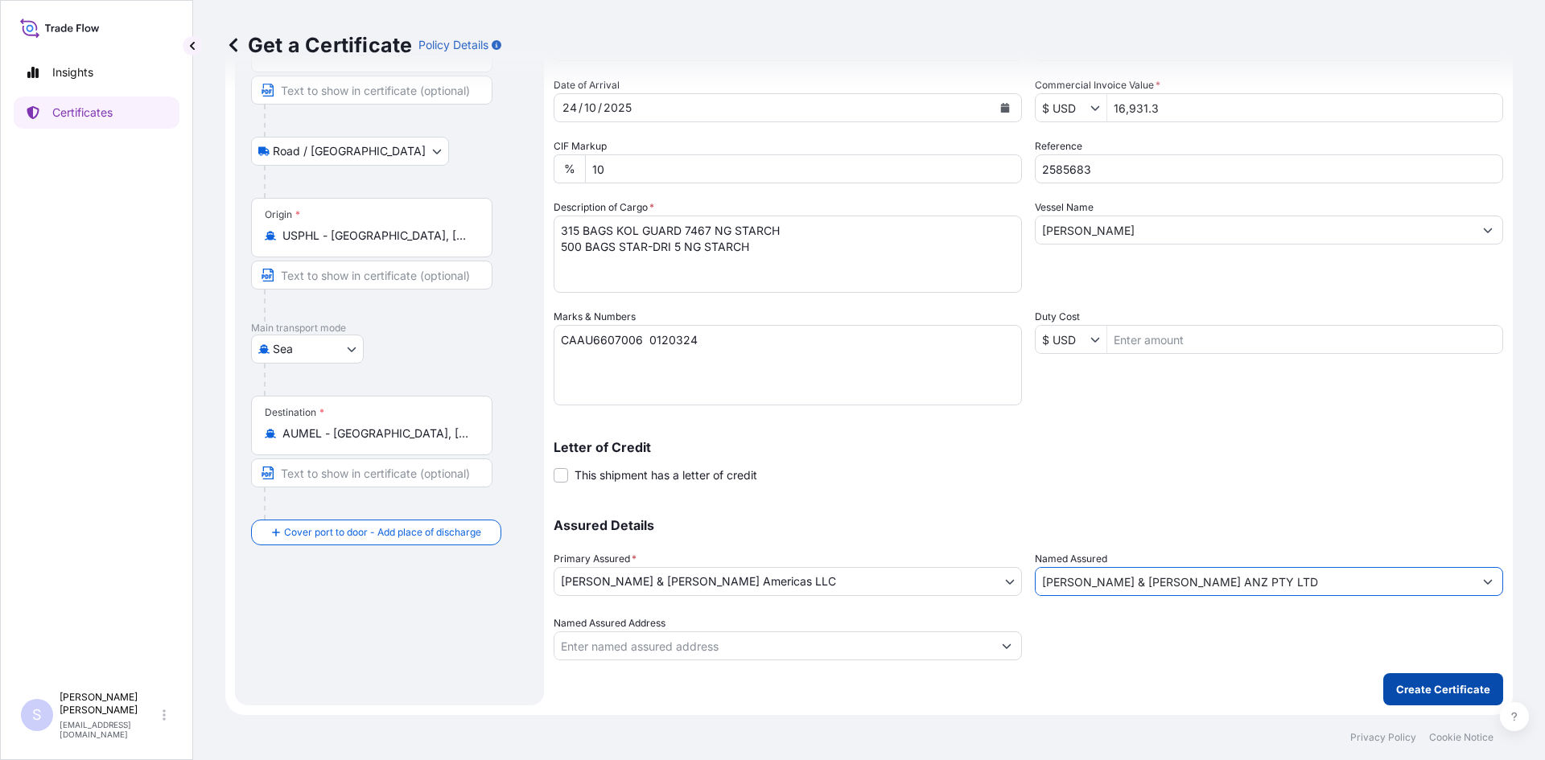
type input "[PERSON_NAME] & [PERSON_NAME] ANZ PTY LTD"
click at [1434, 682] on p "Create Certificate" at bounding box center [1443, 689] width 94 height 16
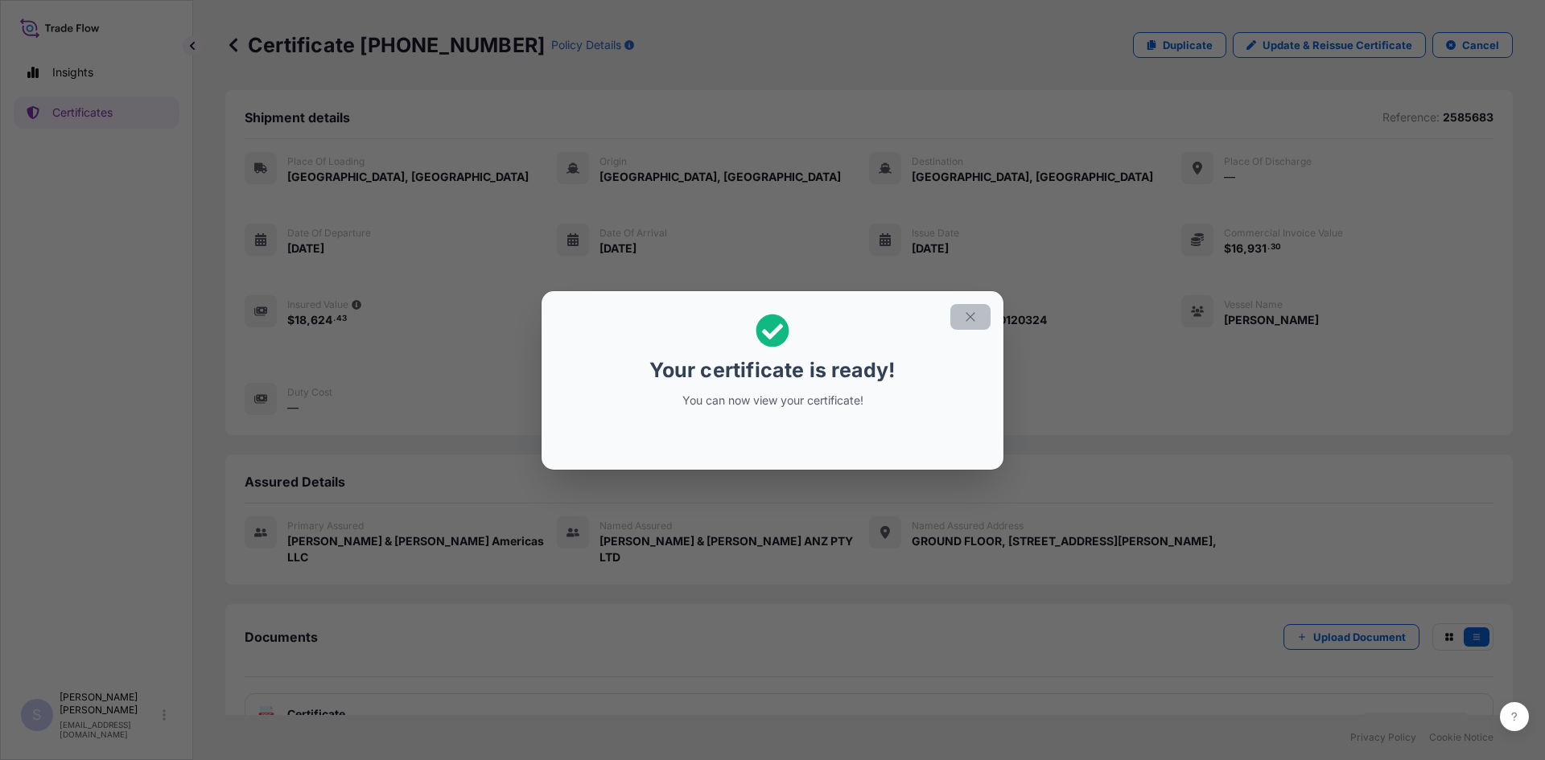
click at [961, 318] on button "button" at bounding box center [970, 317] width 40 height 26
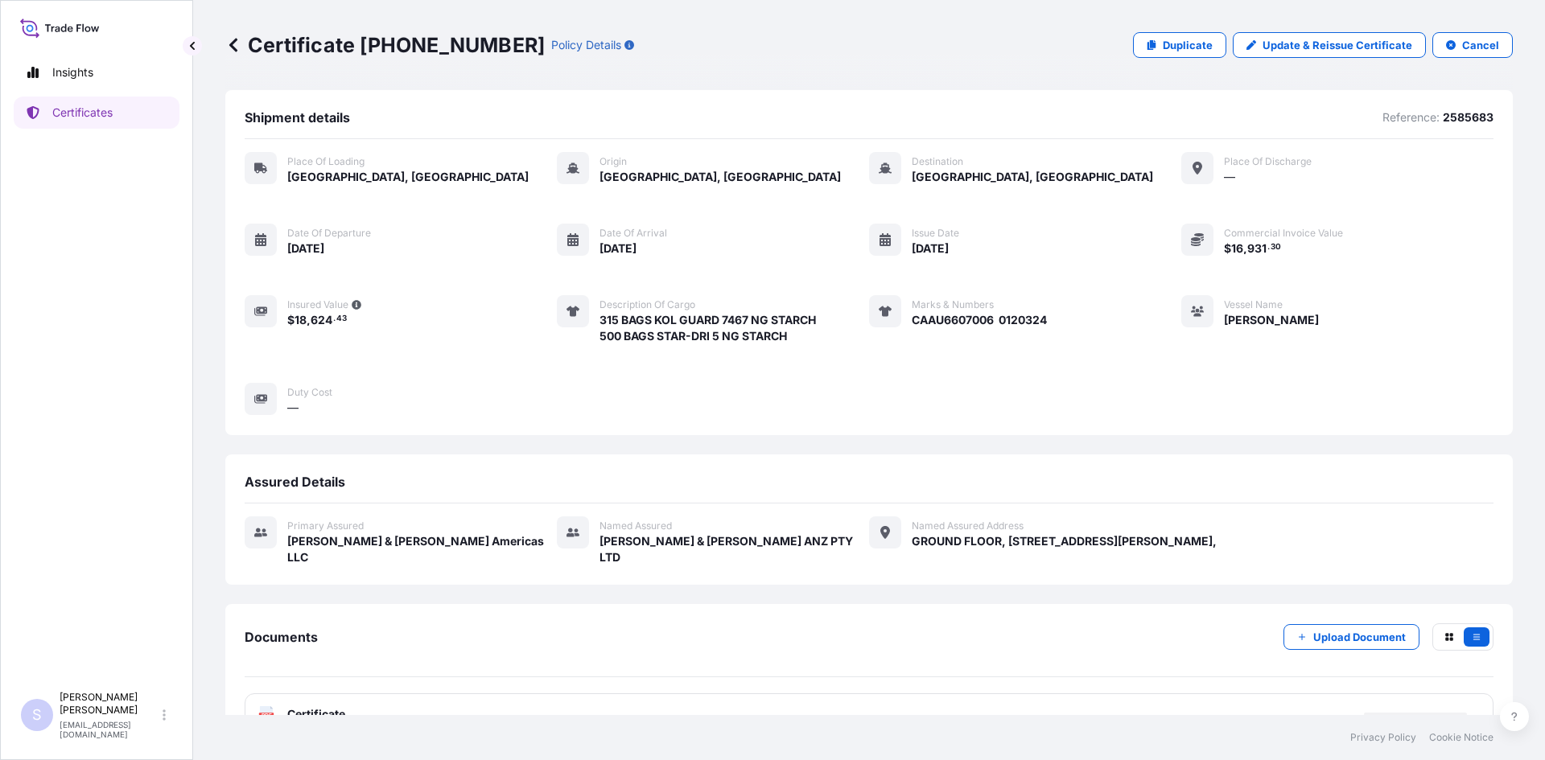
scroll to position [23, 0]
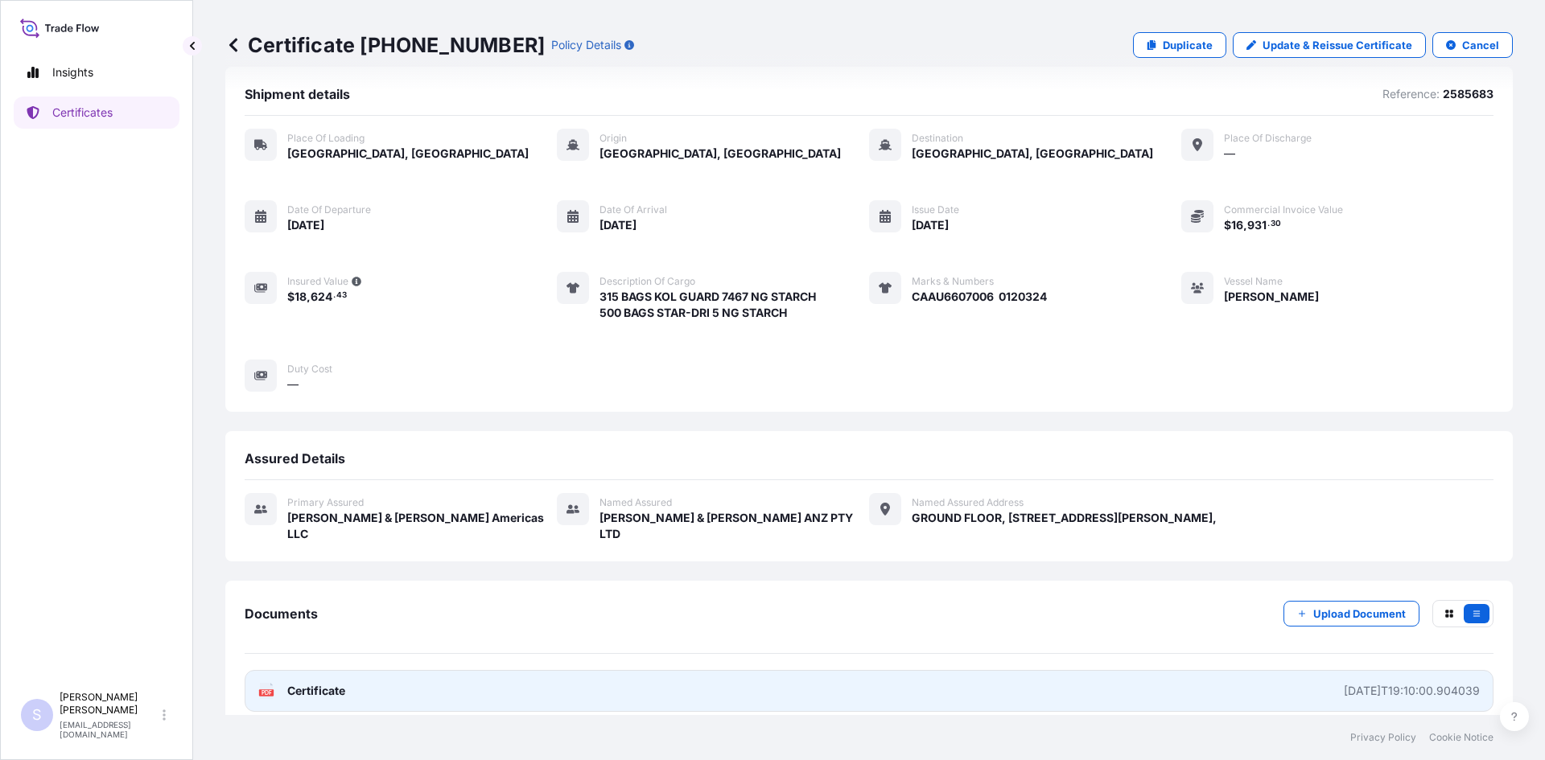
click at [273, 689] on rect at bounding box center [266, 692] width 14 height 6
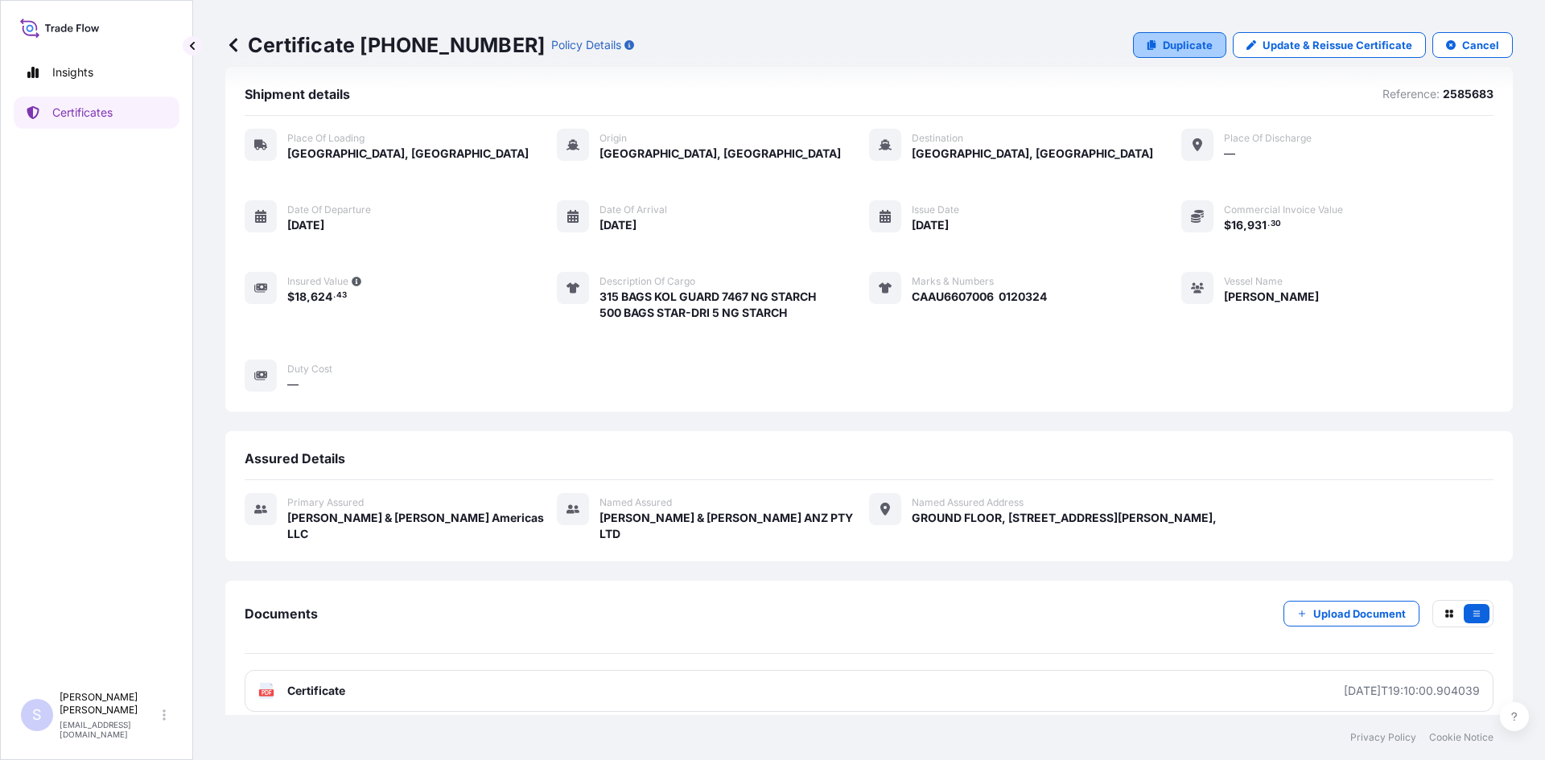
click at [1188, 47] on p "Duplicate" at bounding box center [1188, 45] width 50 height 16
select select "Road / [GEOGRAPHIC_DATA]"
select select "Sea"
select select "31658"
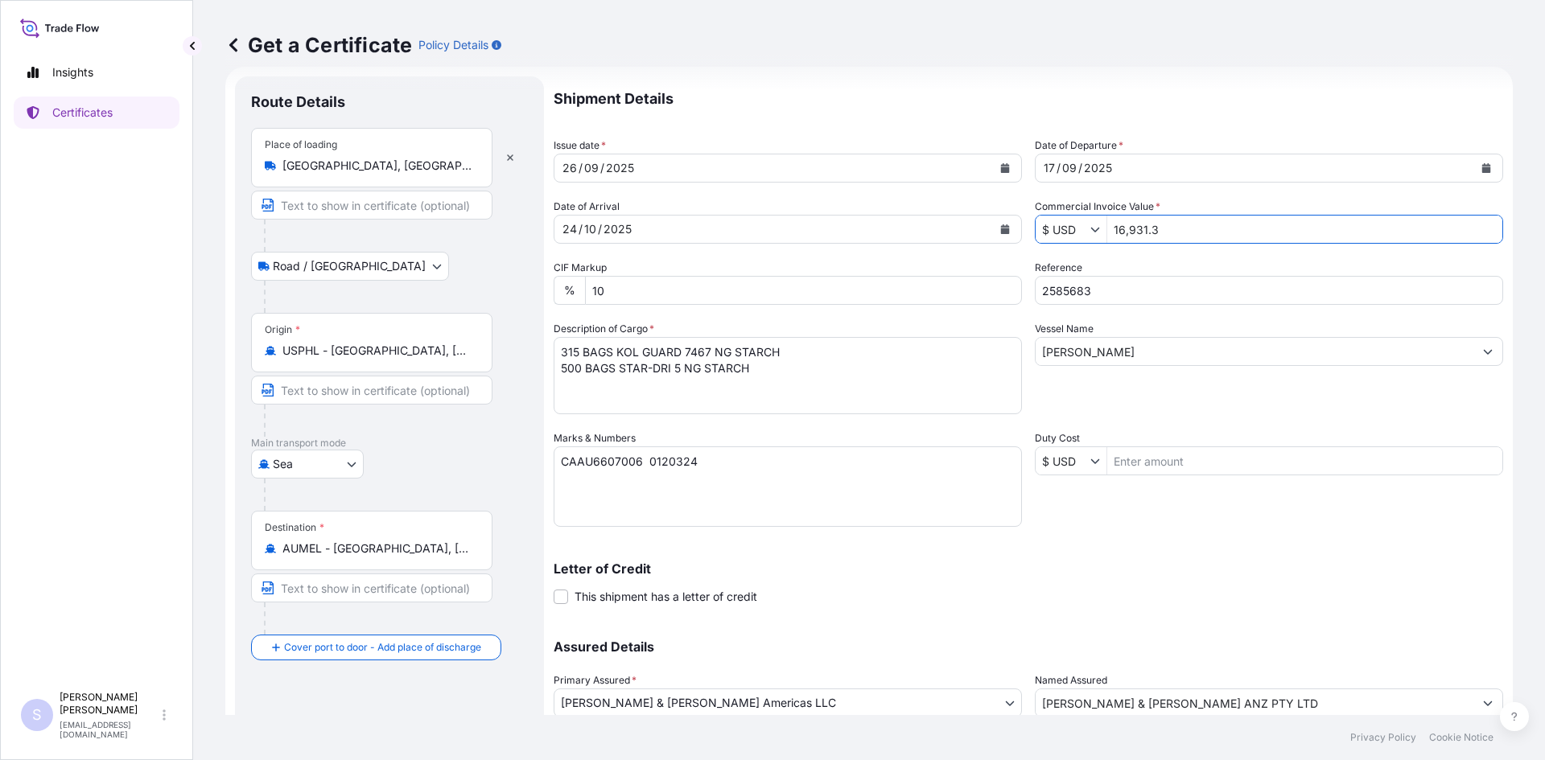
drag, startPoint x: 1205, startPoint y: 228, endPoint x: 1119, endPoint y: 219, distance: 86.6
click at [1119, 219] on input "16,931.3" at bounding box center [1304, 229] width 395 height 29
drag, startPoint x: 1171, startPoint y: 228, endPoint x: 1095, endPoint y: 224, distance: 75.7
click at [1095, 224] on div "$ USD 16,931.3" at bounding box center [1269, 229] width 468 height 29
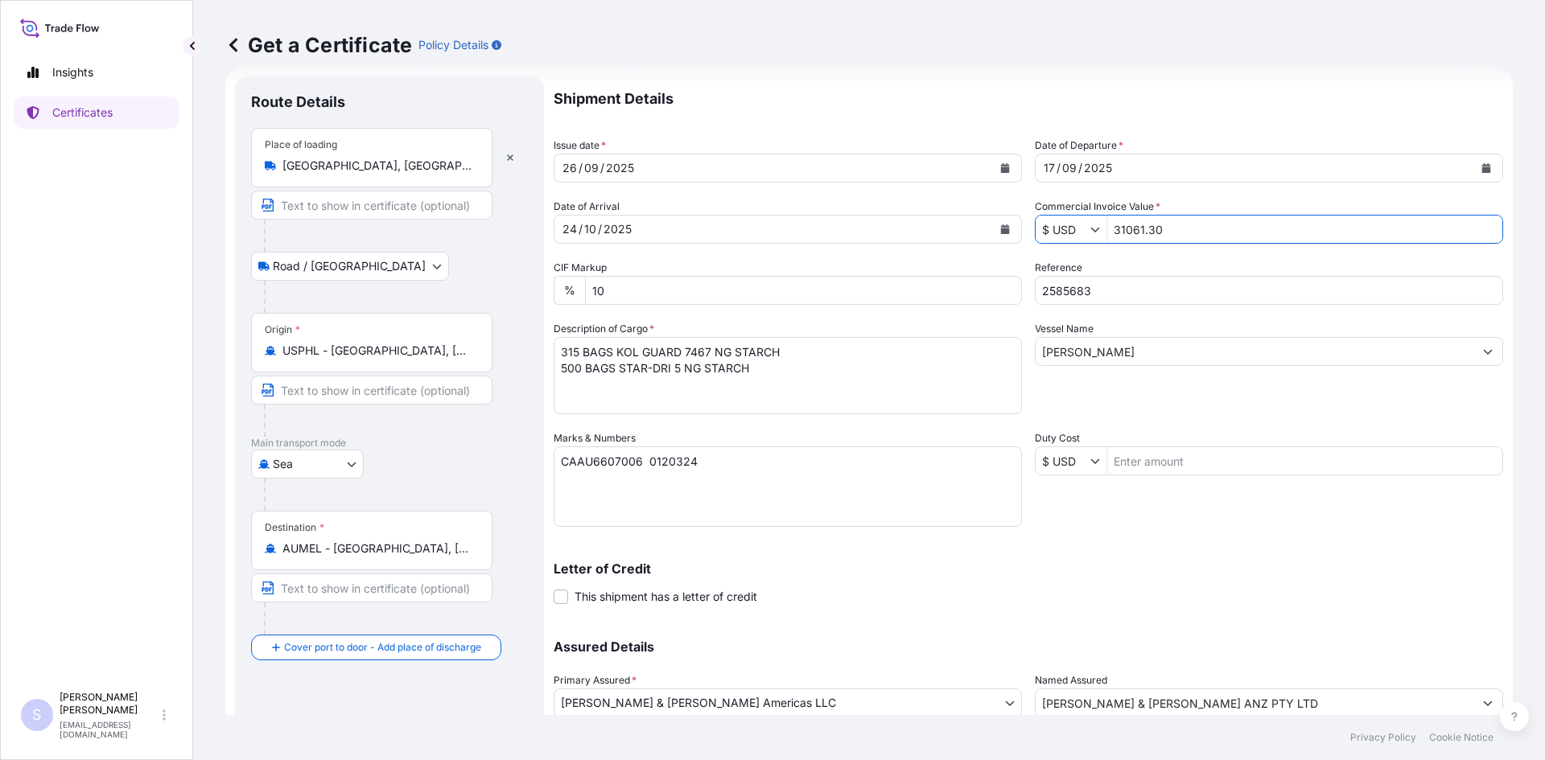
type input "31,061.3"
type input "2563396"
drag, startPoint x: 783, startPoint y: 370, endPoint x: 552, endPoint y: 344, distance: 232.3
click at [552, 344] on form "Route Details Place of loading Lafayette, IN, USA Road / Inland Road / Inland O…" at bounding box center [868, 452] width 1287 height 770
type textarea "765 BAGS STAMIST INSTANT 364 NG STARCH"
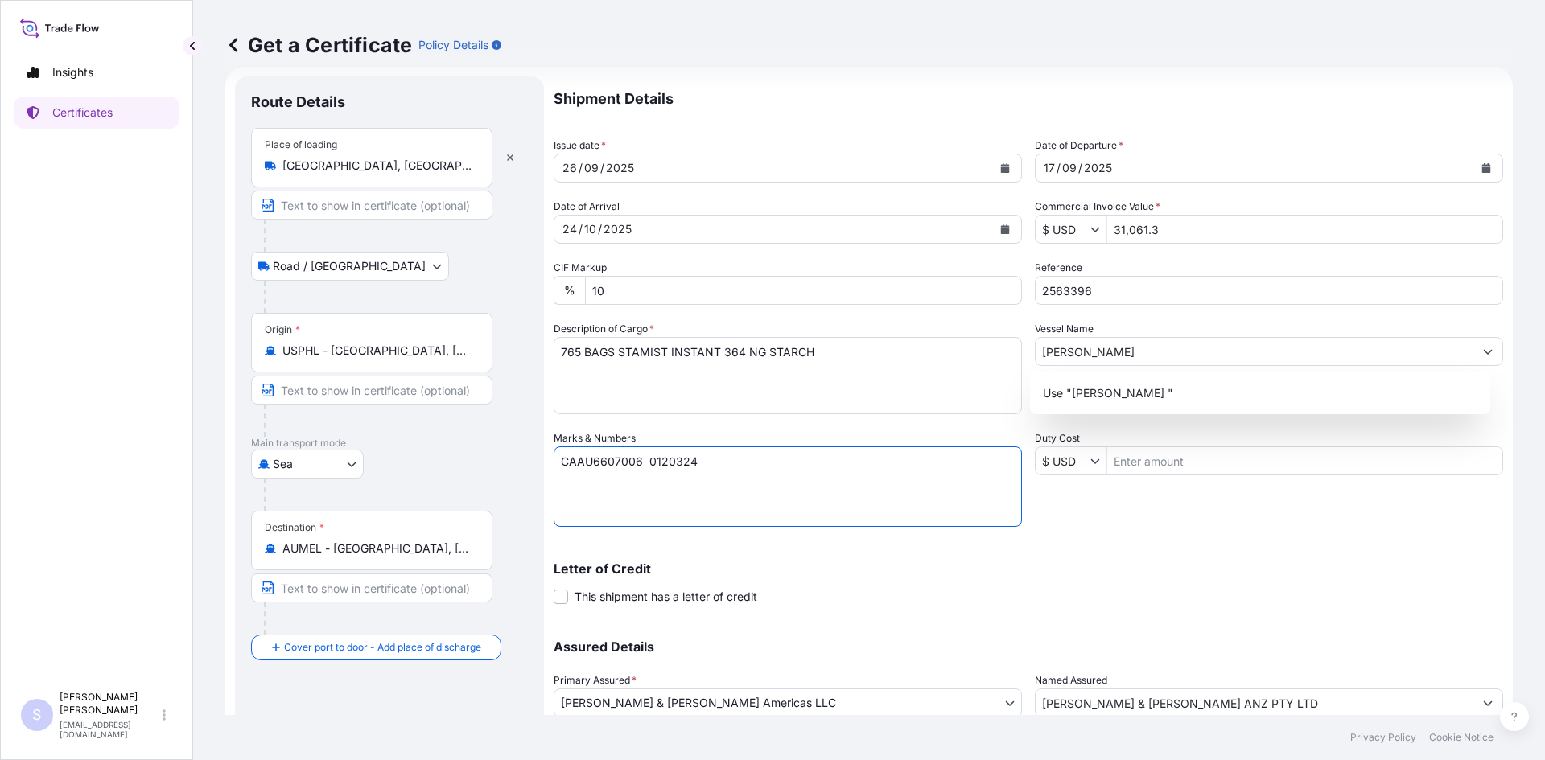
drag, startPoint x: 672, startPoint y: 461, endPoint x: 553, endPoint y: 461, distance: 119.1
click at [553, 461] on form "Route Details Place of loading Lafayette, IN, USA Road / Inland Road / Inland O…" at bounding box center [868, 452] width 1287 height 770
type textarea "TRHU7233066 0120201"
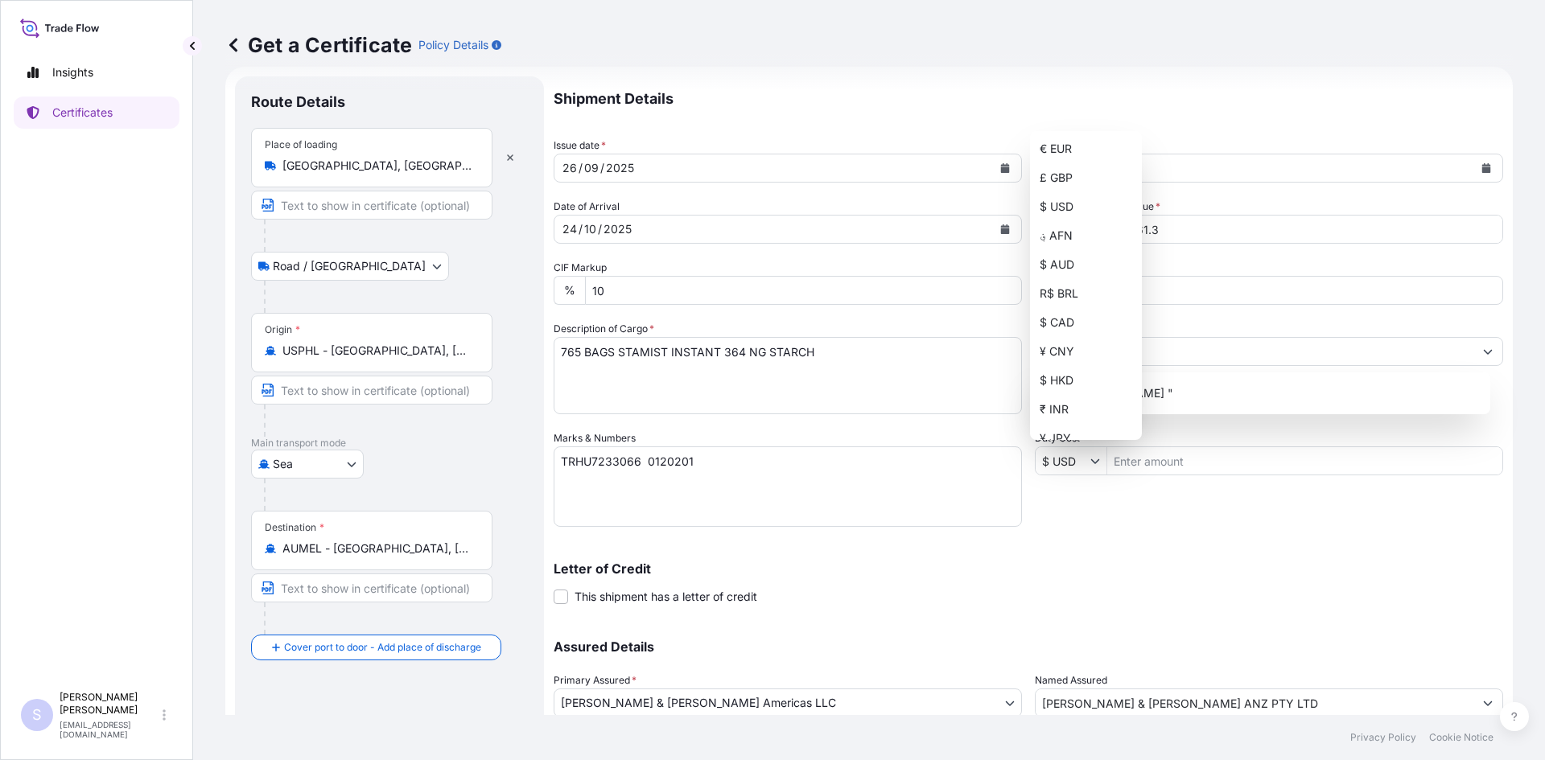
click at [928, 574] on p "Letter of Credit" at bounding box center [1028, 568] width 949 height 13
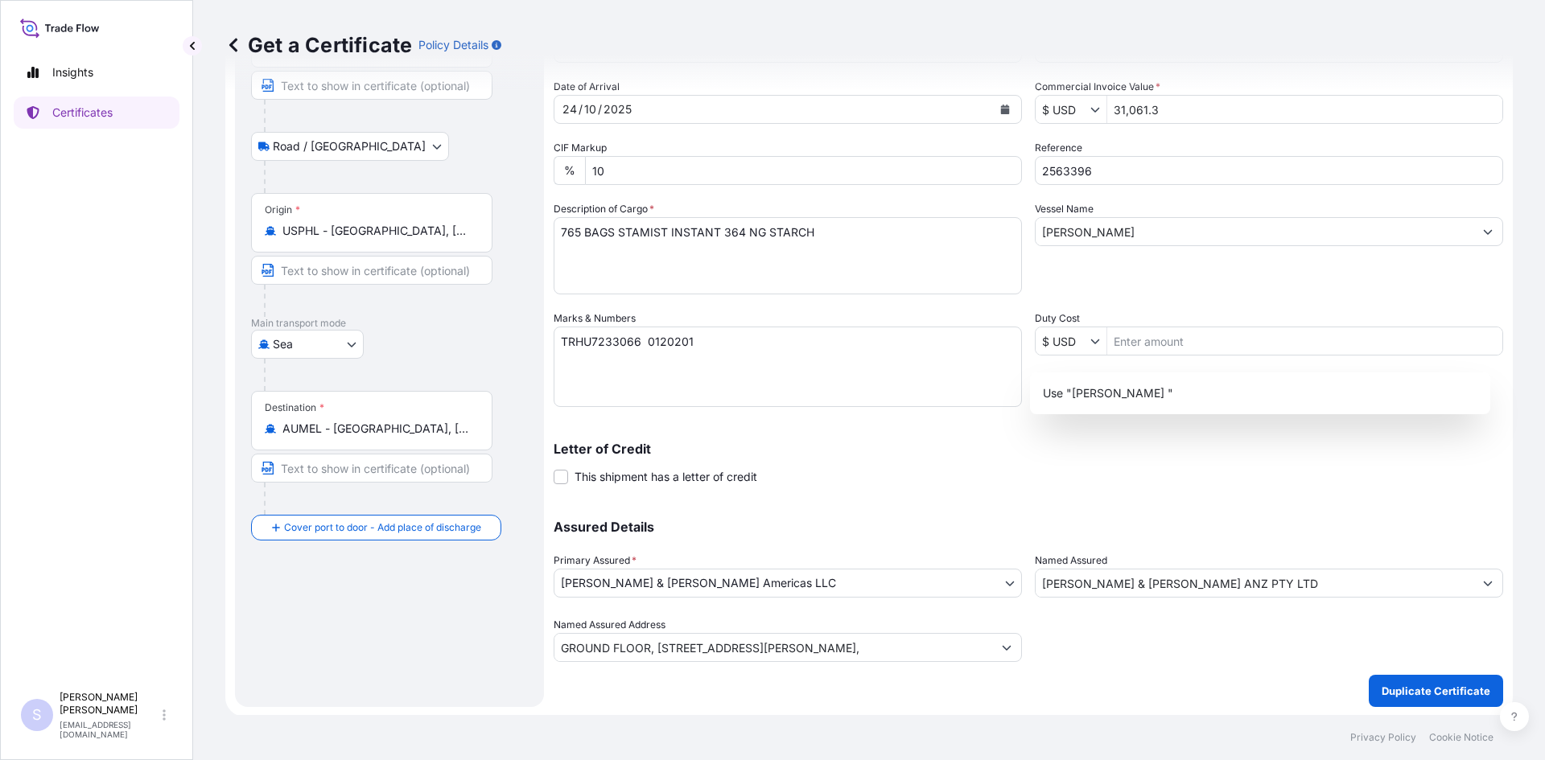
scroll to position [145, 0]
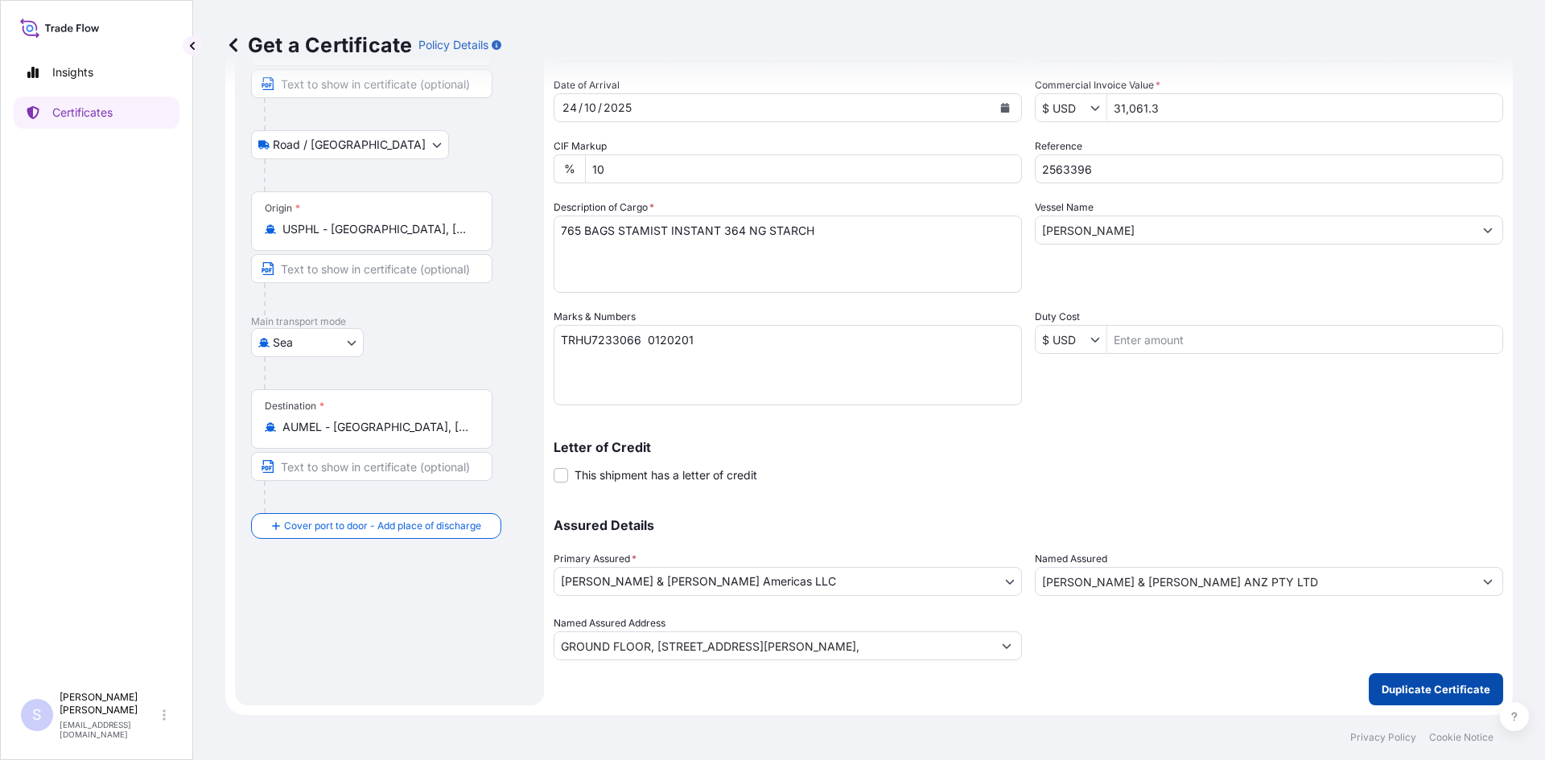
click at [1422, 697] on p "Duplicate Certificate" at bounding box center [1435, 689] width 109 height 16
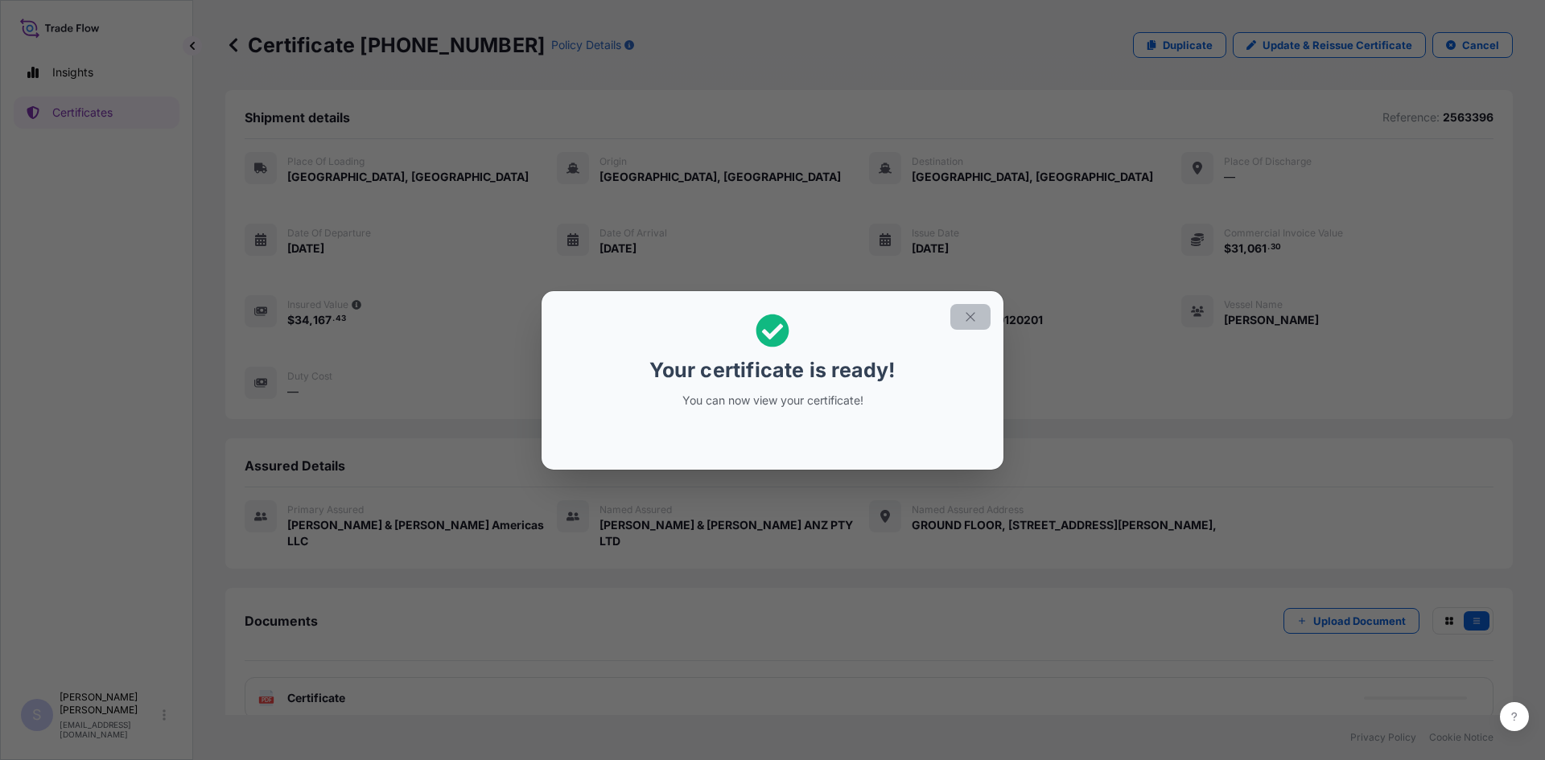
click at [974, 320] on icon "button" at bounding box center [969, 316] width 9 height 9
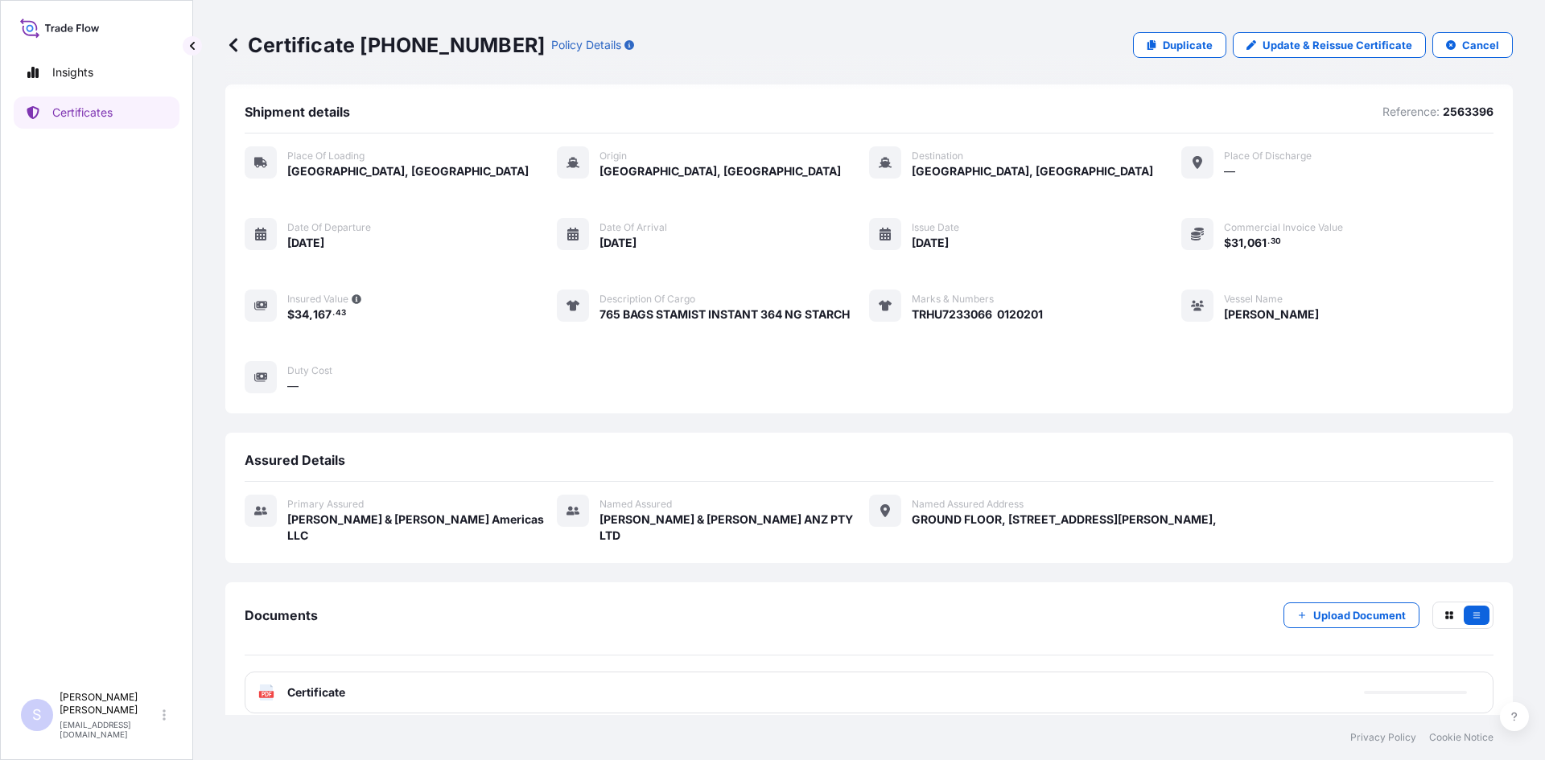
scroll to position [7, 0]
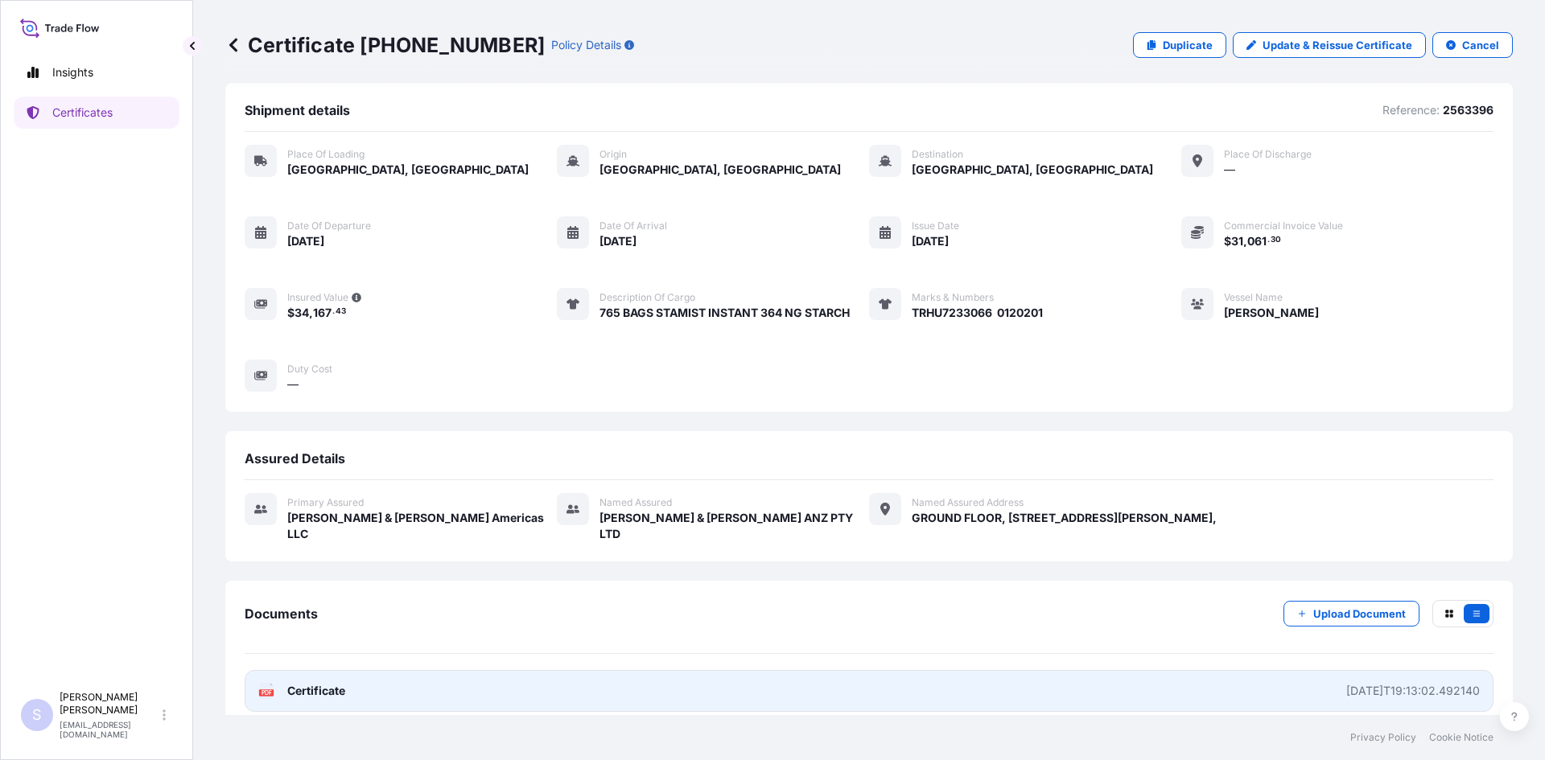
click at [266, 690] on text "PDF" at bounding box center [266, 693] width 10 height 6
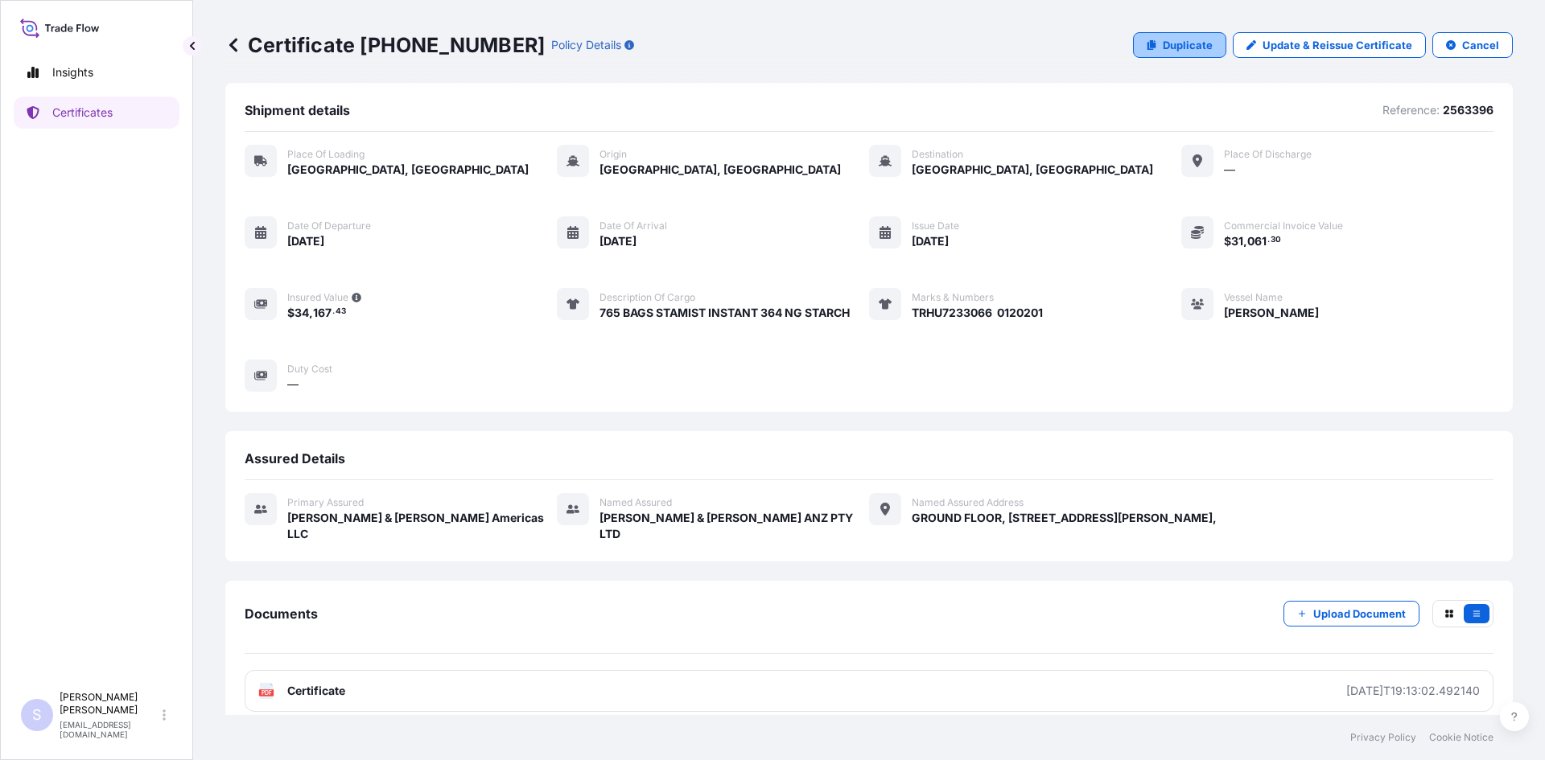
click at [1195, 43] on p "Duplicate" at bounding box center [1188, 45] width 50 height 16
select select "Road / [GEOGRAPHIC_DATA]"
select select "Sea"
select select "31658"
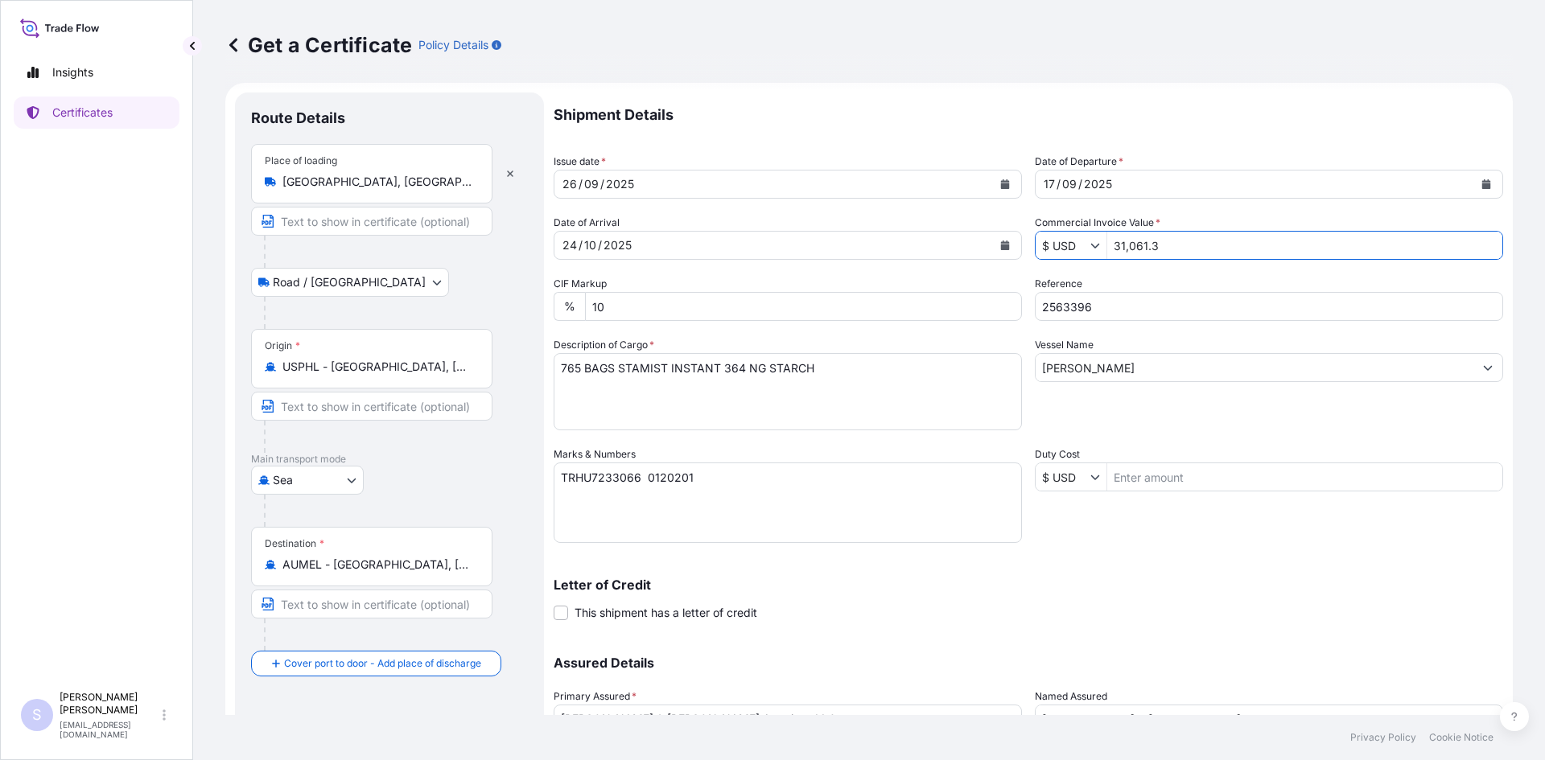
drag, startPoint x: 1181, startPoint y: 249, endPoint x: 1097, endPoint y: 239, distance: 84.2
click at [1097, 239] on div "$ USD 31,061.3" at bounding box center [1269, 245] width 468 height 29
type input "35,904.12"
type input "2539855"
drag, startPoint x: 857, startPoint y: 373, endPoint x: 548, endPoint y: 348, distance: 309.9
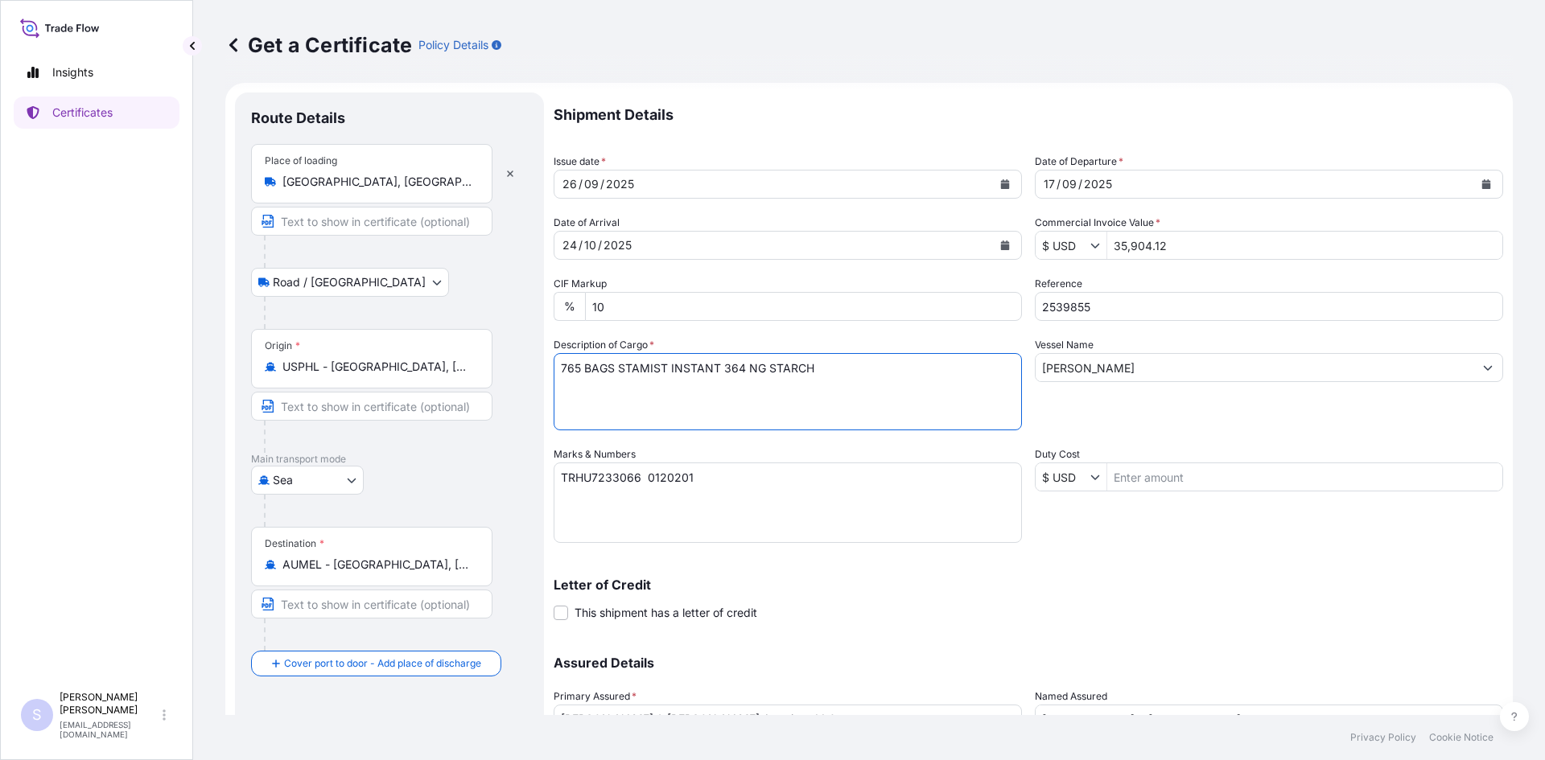
click at [548, 348] on form "Route Details Place of loading Lafayette, IN, USA Road / Inland Road / Inland O…" at bounding box center [868, 468] width 1287 height 770
type textarea "850 BAGS PROMITOR SOLUBLE CORN FIBER 85"
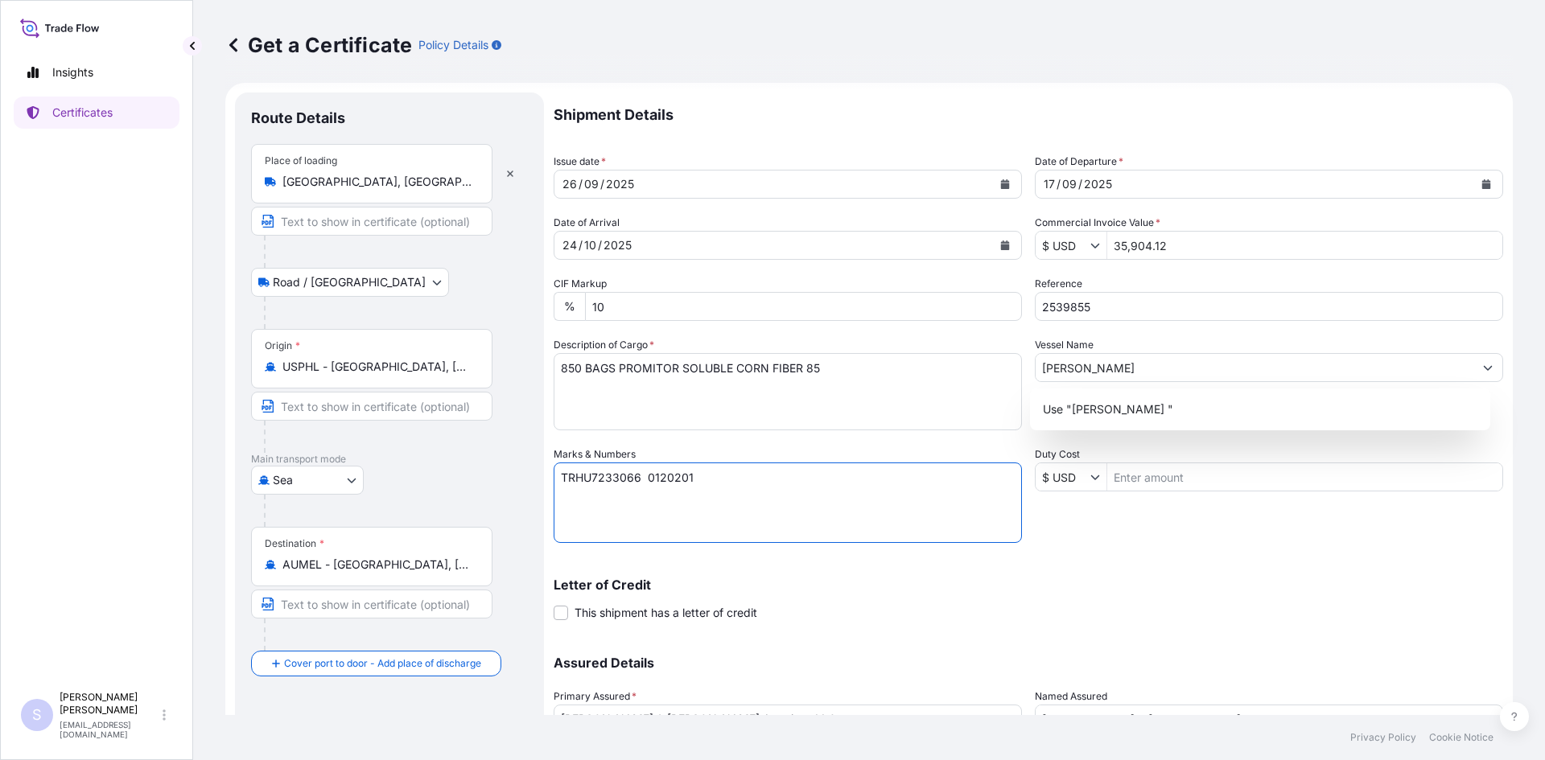
drag, startPoint x: 673, startPoint y: 478, endPoint x: 513, endPoint y: 478, distance: 160.1
click at [513, 478] on form "Route Details Place of loading Lafayette, IN, USA Road / Inland Road / Inland O…" at bounding box center [868, 468] width 1287 height 770
type textarea "CAAU8577132 0120254"
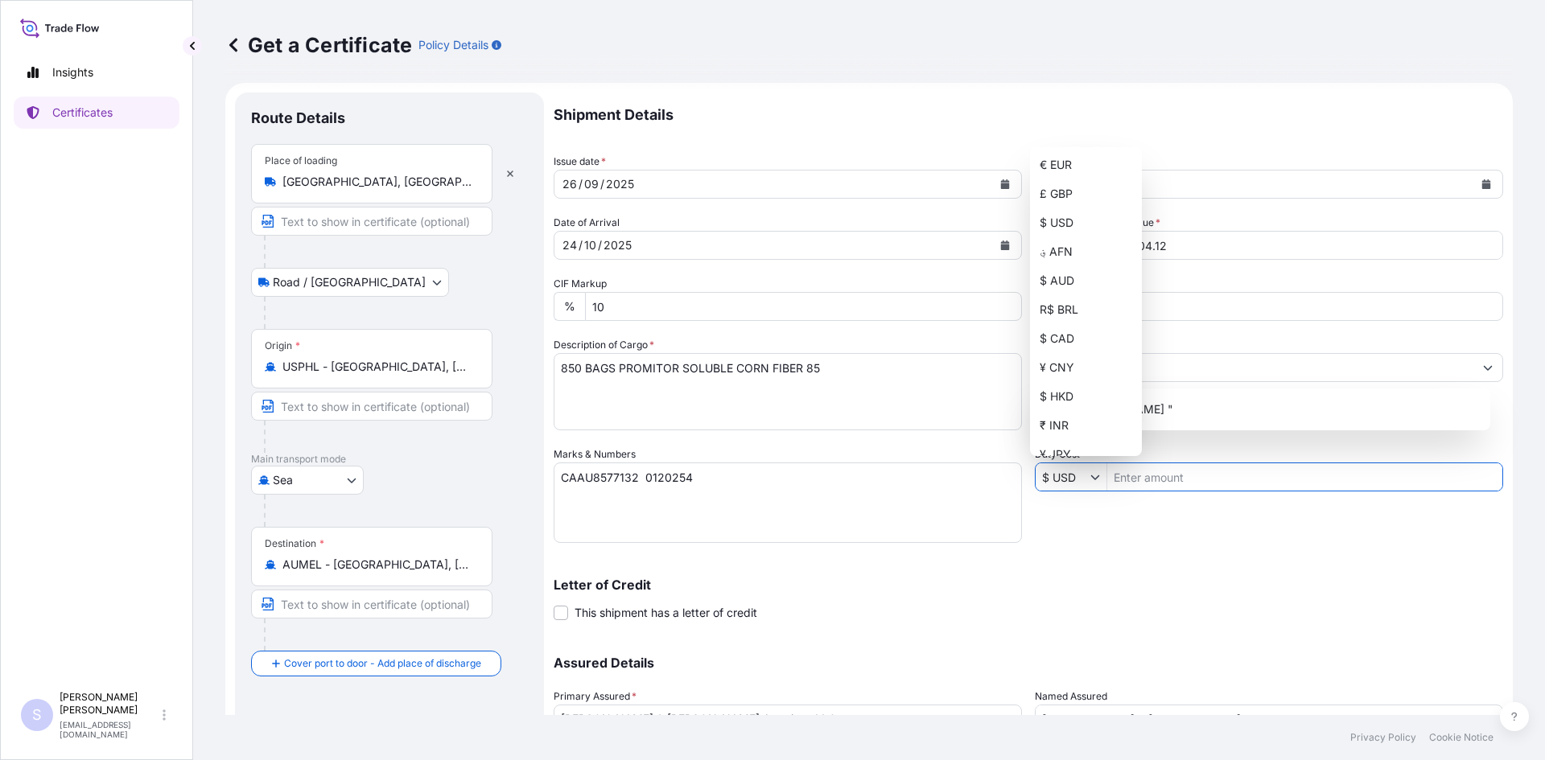
click at [1110, 551] on div "Shipment Details Issue date * 26 / 09 / 2025 Date of Departure * 17 / 09 / 2025…" at bounding box center [1028, 446] width 949 height 706
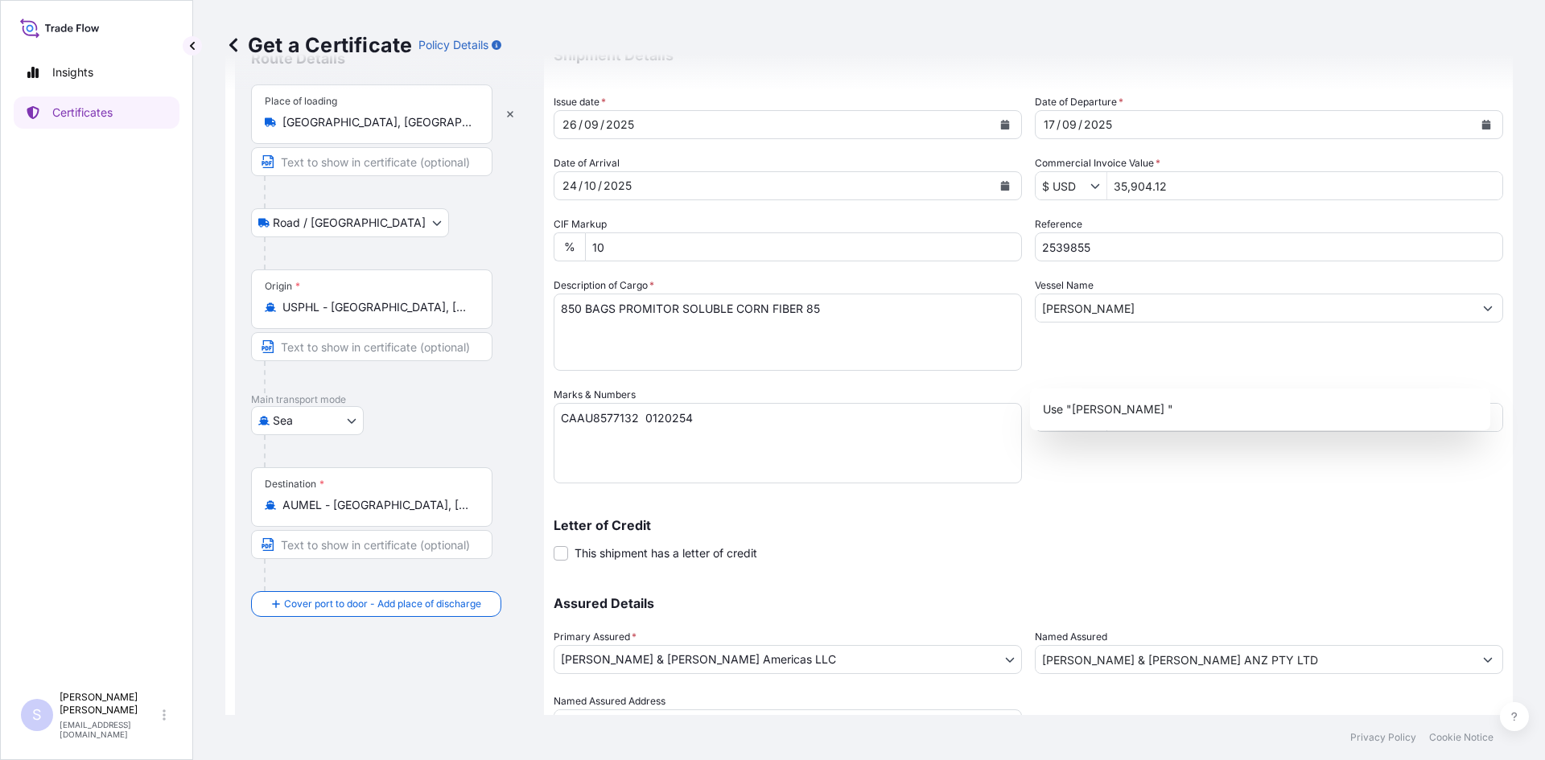
scroll to position [145, 0]
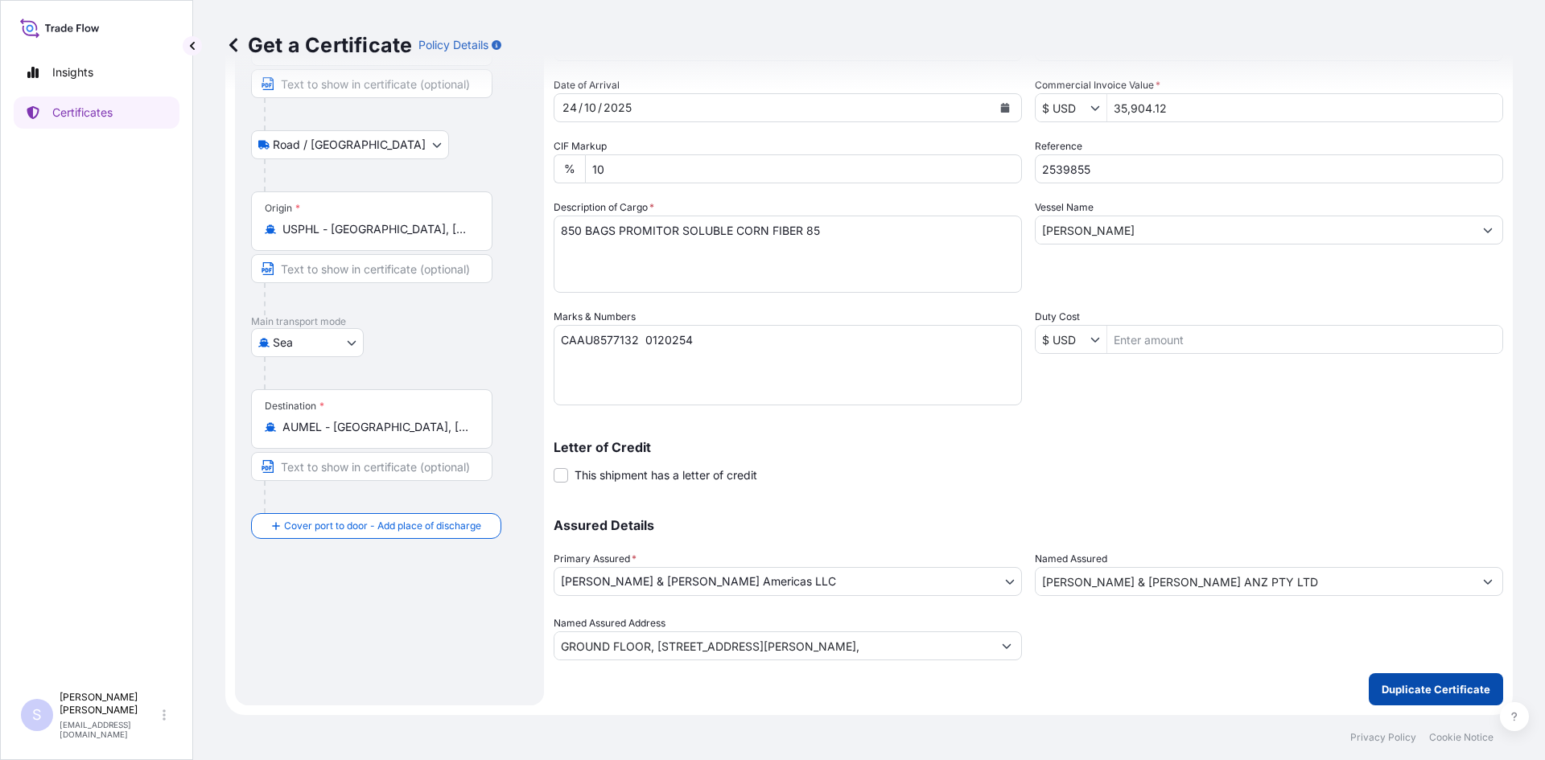
click at [1398, 685] on p "Duplicate Certificate" at bounding box center [1435, 689] width 109 height 16
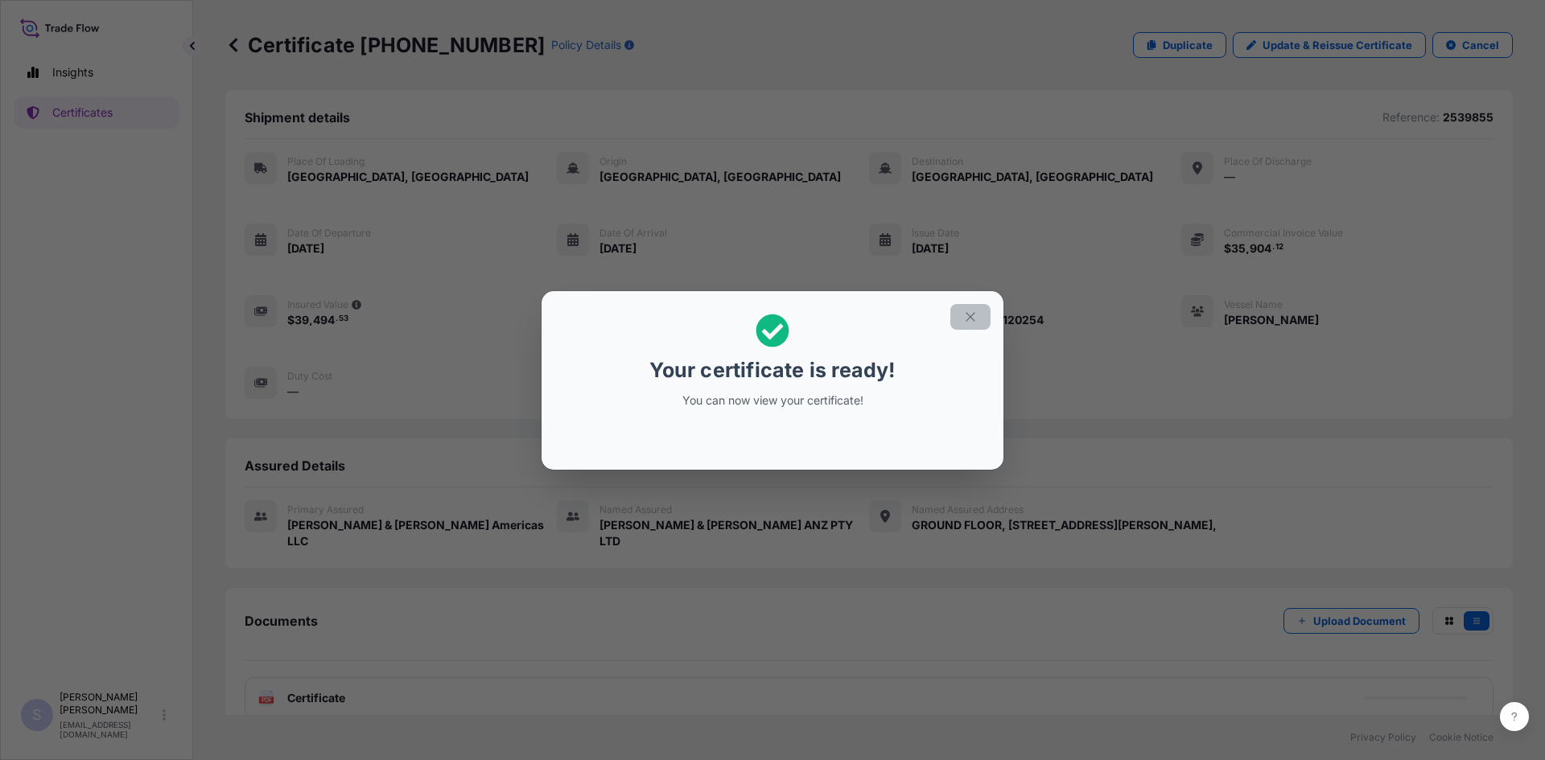
click at [958, 317] on button "button" at bounding box center [970, 317] width 40 height 26
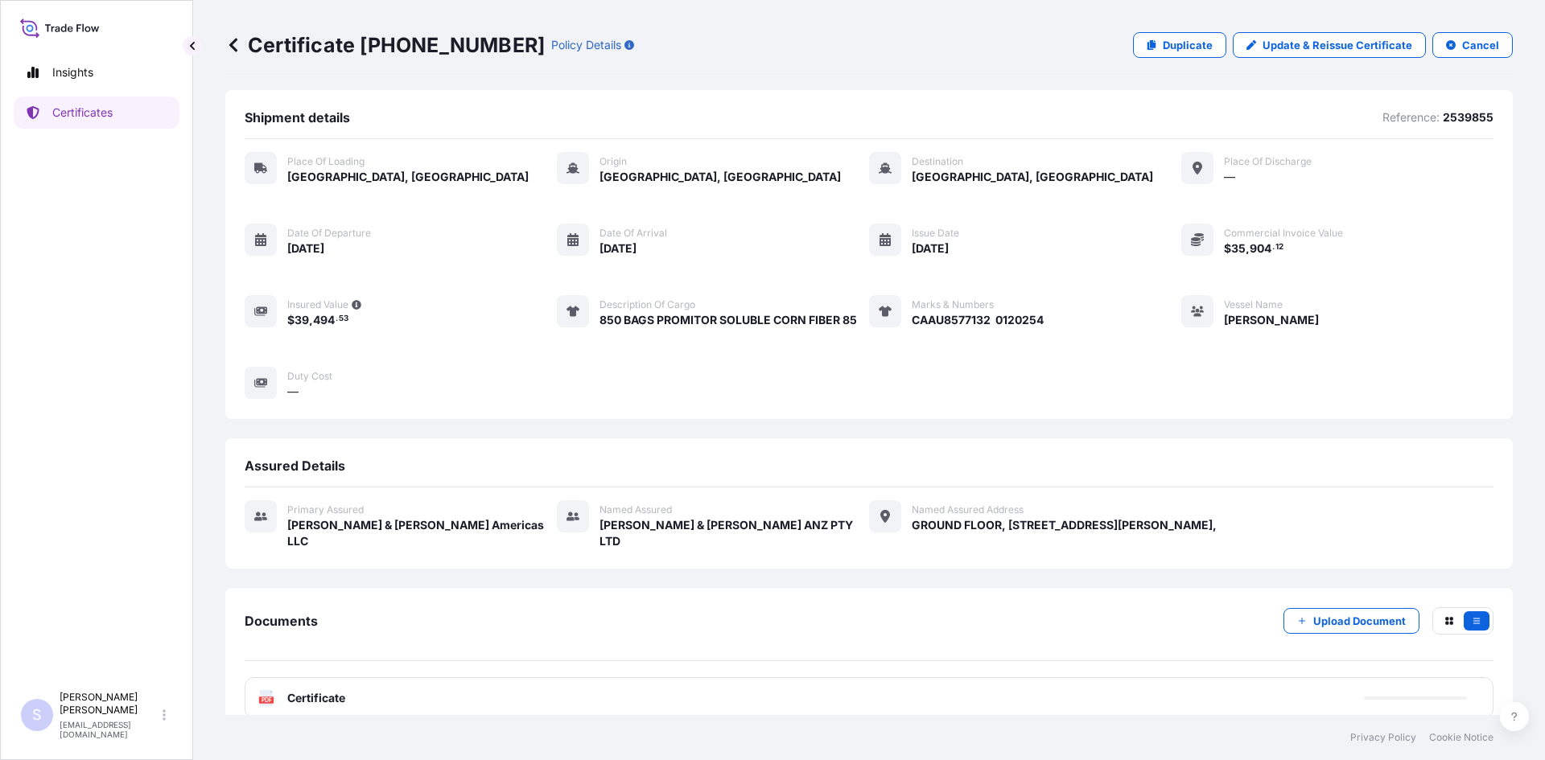
scroll to position [7, 0]
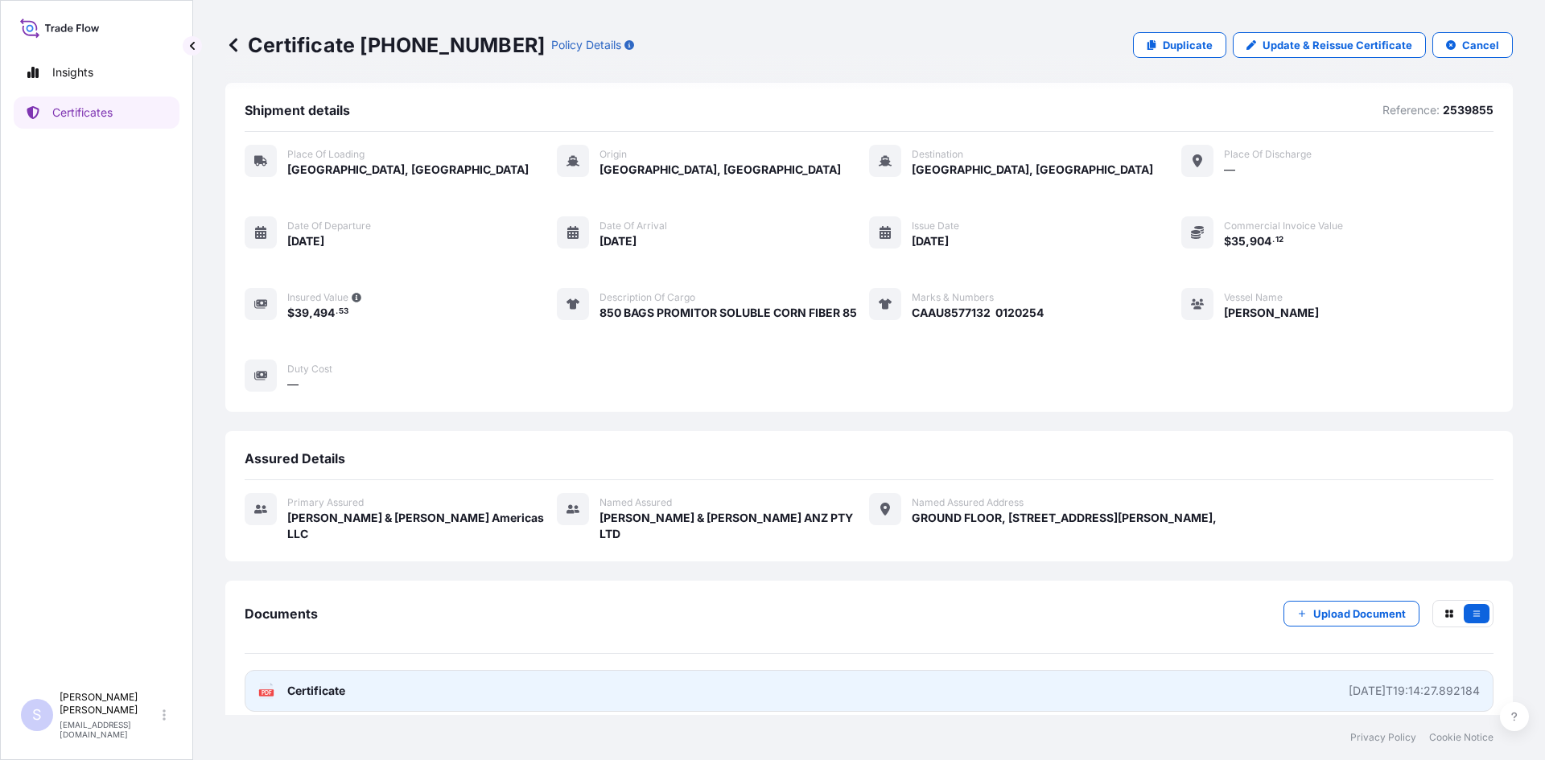
click at [266, 683] on icon at bounding box center [267, 691] width 14 height 16
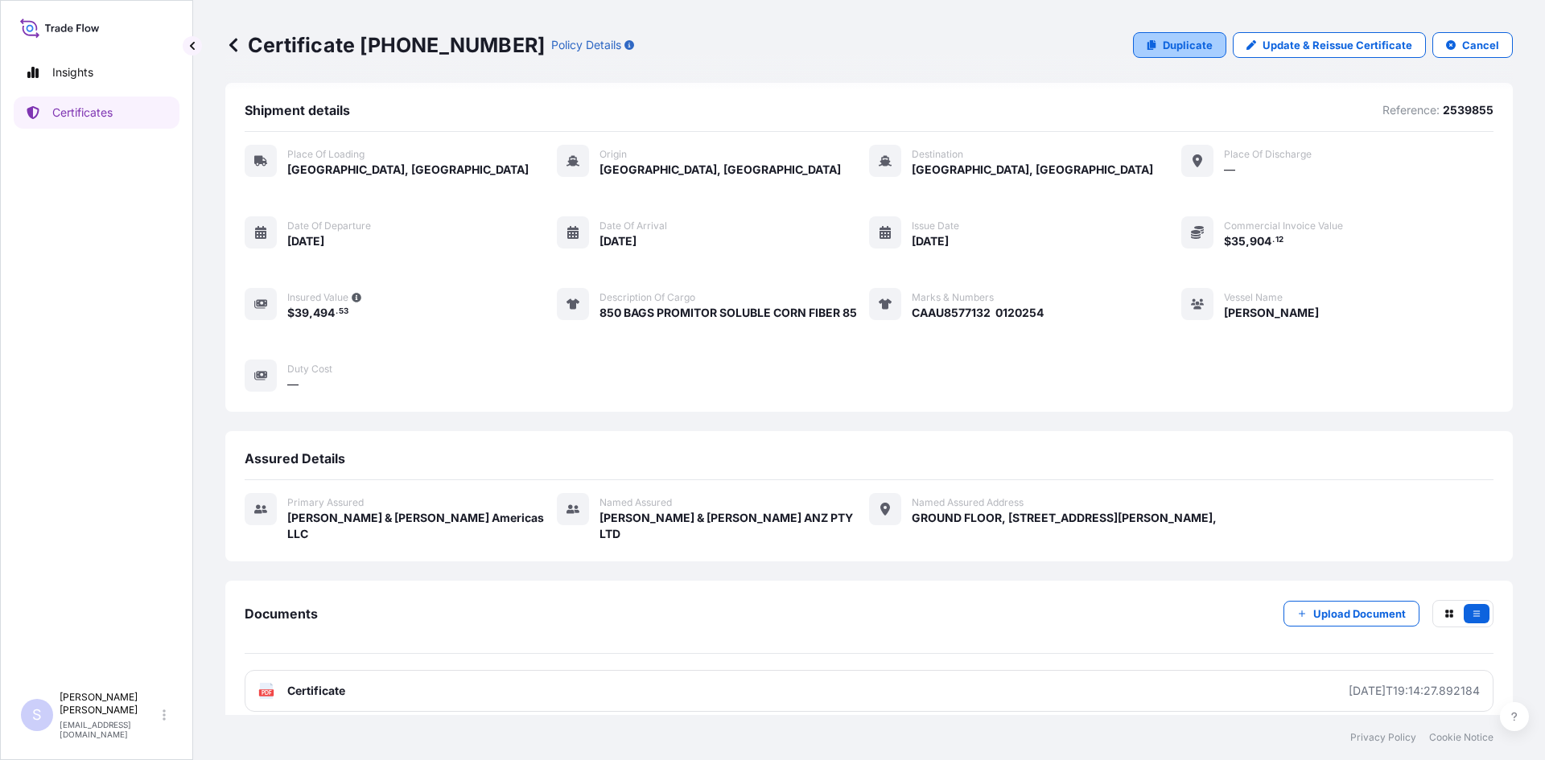
click at [1176, 43] on p "Duplicate" at bounding box center [1188, 45] width 50 height 16
select select "Road / [GEOGRAPHIC_DATA]"
select select "Sea"
select select "31658"
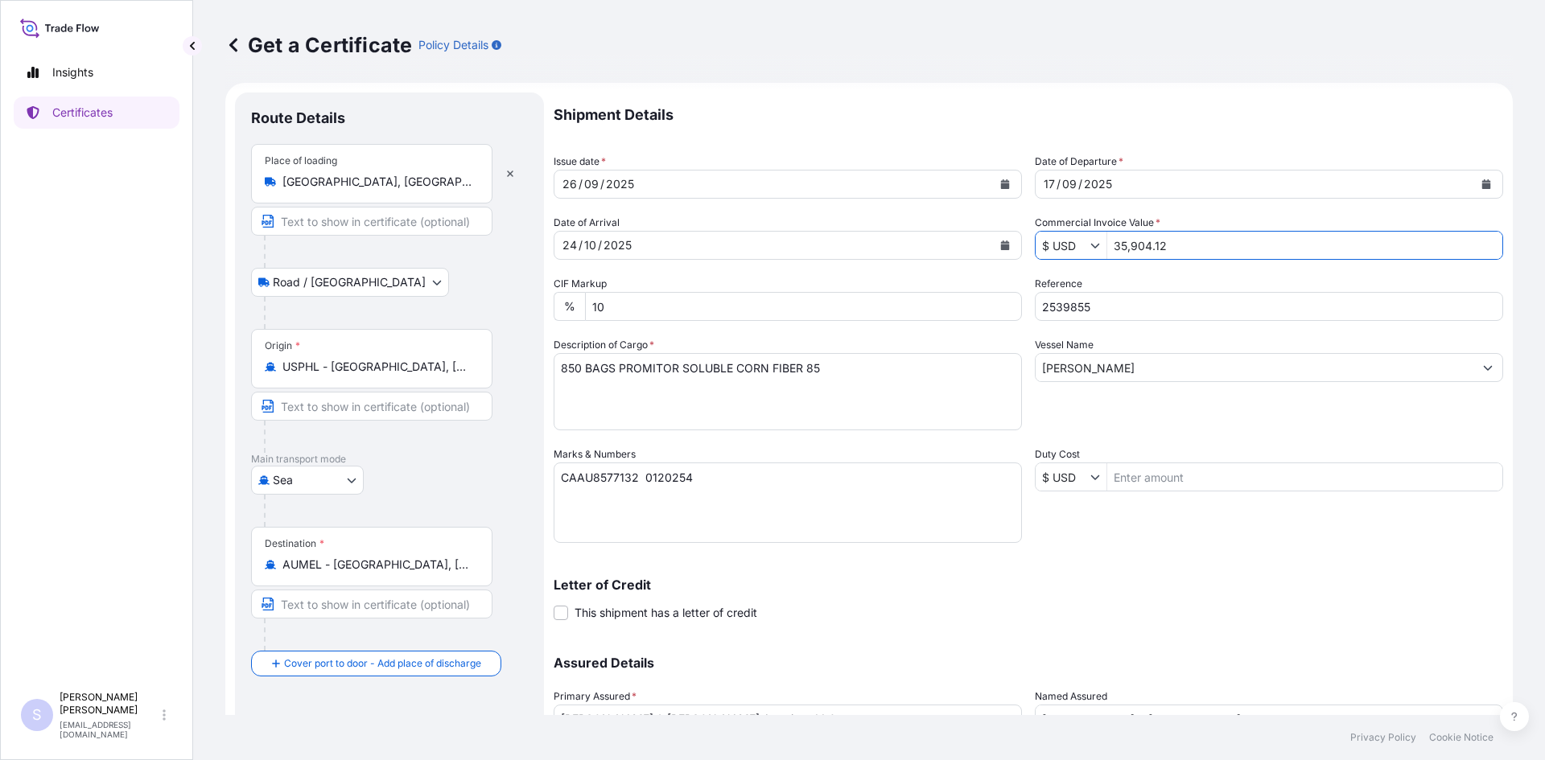
drag, startPoint x: 1205, startPoint y: 252, endPoint x: 1076, endPoint y: 249, distance: 128.7
click at [1076, 249] on div "$ USD 35,904.12" at bounding box center [1269, 245] width 468 height 29
type input "33,438.08"
type input "2544576"
click at [875, 374] on textarea "850 BAGS PROMITOR SOLUBLE CORN FIBER 85" at bounding box center [788, 391] width 468 height 77
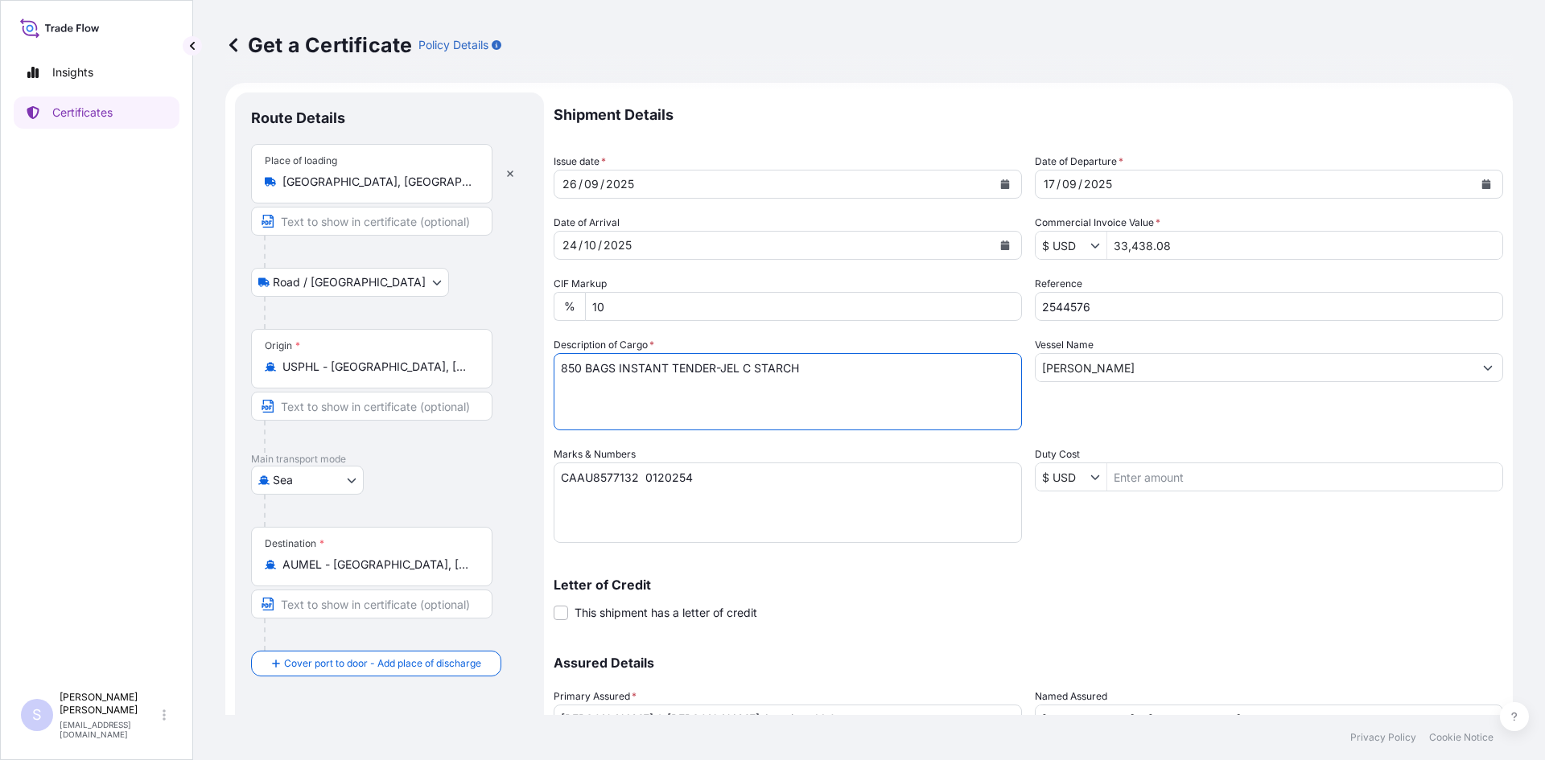
type textarea "850 BAGS INSTANT TENDER-JEL C STARCH"
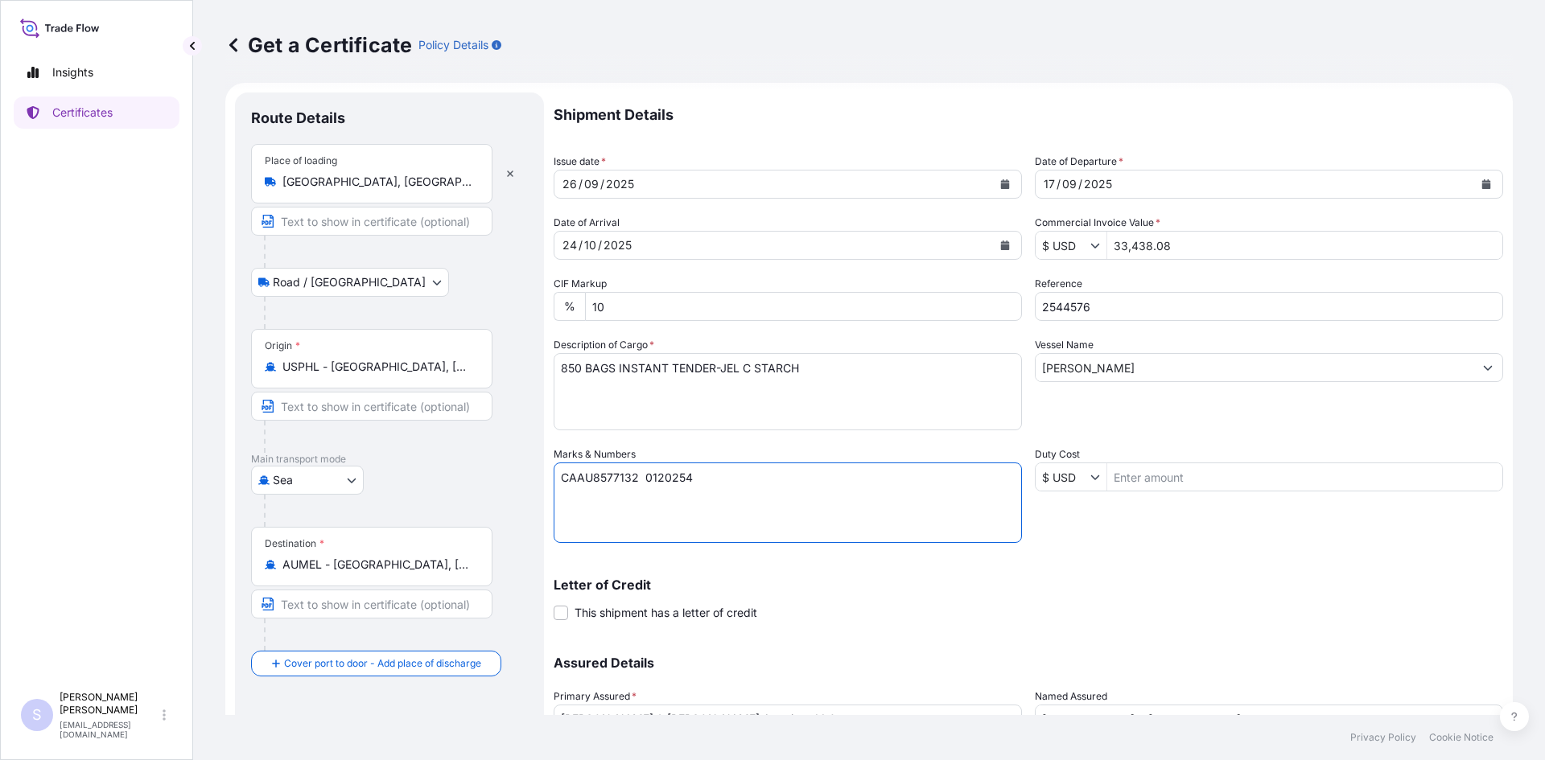
drag, startPoint x: 719, startPoint y: 488, endPoint x: 539, endPoint y: 474, distance: 180.7
click at [539, 474] on form "Route Details Place of loading Lafayette, IN, USA Road / Inland Road / Inland O…" at bounding box center [868, 468] width 1287 height 770
type textarea "CAAU8566668 0120383"
click at [1069, 534] on div "Shipment Details Issue date * 26 / 09 / 2025 Date of Departure * 17 / 09 / 2025…" at bounding box center [1028, 446] width 949 height 706
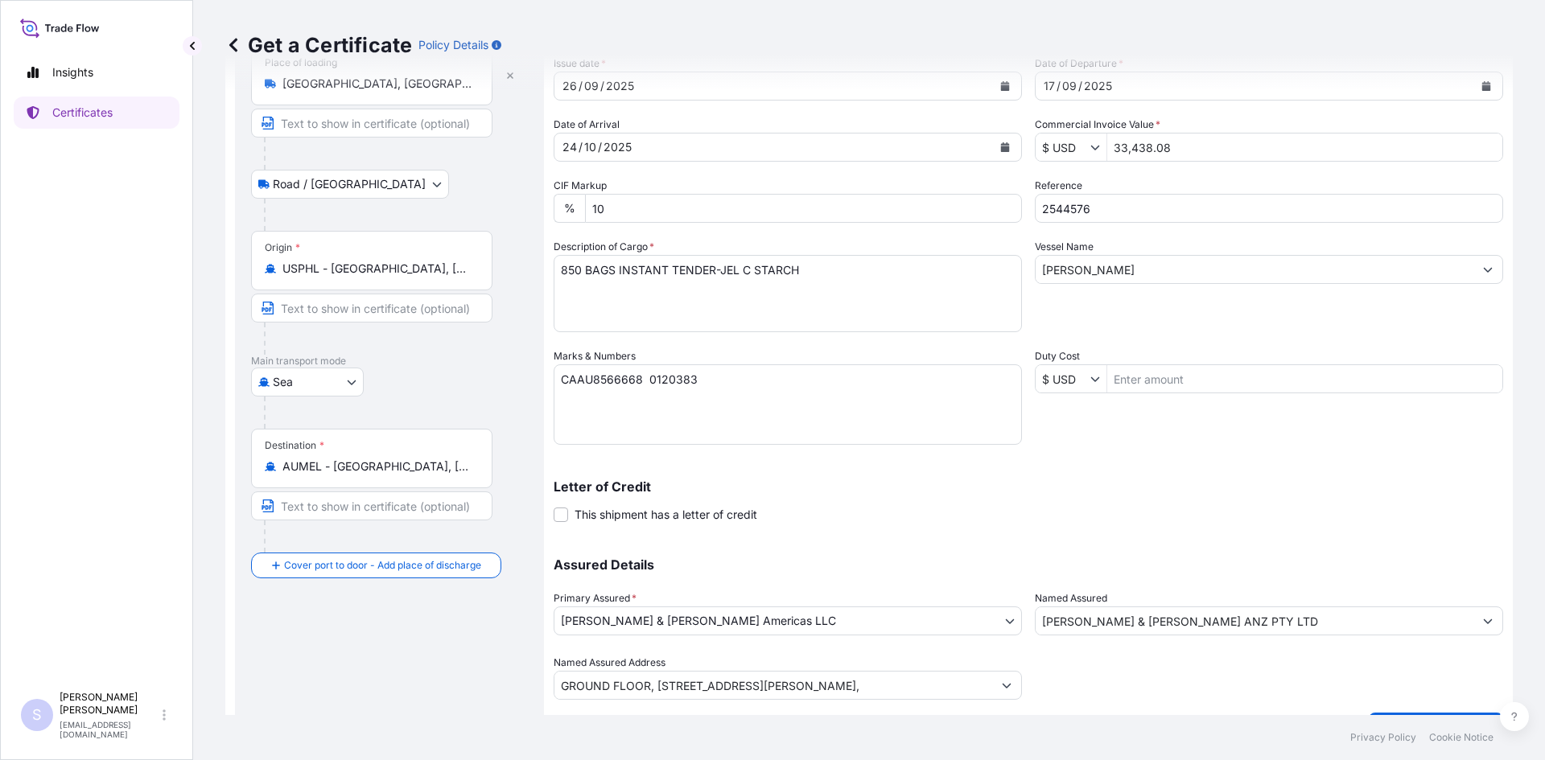
scroll to position [145, 0]
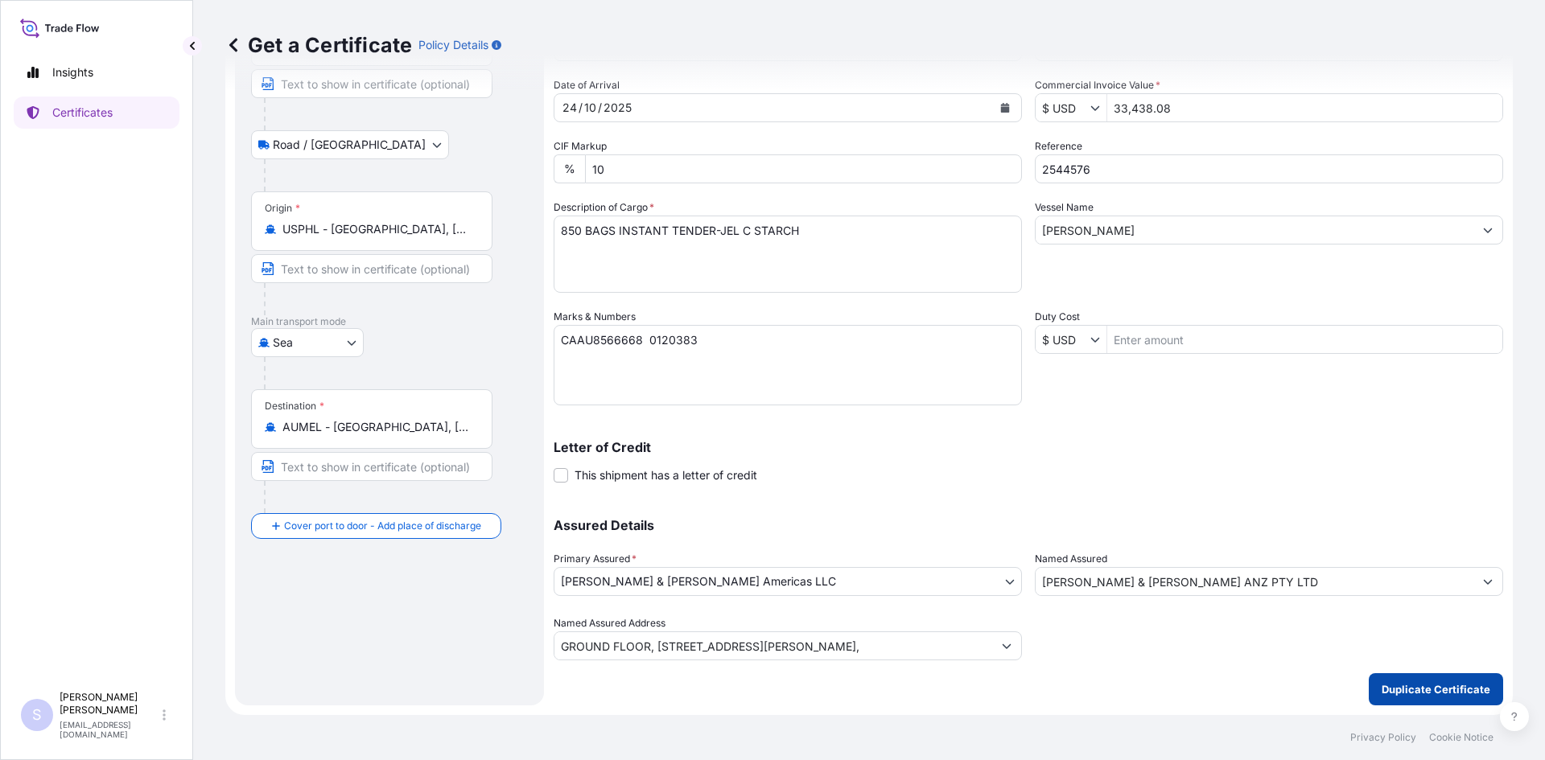
click at [1414, 677] on button "Duplicate Certificate" at bounding box center [1435, 689] width 134 height 32
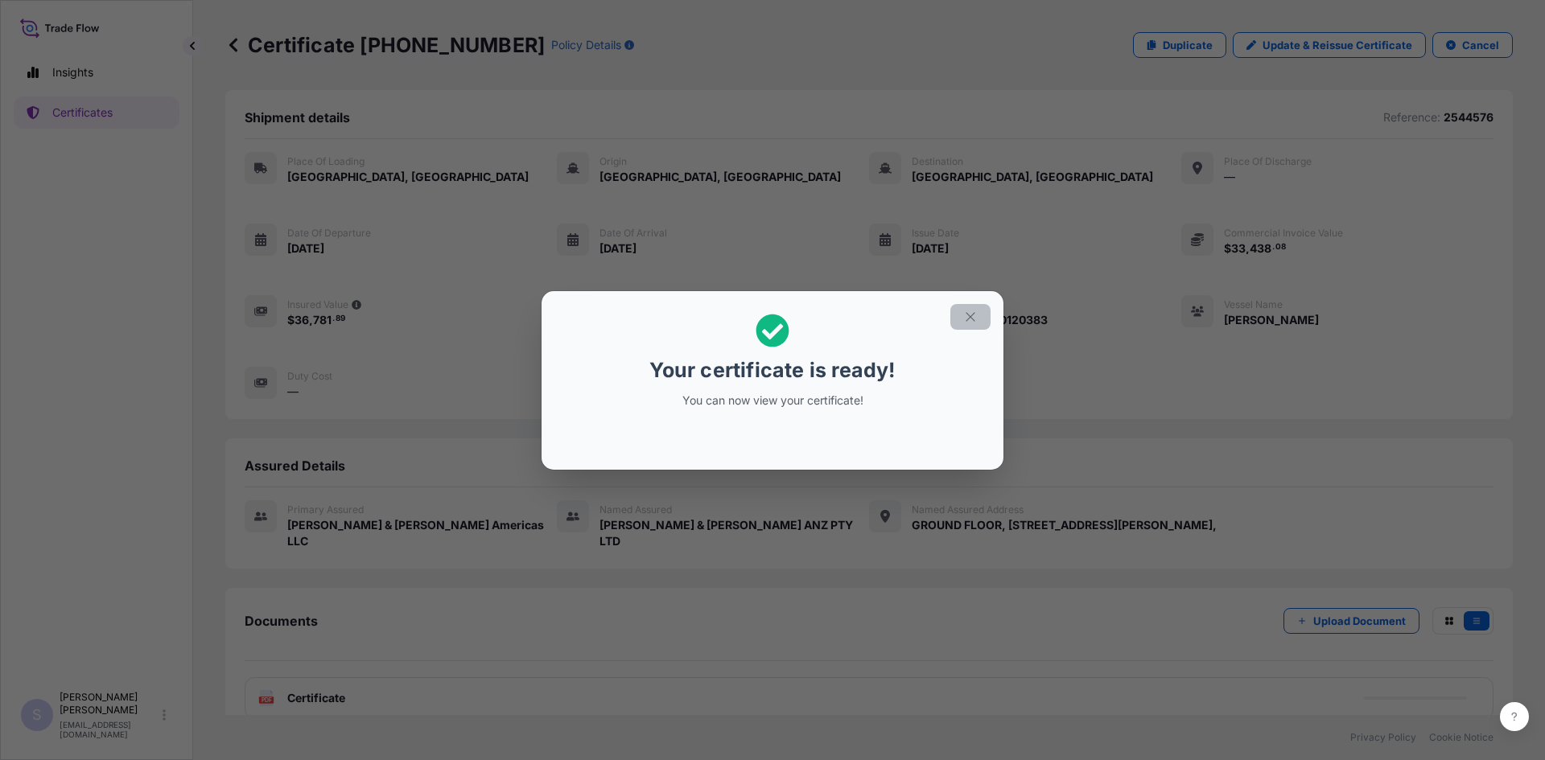
click at [958, 318] on button "button" at bounding box center [970, 317] width 40 height 26
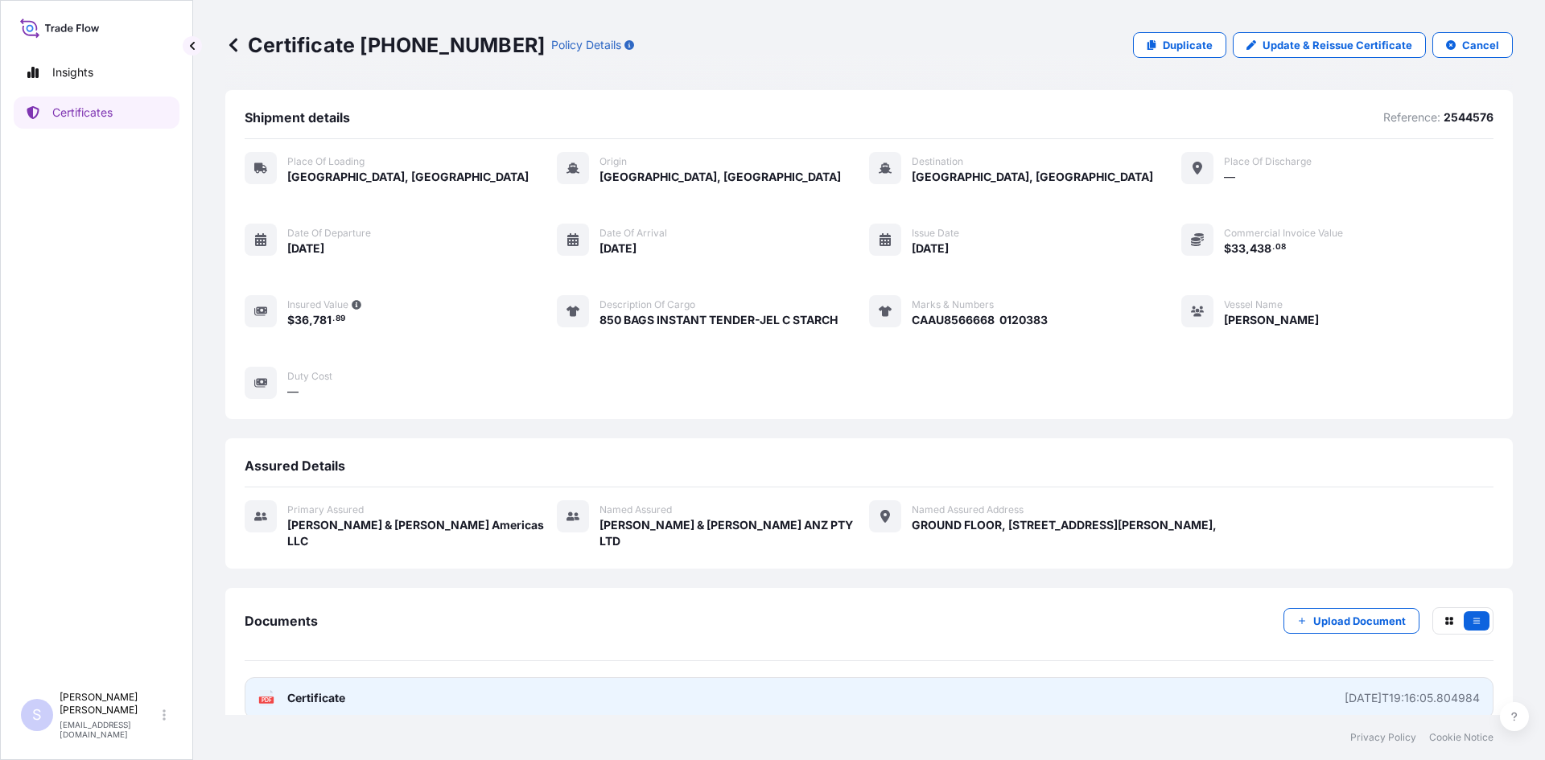
click at [265, 690] on g "PDF" at bounding box center [266, 698] width 14 height 16
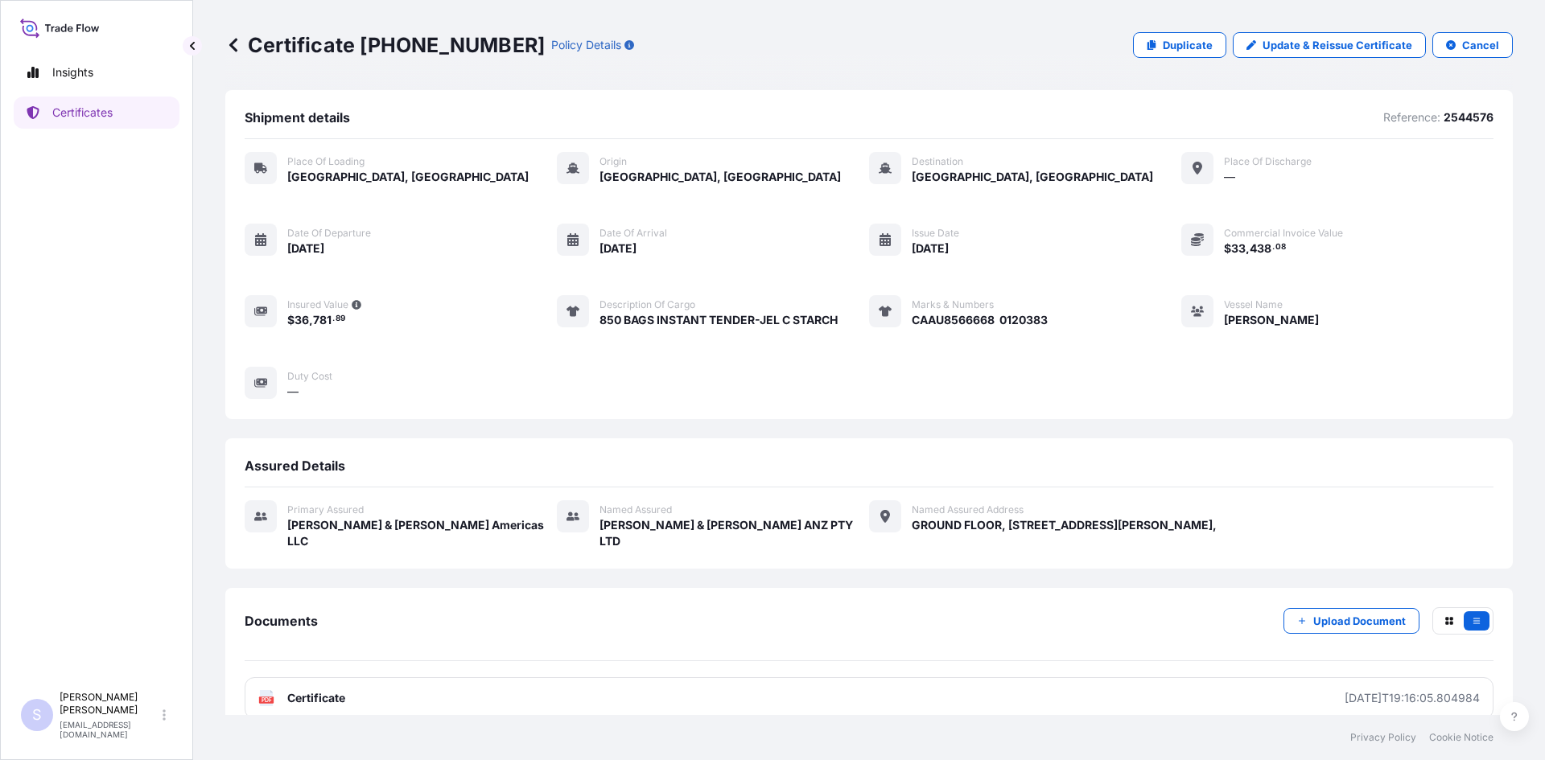
click at [1191, 51] on p "Duplicate" at bounding box center [1188, 45] width 50 height 16
select select "Road / [GEOGRAPHIC_DATA]"
select select "Sea"
select select "31658"
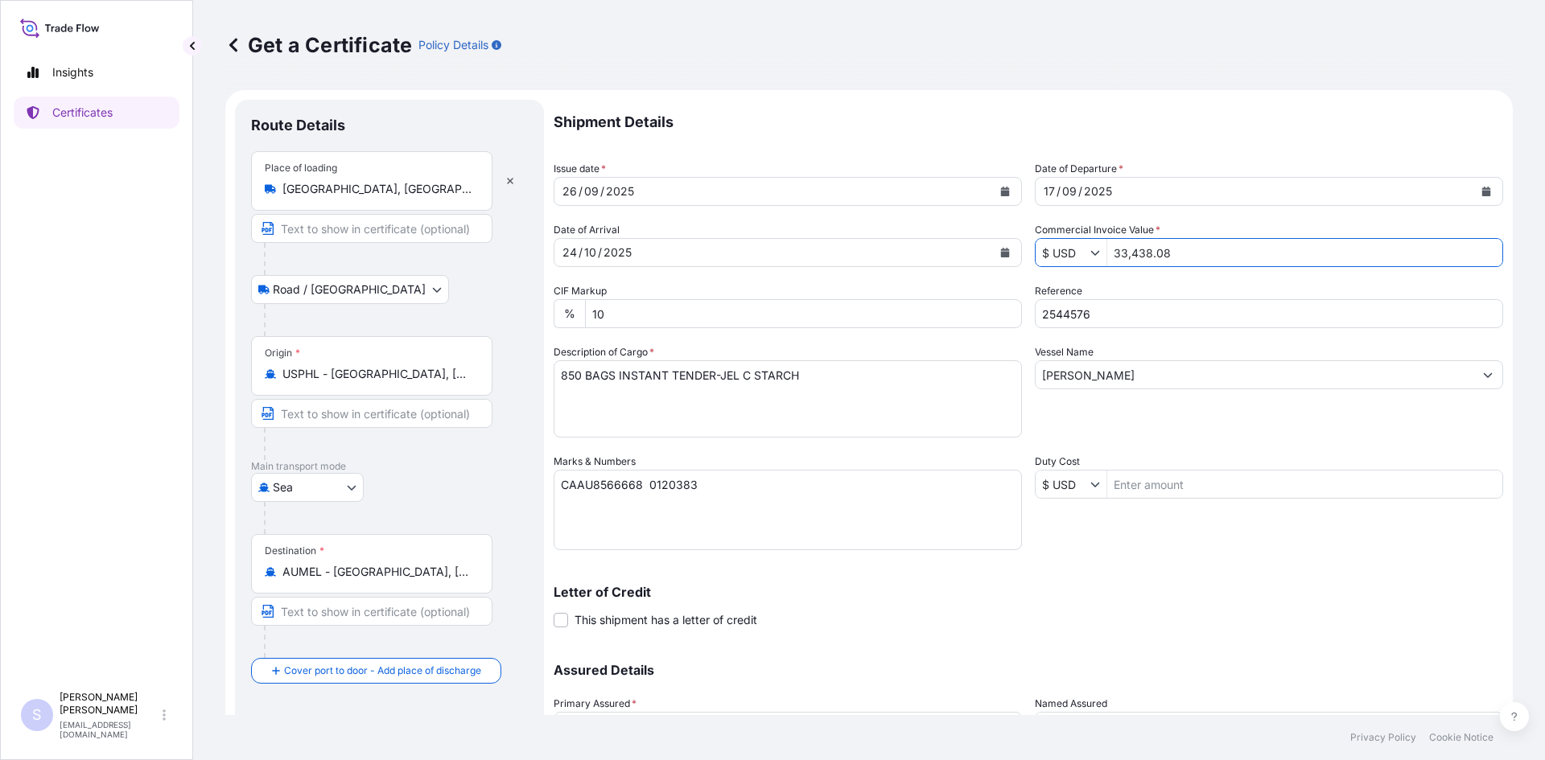
drag, startPoint x: 1195, startPoint y: 250, endPoint x: 1105, endPoint y: 241, distance: 90.5
click at [1107, 241] on input "33,438.08" at bounding box center [1304, 252] width 395 height 29
type input "23,224.25"
type input "2570629"
drag, startPoint x: 786, startPoint y: 377, endPoint x: 537, endPoint y: 375, distance: 249.4
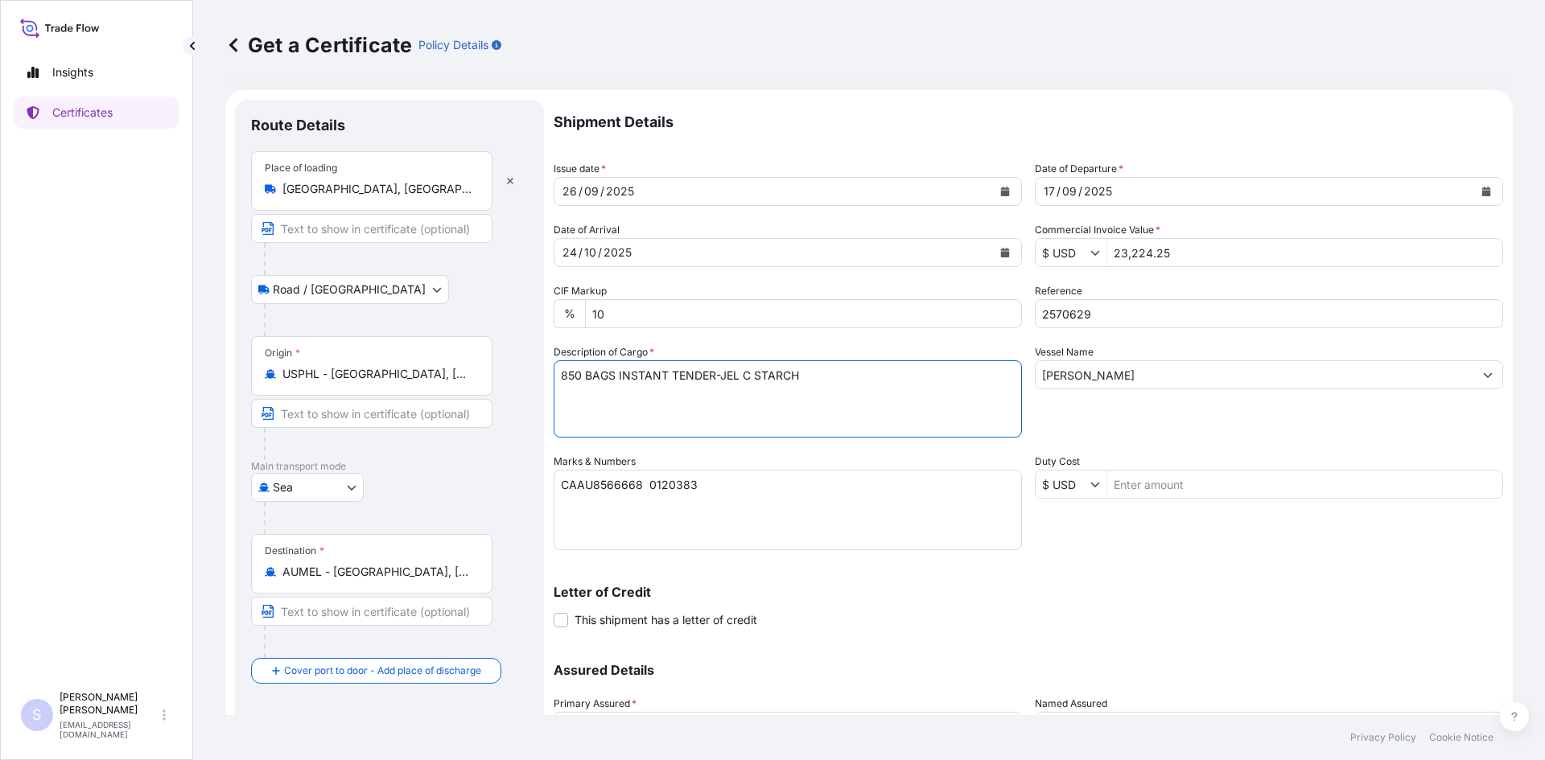
click at [537, 375] on form "Route Details Place of loading Lafayette, IN, USA Road / Inland Road / Inland O…" at bounding box center [868, 475] width 1287 height 770
type textarea "765 BAGS REZISTA 682 NG STARCH"
drag, startPoint x: 703, startPoint y: 486, endPoint x: 520, endPoint y: 475, distance: 183.7
click at [520, 475] on form "Route Details Place of loading Lafayette, IN, USA Road / Inland Road / Inland O…" at bounding box center [868, 475] width 1287 height 770
type textarea "MRSU6799267 0120384"
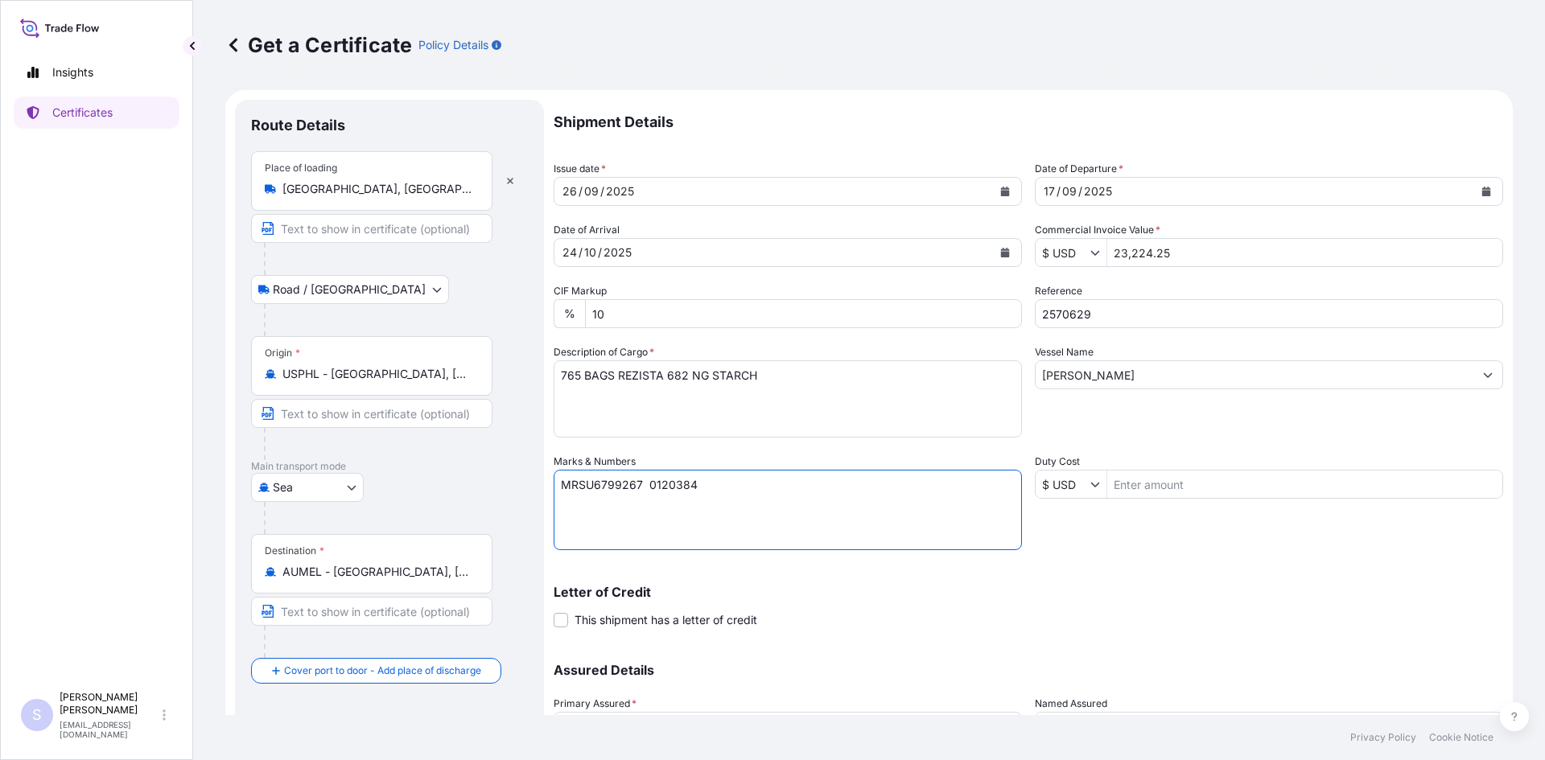
click at [1201, 595] on p "Letter of Credit" at bounding box center [1028, 592] width 949 height 13
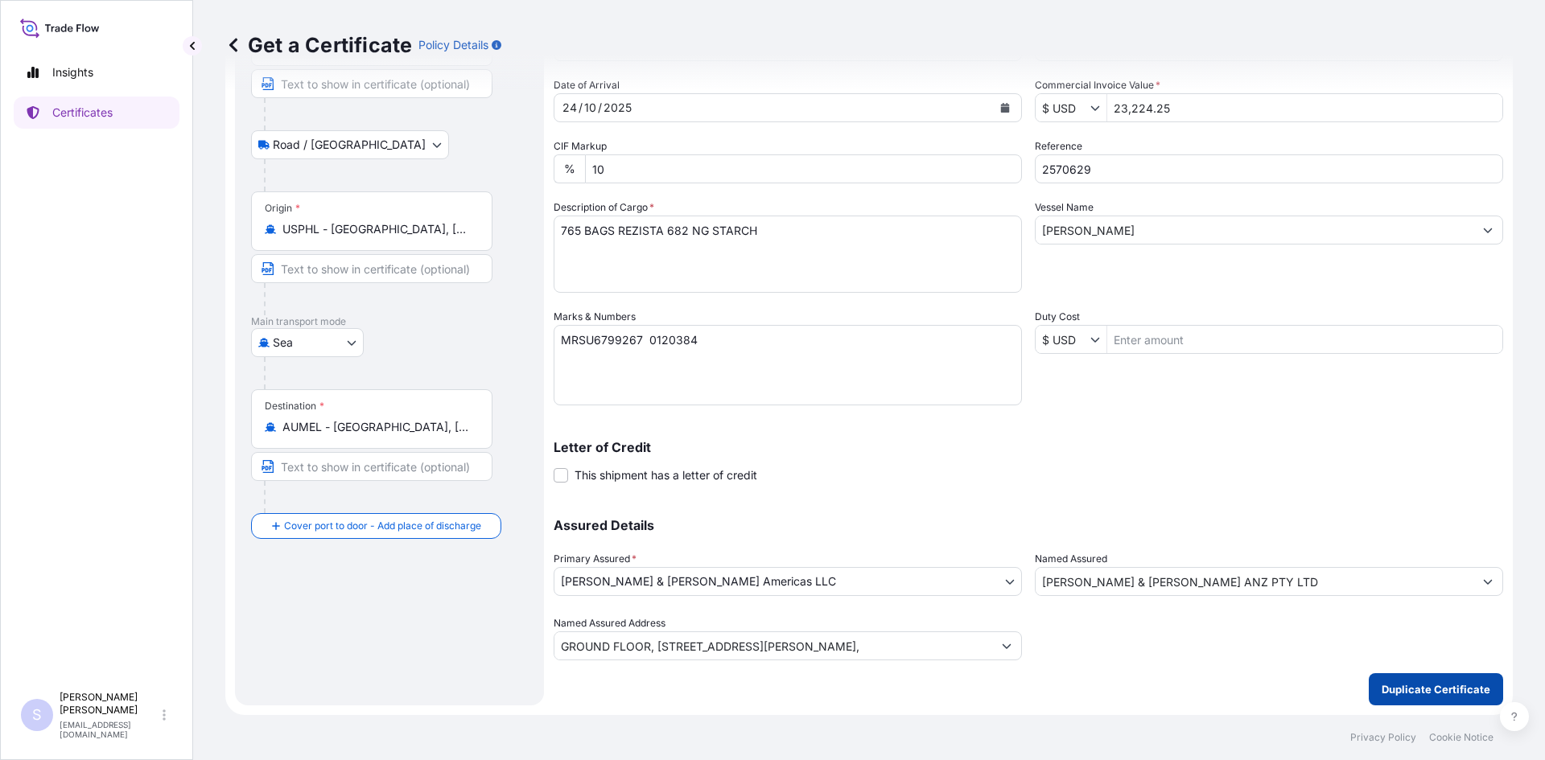
click at [1431, 697] on p "Duplicate Certificate" at bounding box center [1435, 689] width 109 height 16
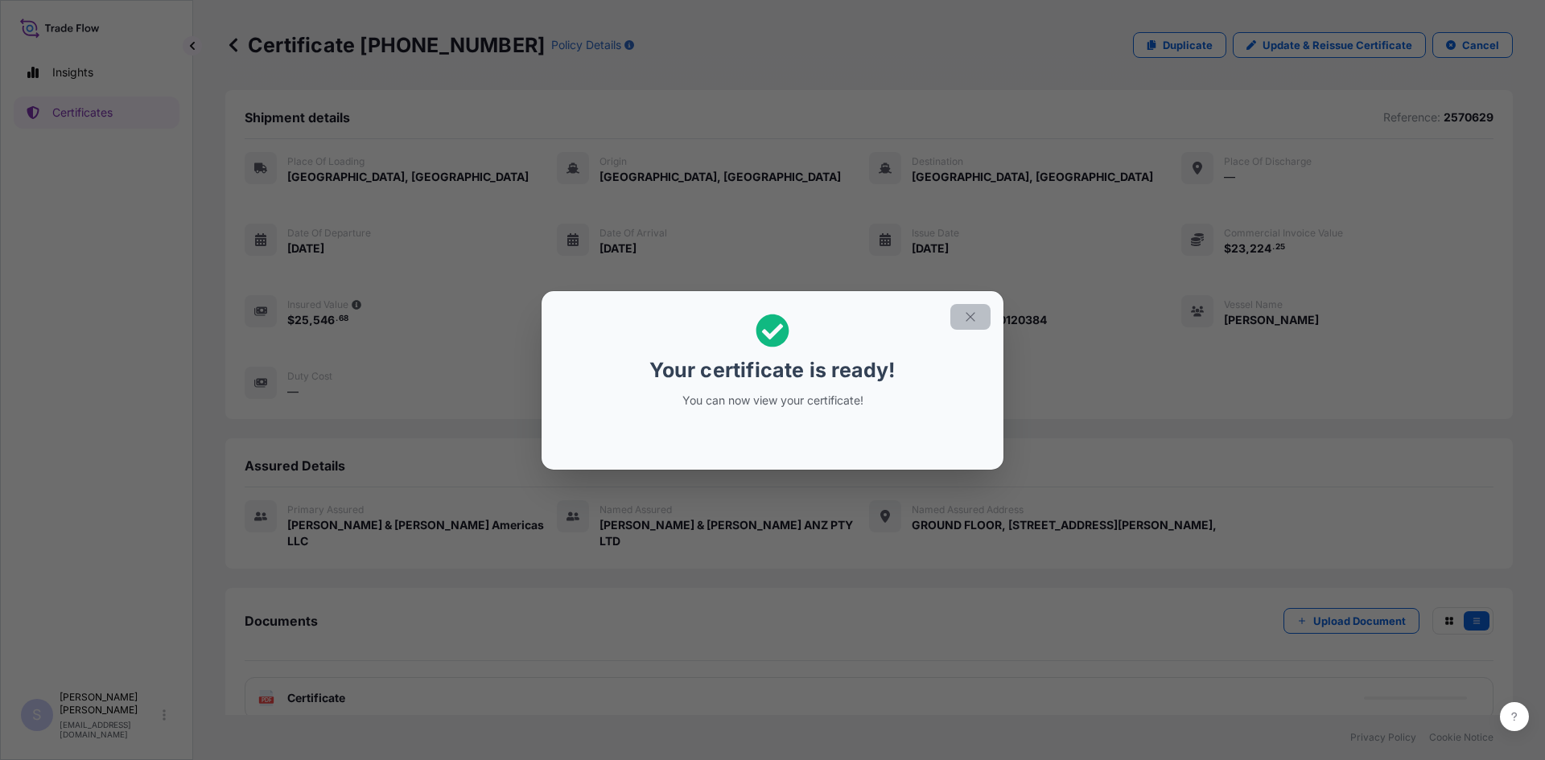
click at [978, 327] on button "button" at bounding box center [970, 317] width 40 height 26
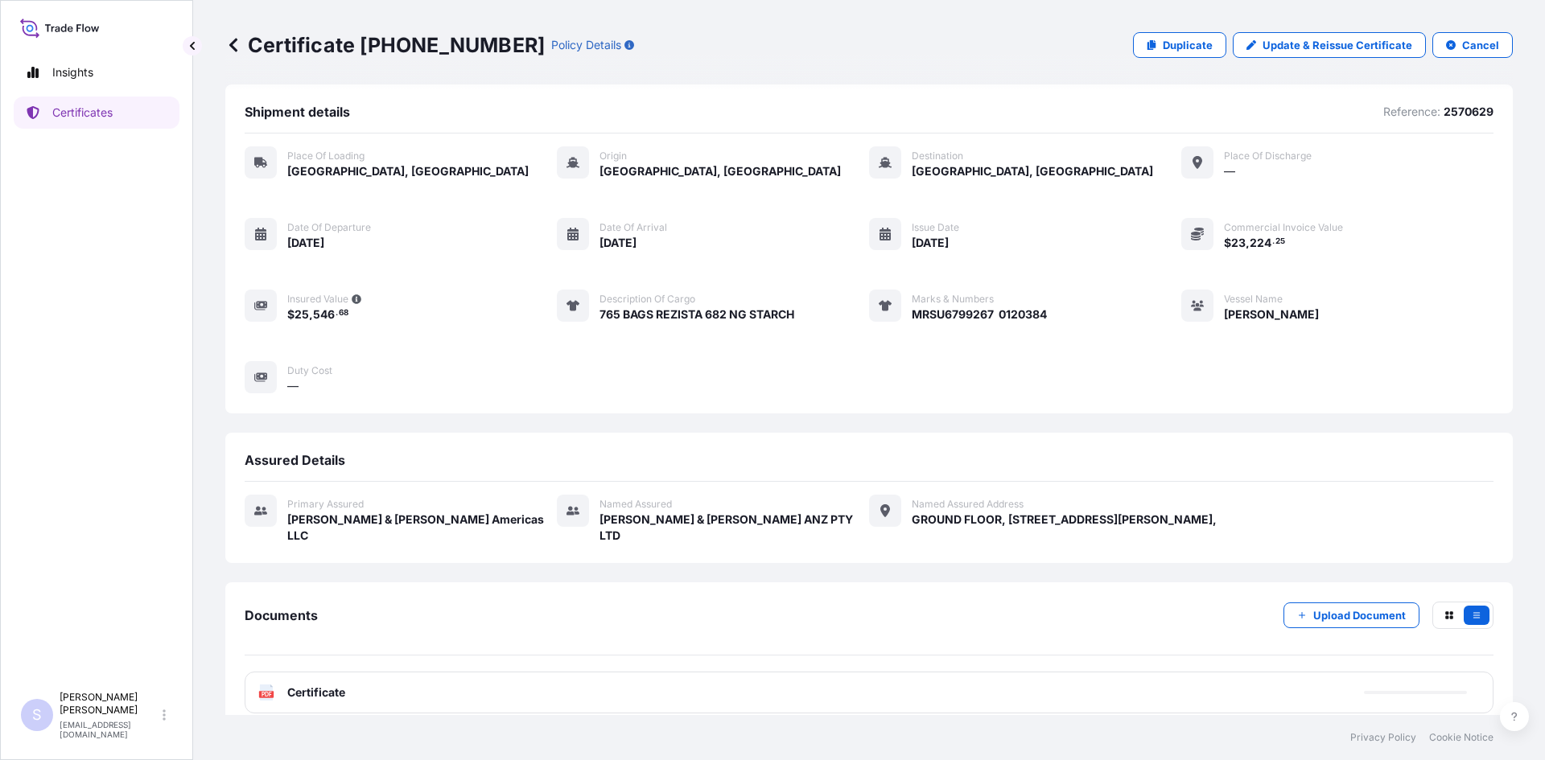
scroll to position [7, 0]
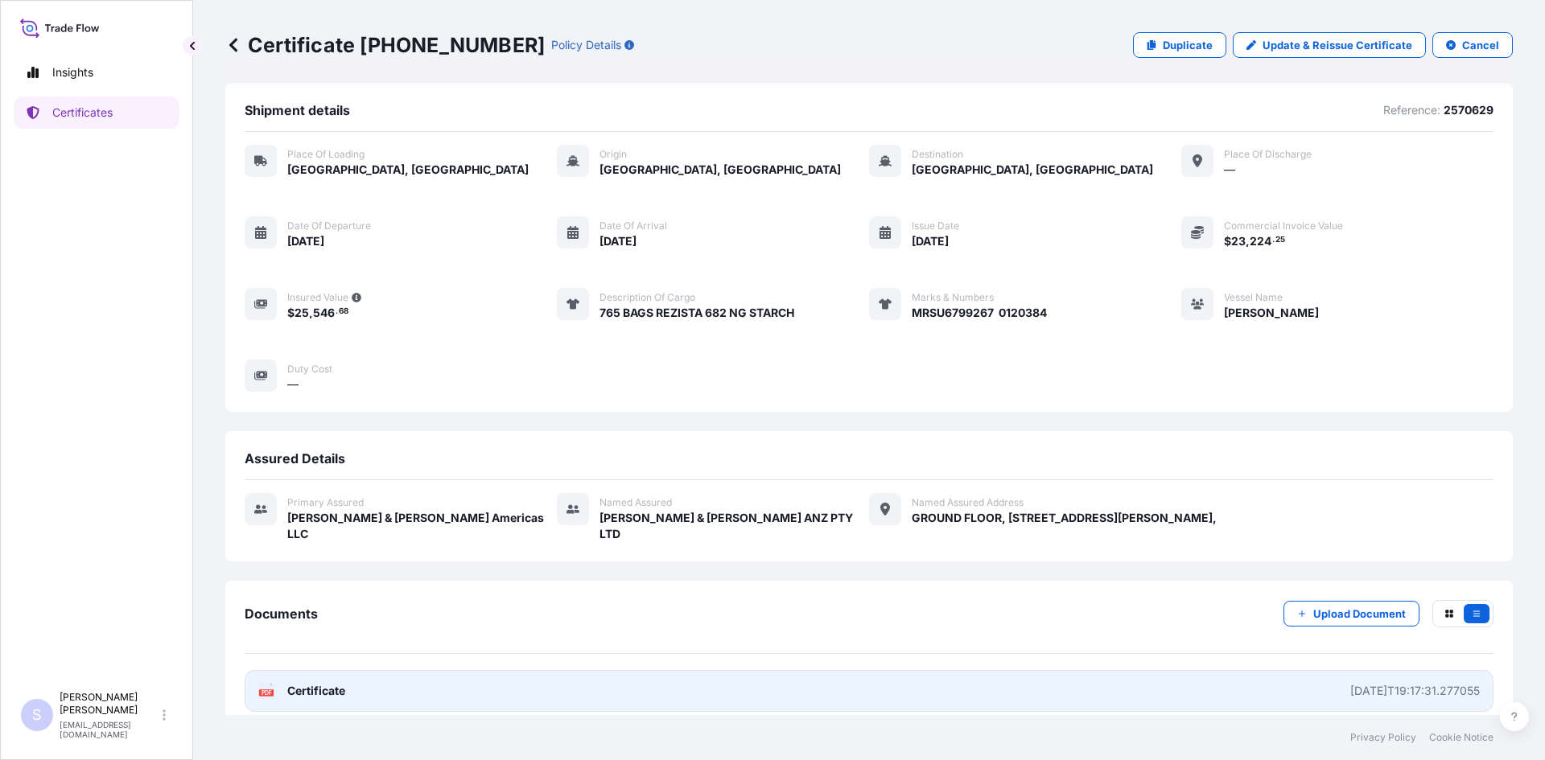
click at [265, 690] on text "PDF" at bounding box center [266, 693] width 10 height 6
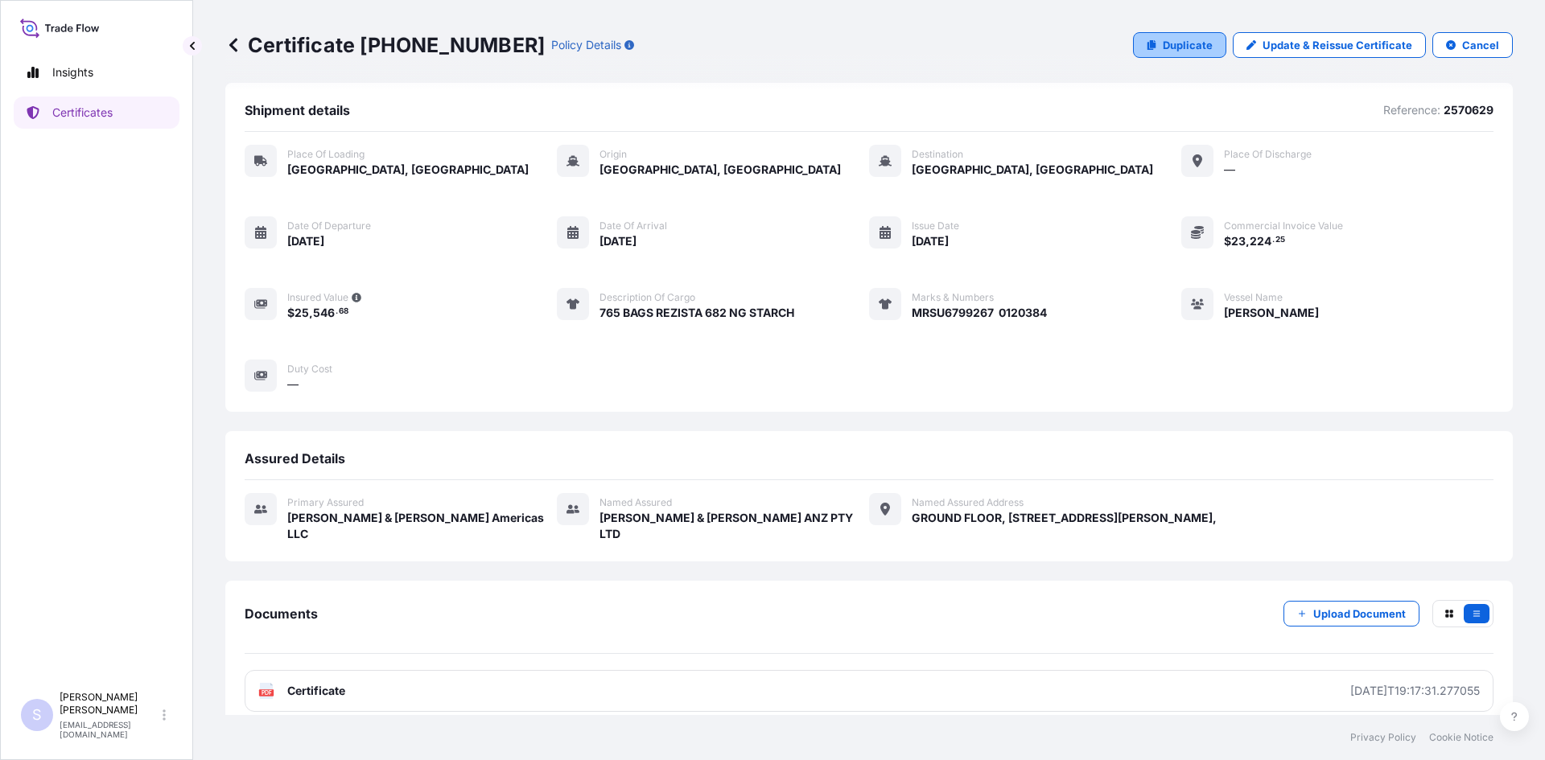
click at [1163, 46] on p "Duplicate" at bounding box center [1188, 45] width 50 height 16
select select "Road / [GEOGRAPHIC_DATA]"
select select "Sea"
select select "31658"
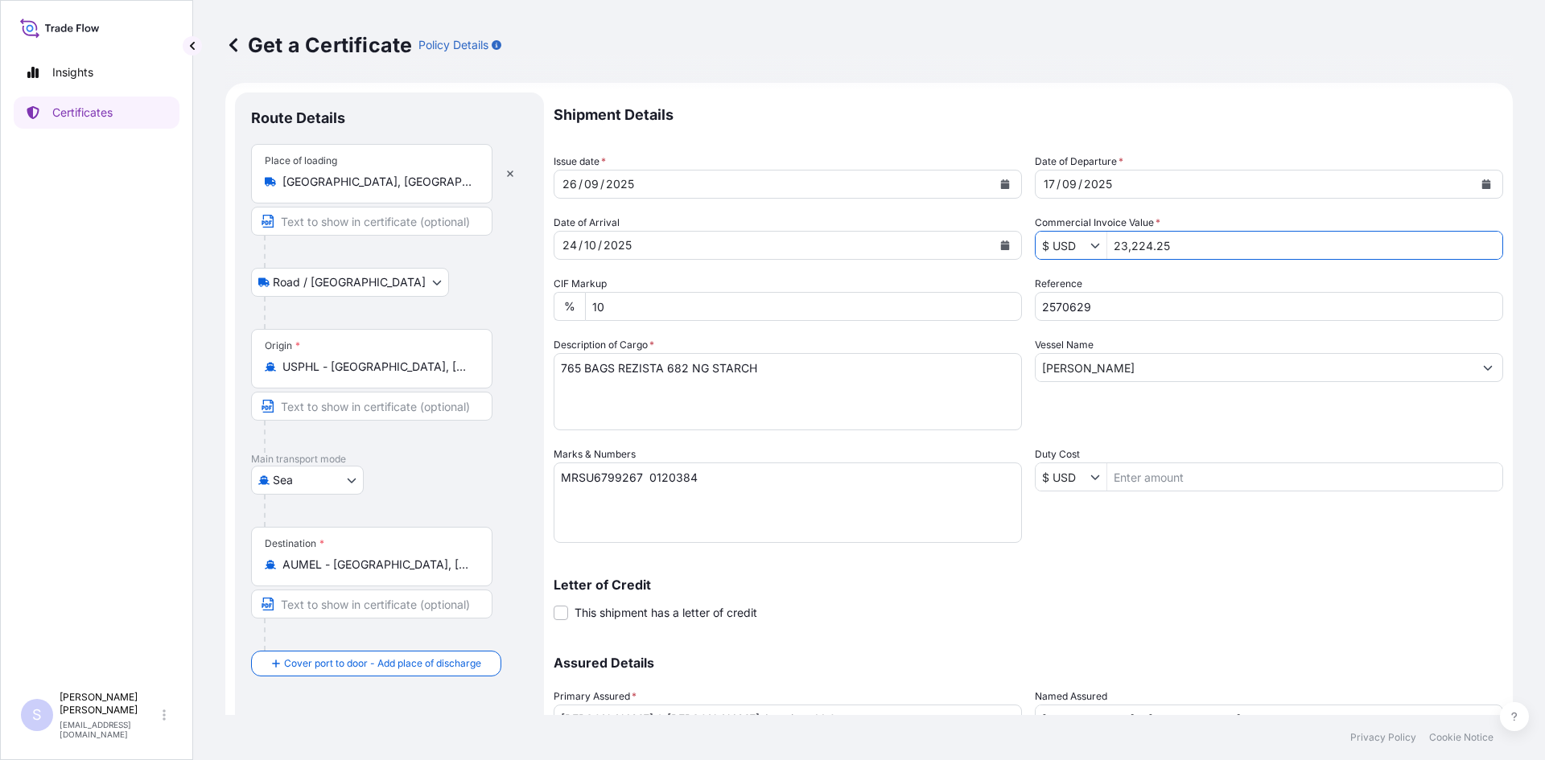
drag, startPoint x: 1181, startPoint y: 252, endPoint x: 1096, endPoint y: 235, distance: 86.9
click at [1096, 235] on div "$ USD 23,224.25" at bounding box center [1269, 245] width 468 height 29
type input "22,309.7"
type input "2556546"
drag, startPoint x: 823, startPoint y: 369, endPoint x: 549, endPoint y: 366, distance: 274.4
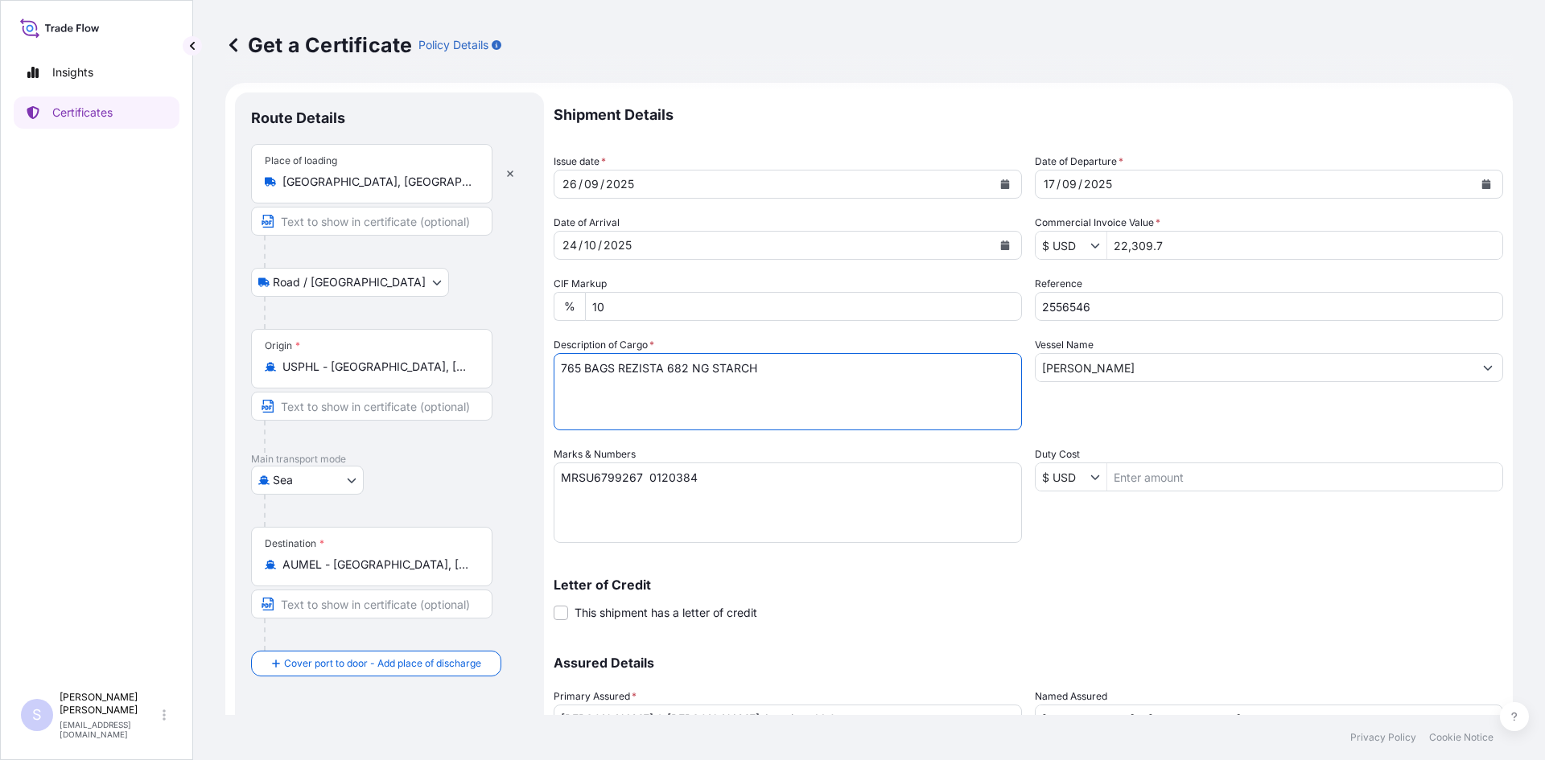
click at [549, 366] on form "Route Details Place of loading Lafayette, IN, USA Road / Inland Road / Inland O…" at bounding box center [868, 468] width 1287 height 770
type textarea "765 BAGS PERMA-FLO NG STARCH"
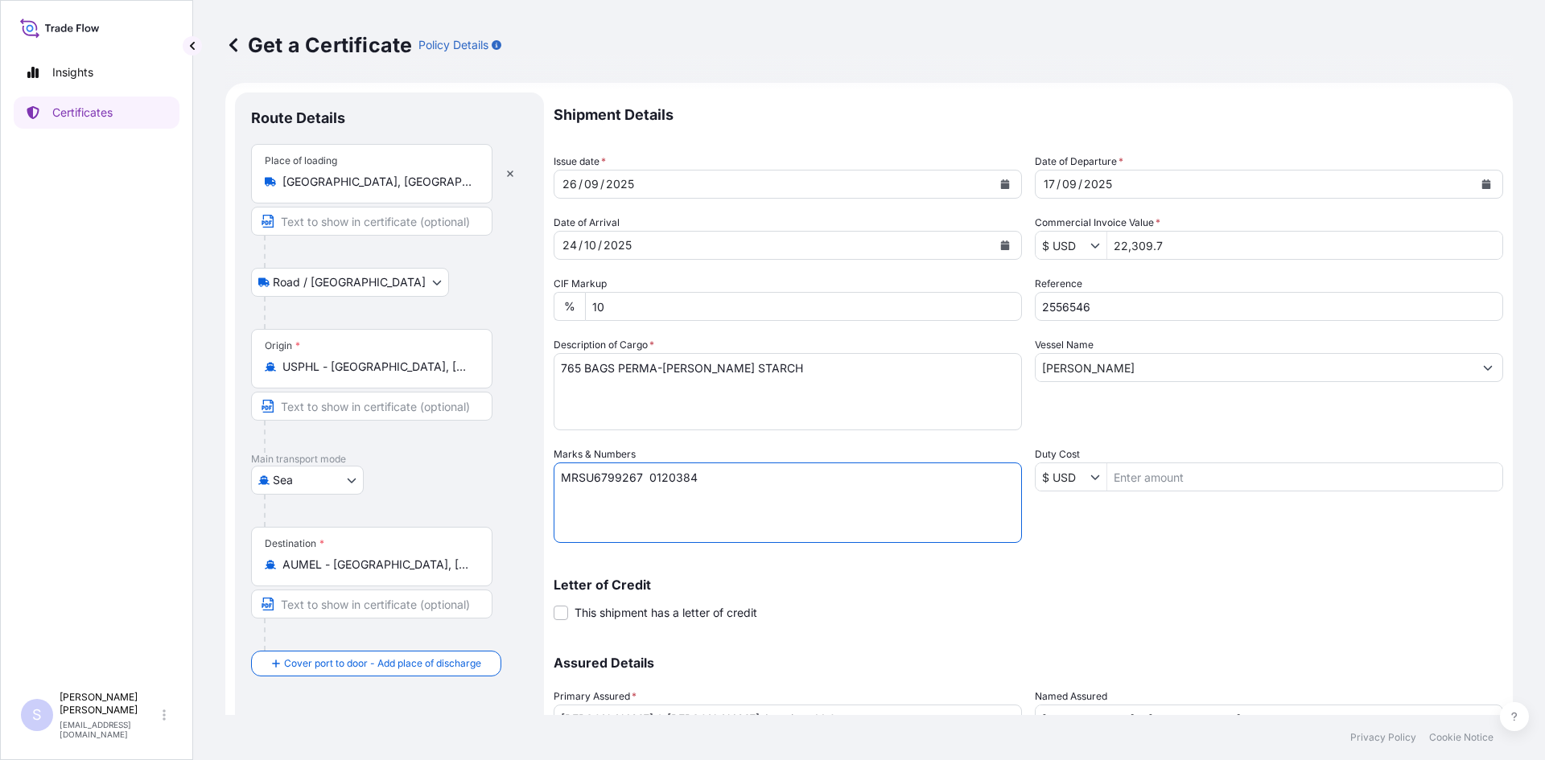
drag, startPoint x: 708, startPoint y: 475, endPoint x: 532, endPoint y: 467, distance: 176.4
click at [532, 467] on form "Route Details Place of loading Lafayette, IN, USA Road / Inland Road / Inland O…" at bounding box center [868, 468] width 1287 height 770
type textarea "MRSU6639119 0120205"
click at [1062, 568] on div "Letter of Credit This shipment has a letter of credit Letter of credit * Letter…" at bounding box center [1028, 590] width 949 height 62
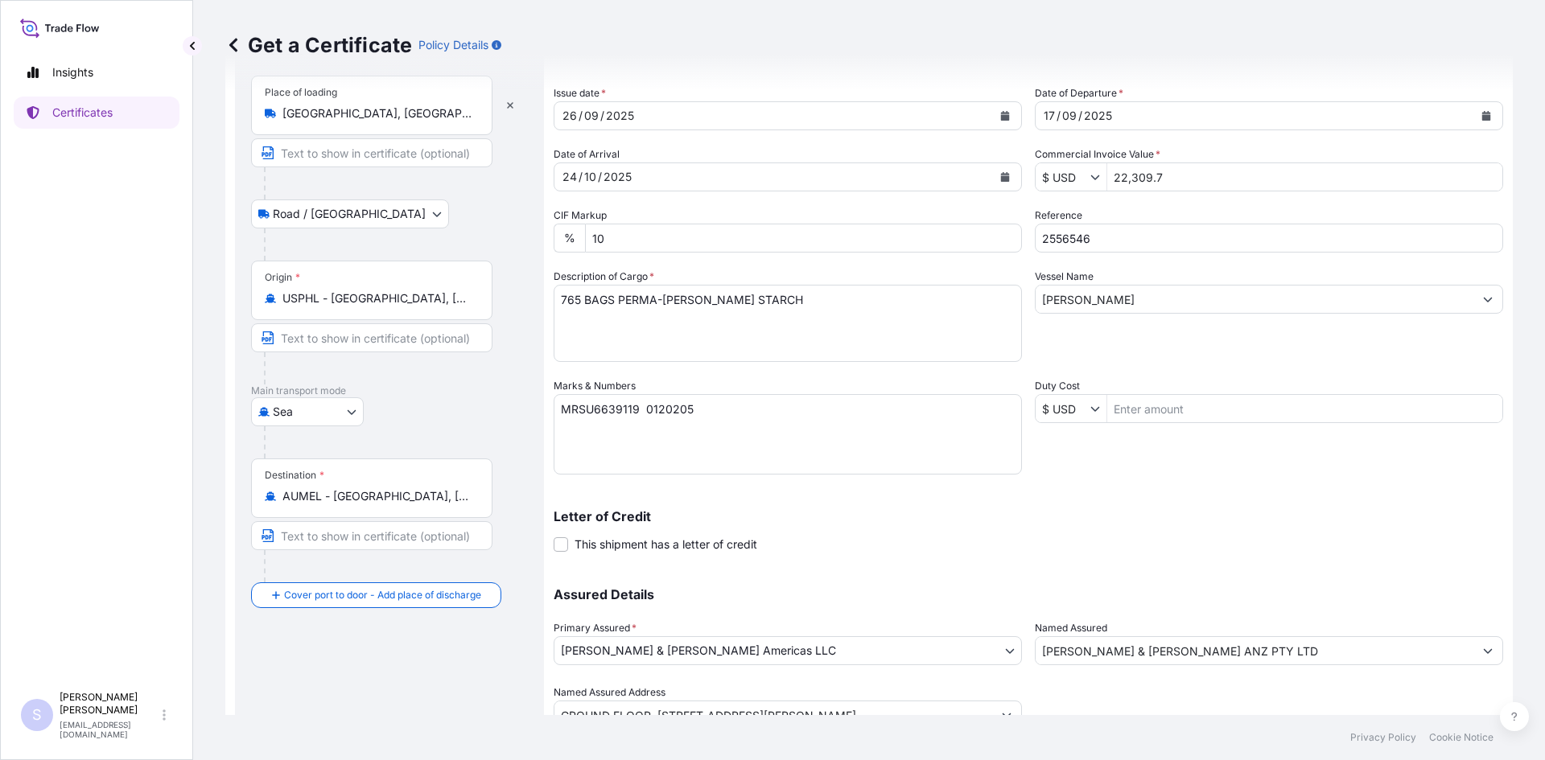
scroll to position [145, 0]
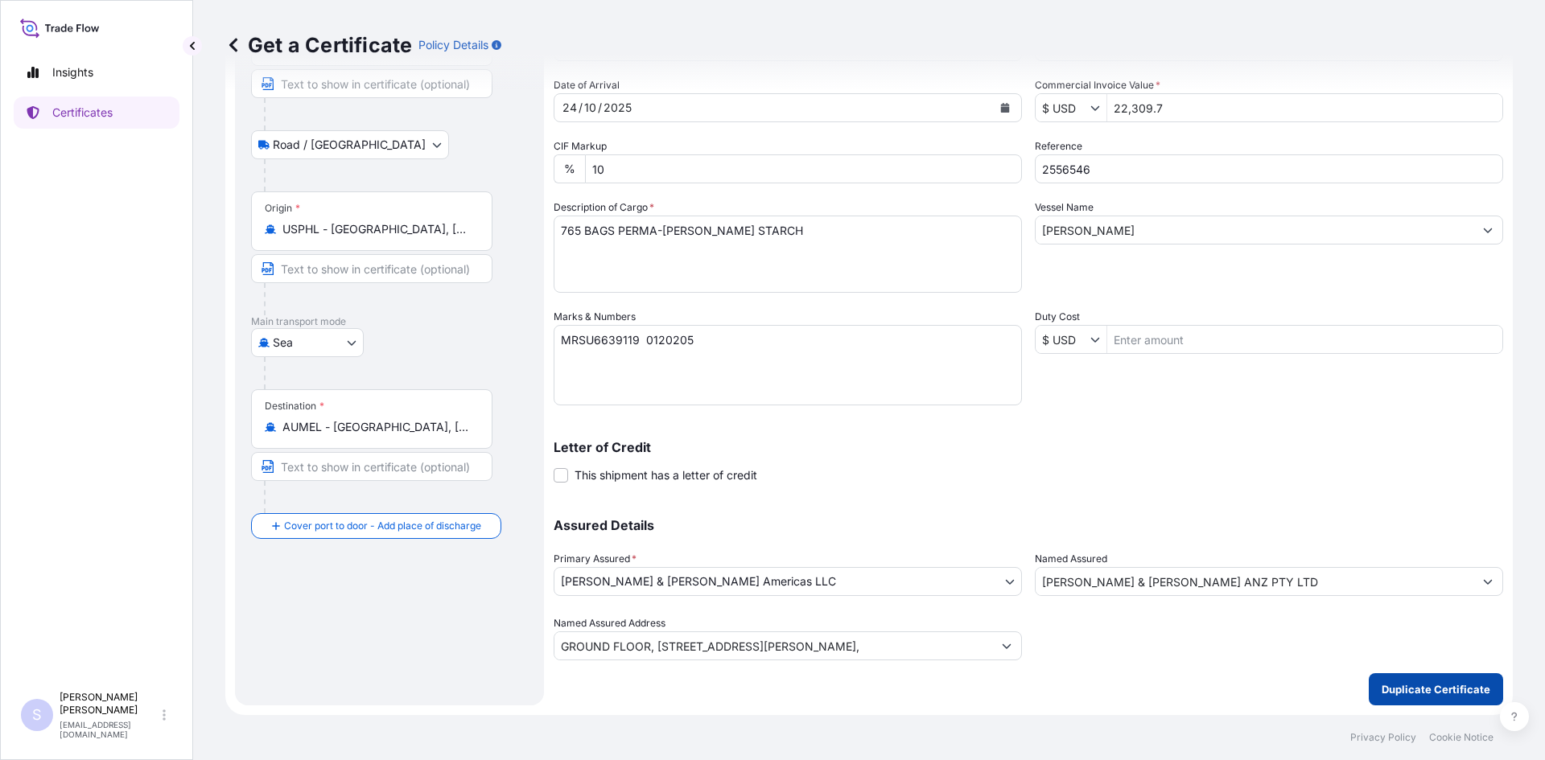
click at [1412, 689] on p "Duplicate Certificate" at bounding box center [1435, 689] width 109 height 16
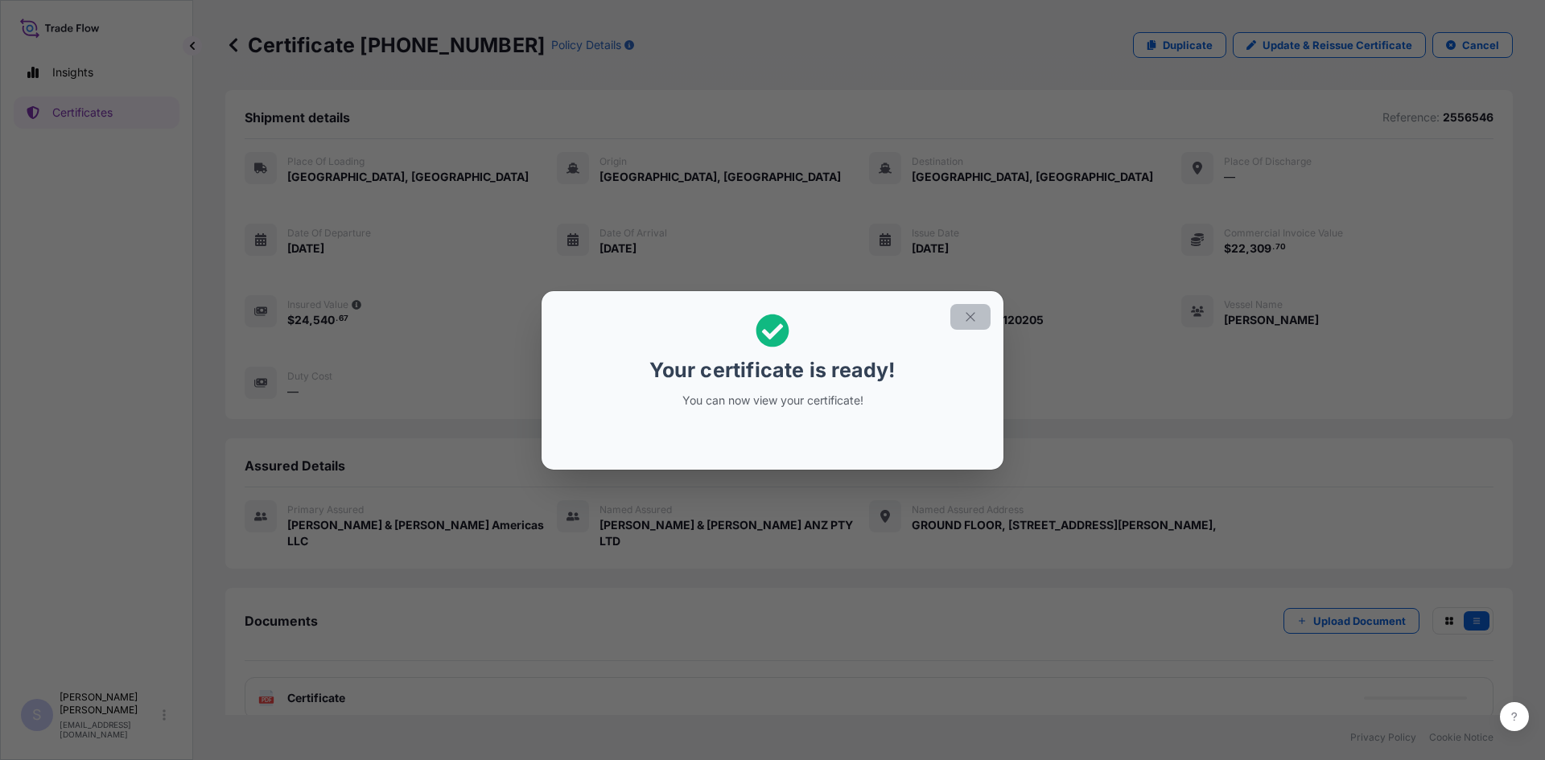
click at [981, 314] on button "button" at bounding box center [970, 317] width 40 height 26
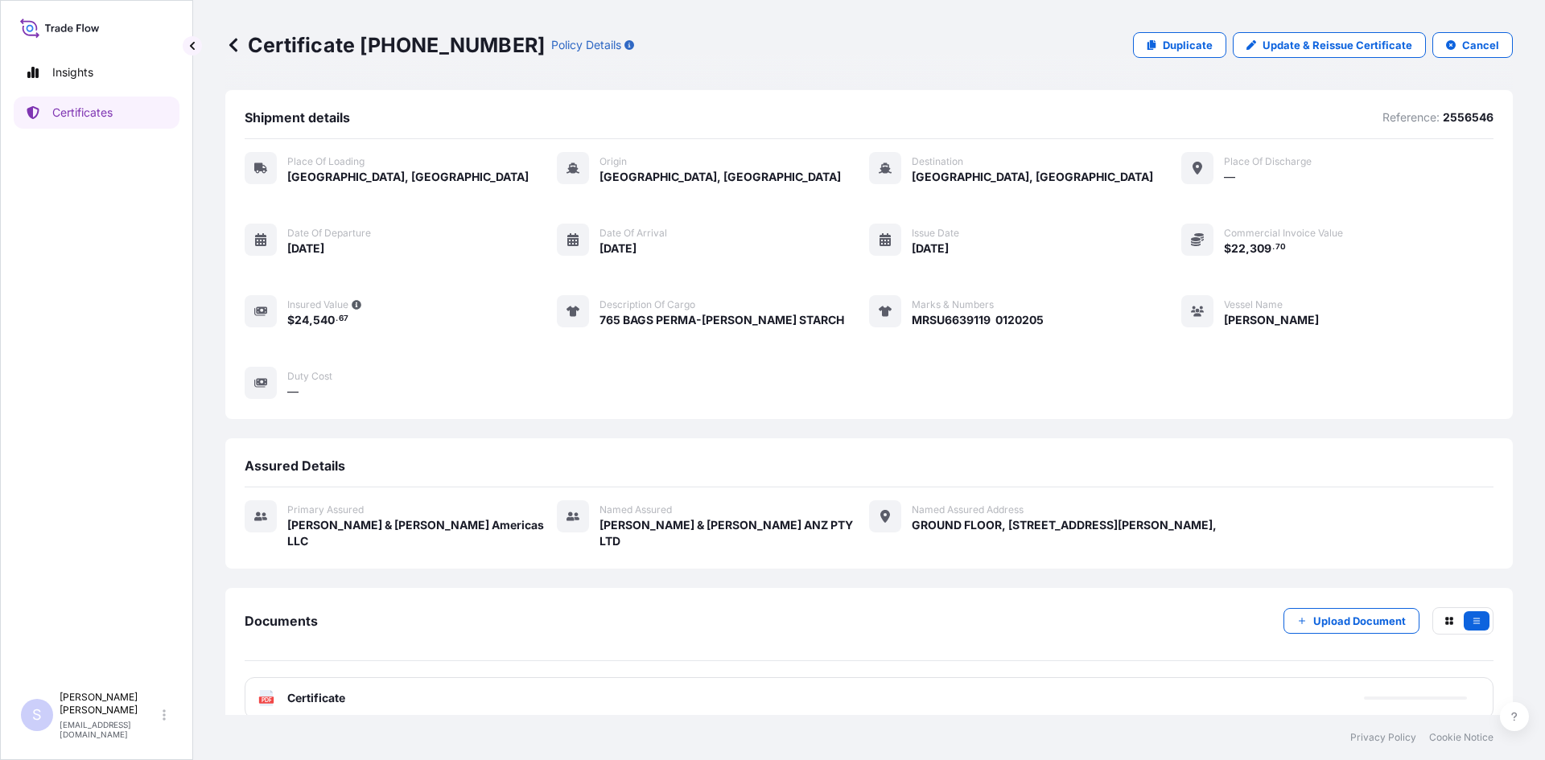
scroll to position [7, 0]
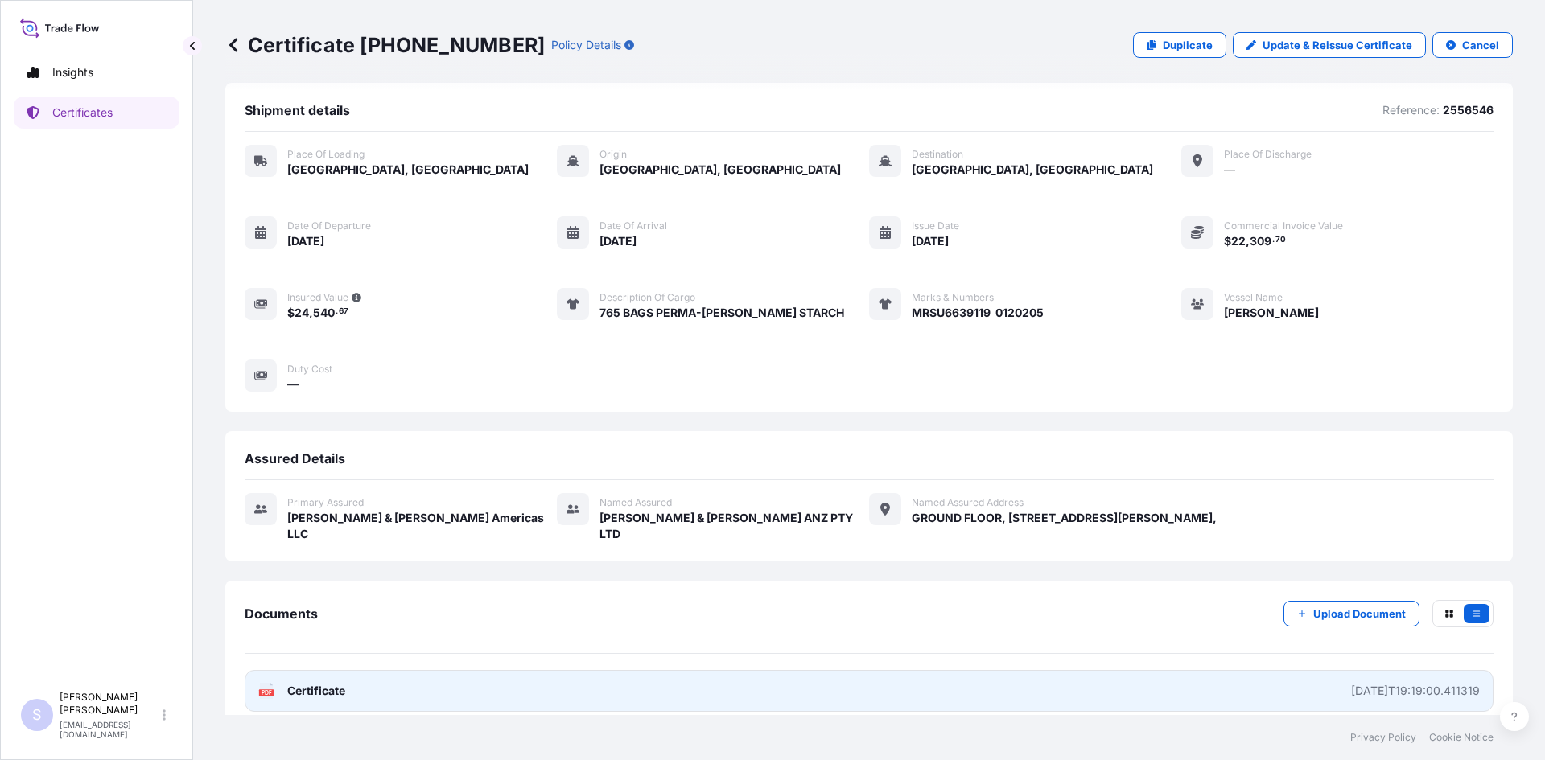
click at [267, 683] on icon at bounding box center [267, 691] width 14 height 16
